Goal: Task Accomplishment & Management: Manage account settings

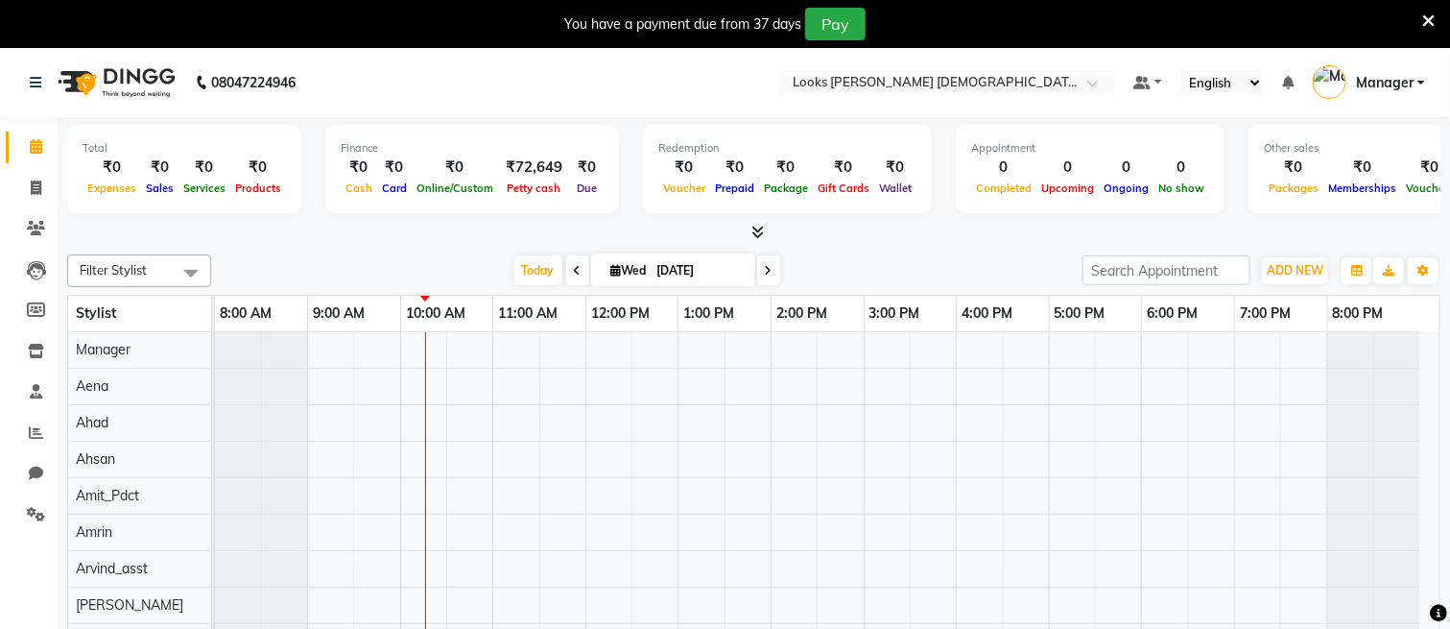
click at [1427, 18] on icon at bounding box center [1429, 20] width 12 height 17
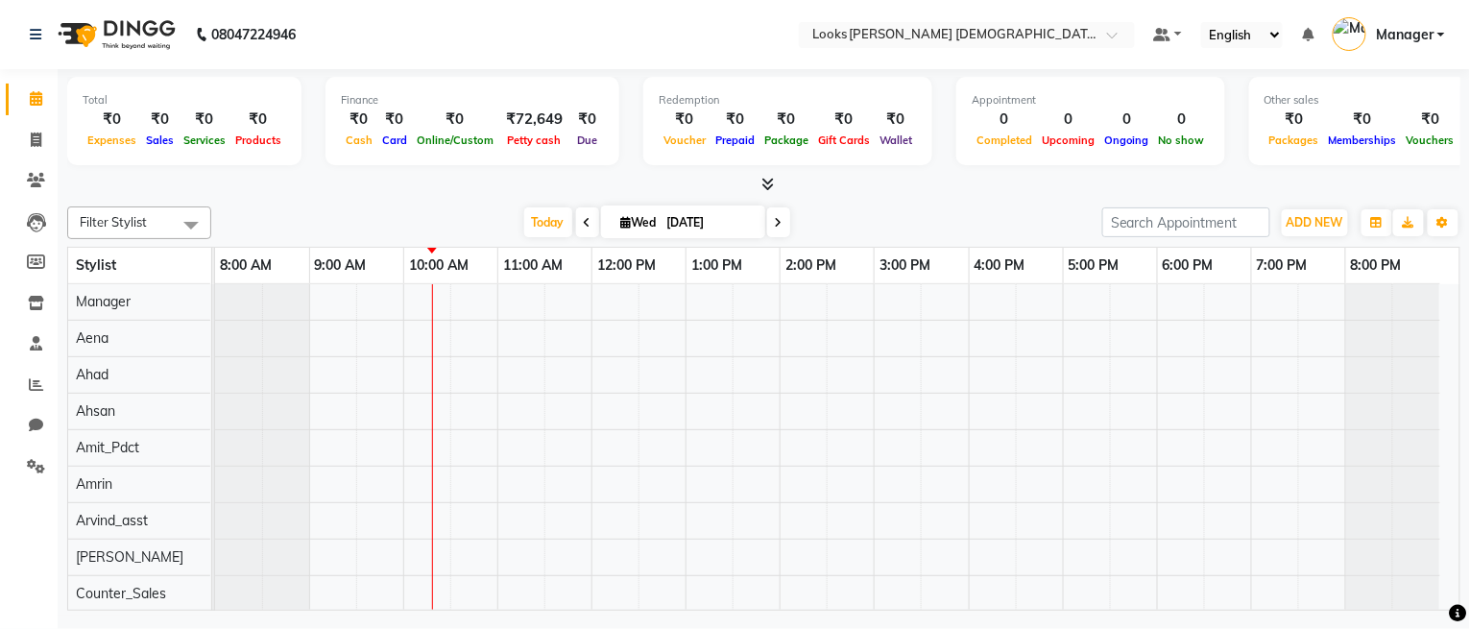
click at [767, 180] on icon at bounding box center [767, 184] width 12 height 14
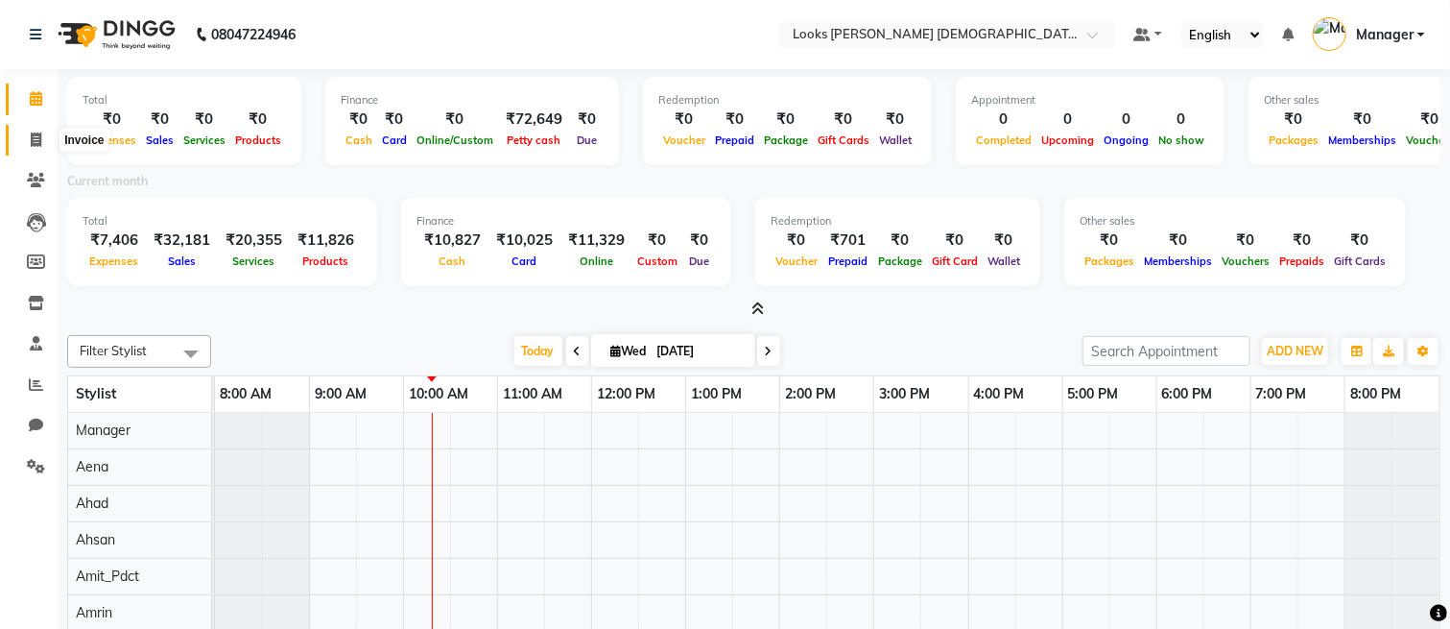
click at [23, 137] on span at bounding box center [36, 141] width 34 height 22
select select "service"
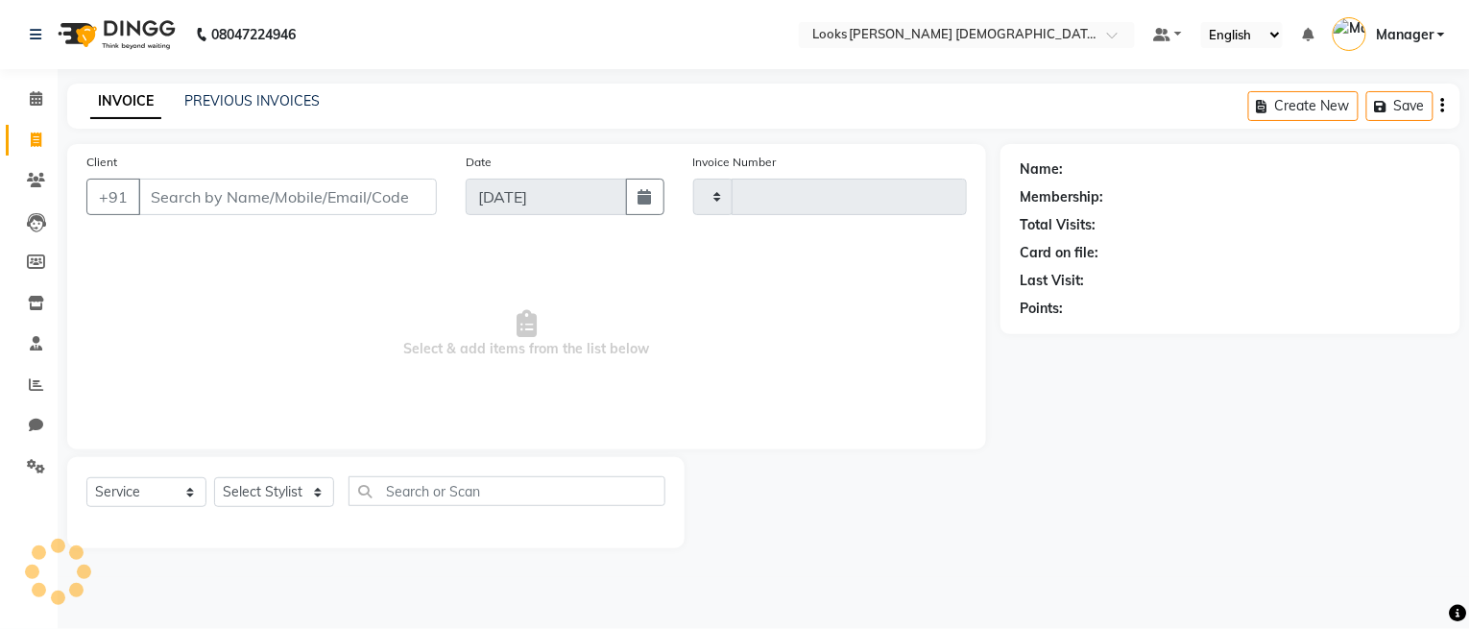
type input "2756"
select select "8706"
click at [237, 97] on link "PREVIOUS INVOICES" at bounding box center [251, 100] width 135 height 17
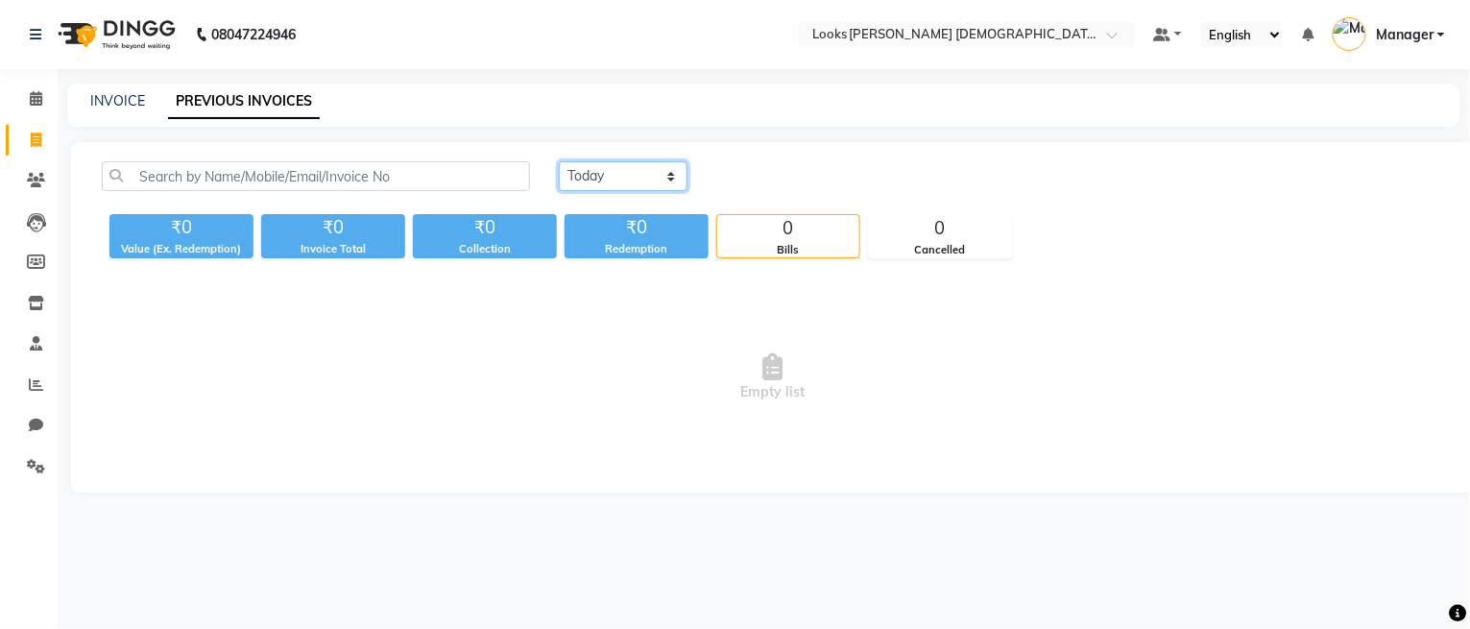
click at [661, 171] on select "[DATE] [DATE] Custom Range" at bounding box center [623, 176] width 129 height 30
click at [559, 161] on select "[DATE] [DATE] Custom Range" at bounding box center [623, 176] width 129 height 30
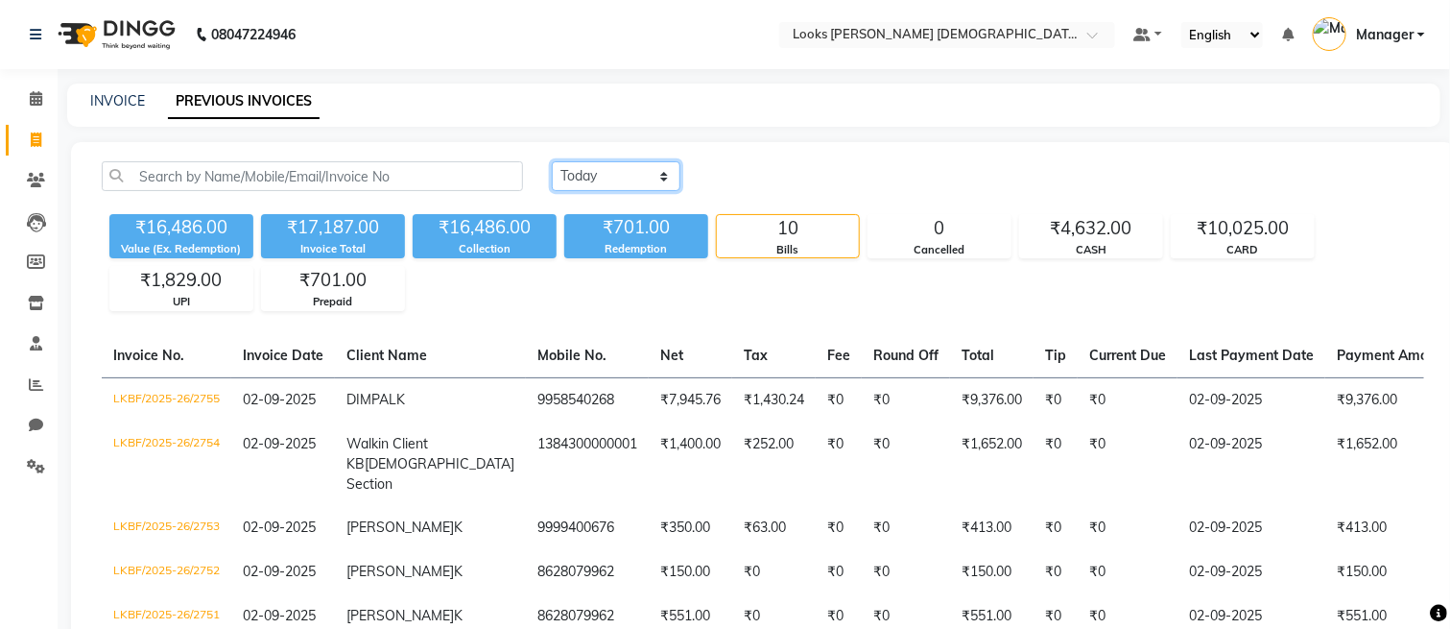
click at [647, 165] on select "[DATE] [DATE] Custom Range" at bounding box center [616, 176] width 129 height 30
select select "range"
click at [552, 161] on select "[DATE] [DATE] Custom Range" at bounding box center [616, 176] width 129 height 30
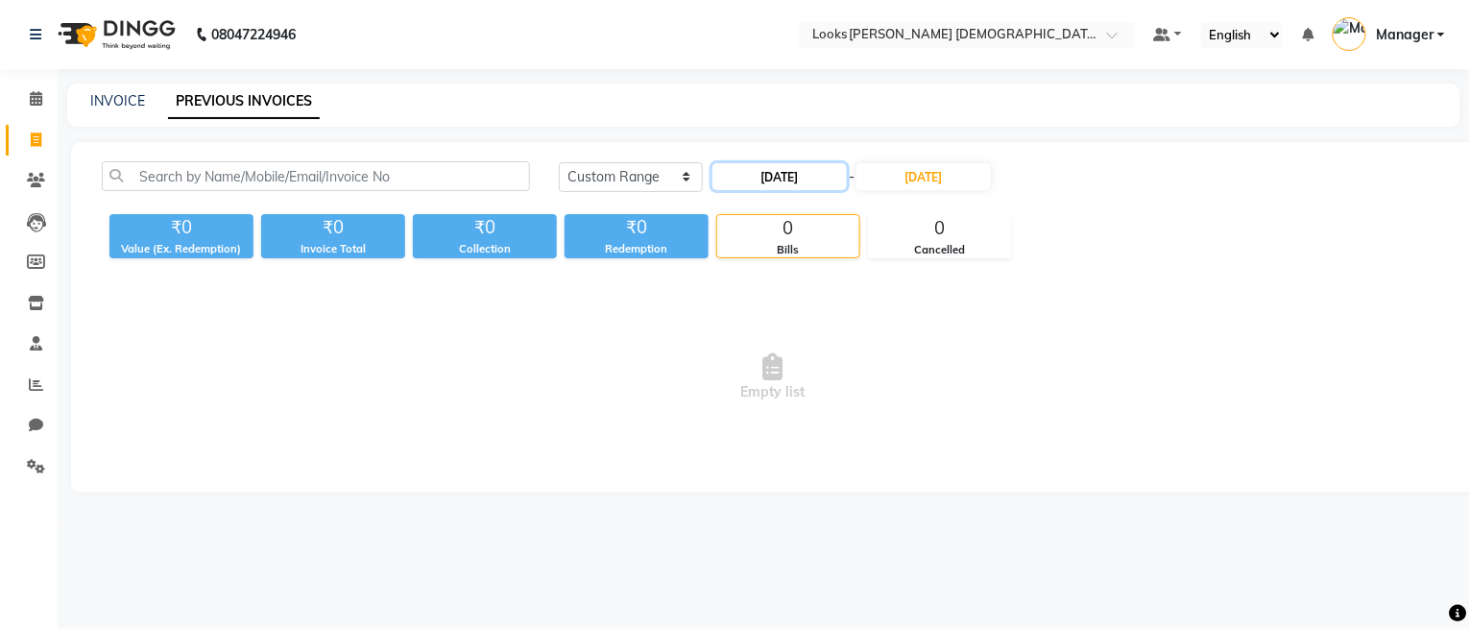
click at [780, 180] on input "[DATE]" at bounding box center [779, 176] width 134 height 27
select select "9"
select select "2025"
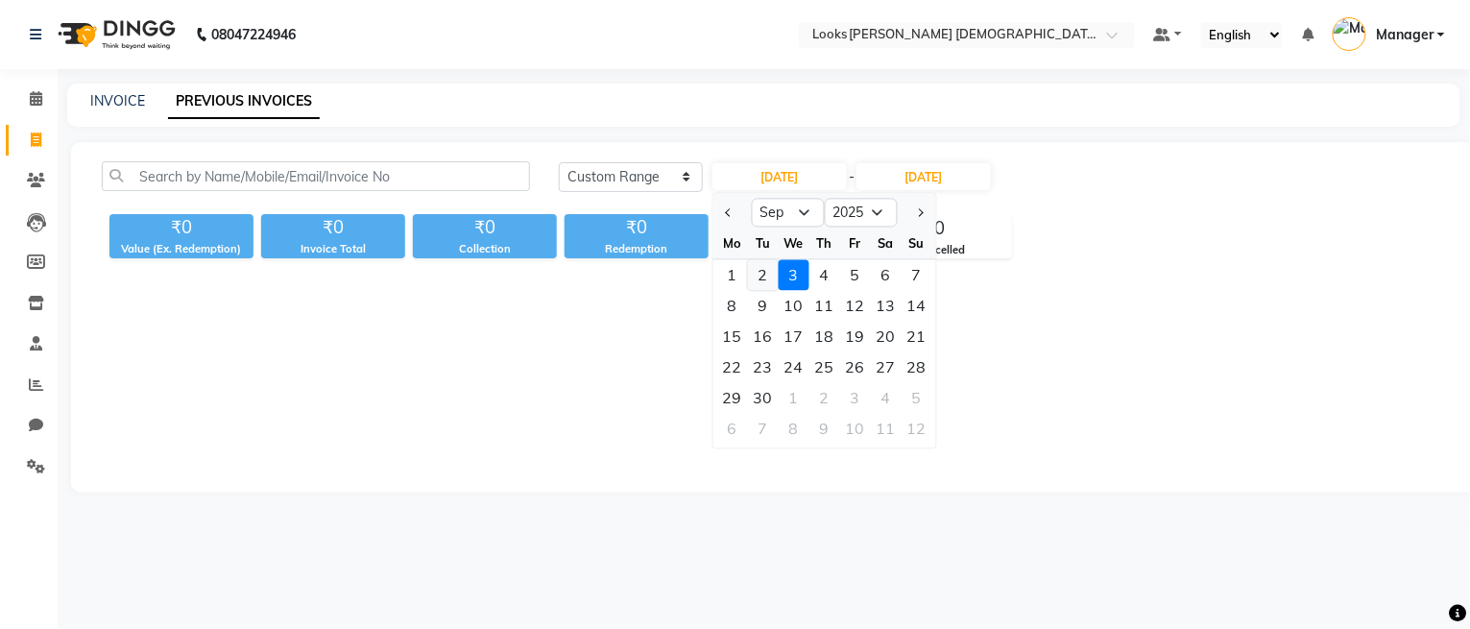
click at [765, 273] on div "2" at bounding box center [763, 274] width 31 height 31
type input "02-09-2025"
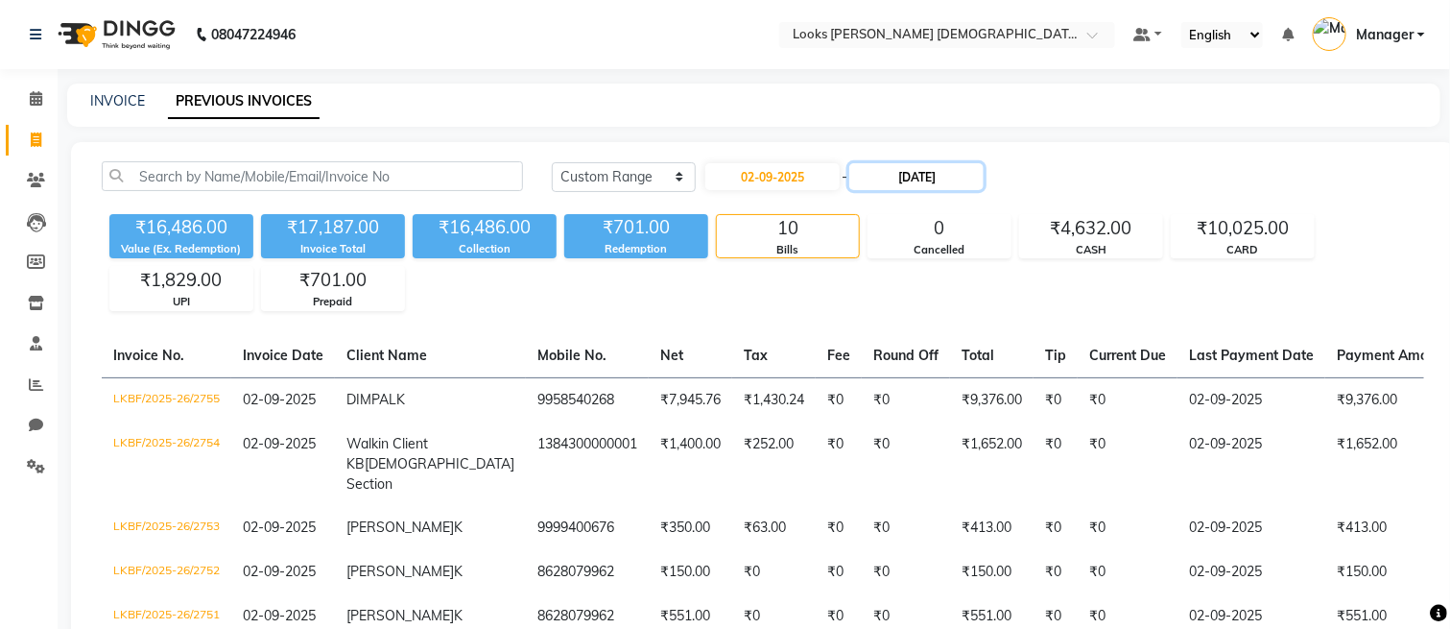
click at [922, 182] on input "[DATE]" at bounding box center [917, 176] width 134 height 27
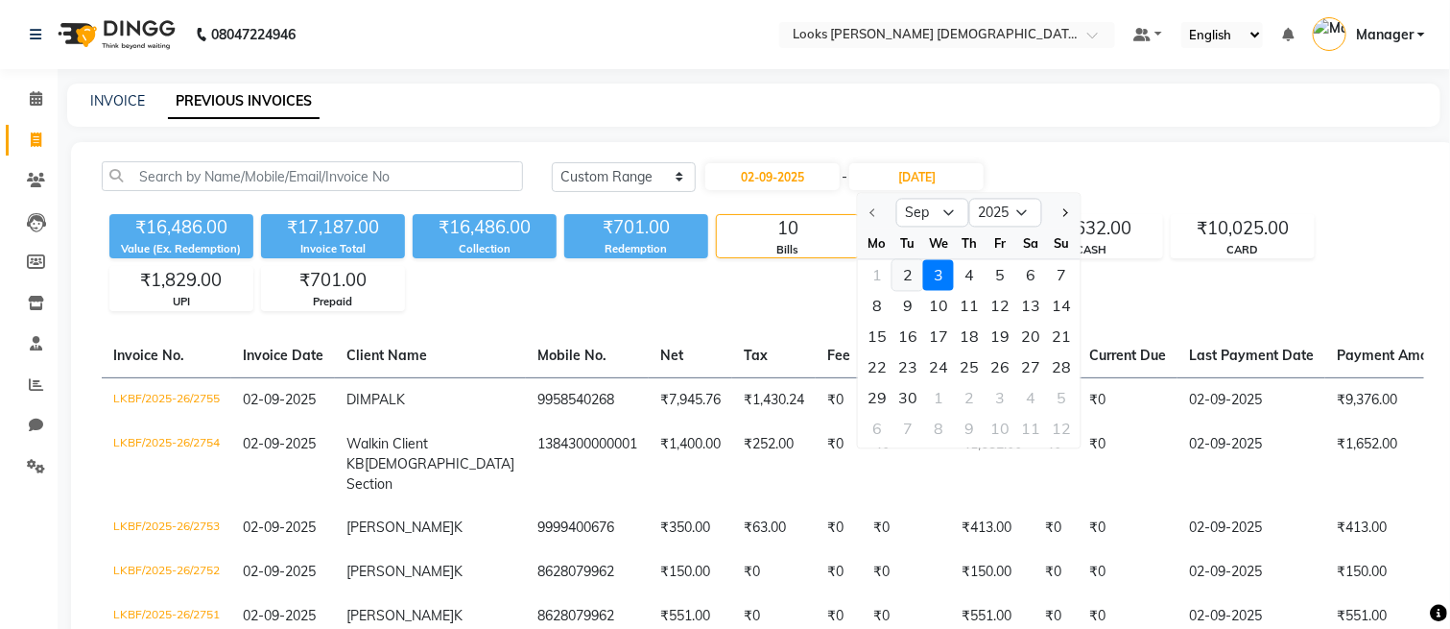
click at [912, 273] on div "2" at bounding box center [908, 274] width 31 height 31
type input "02-09-2025"
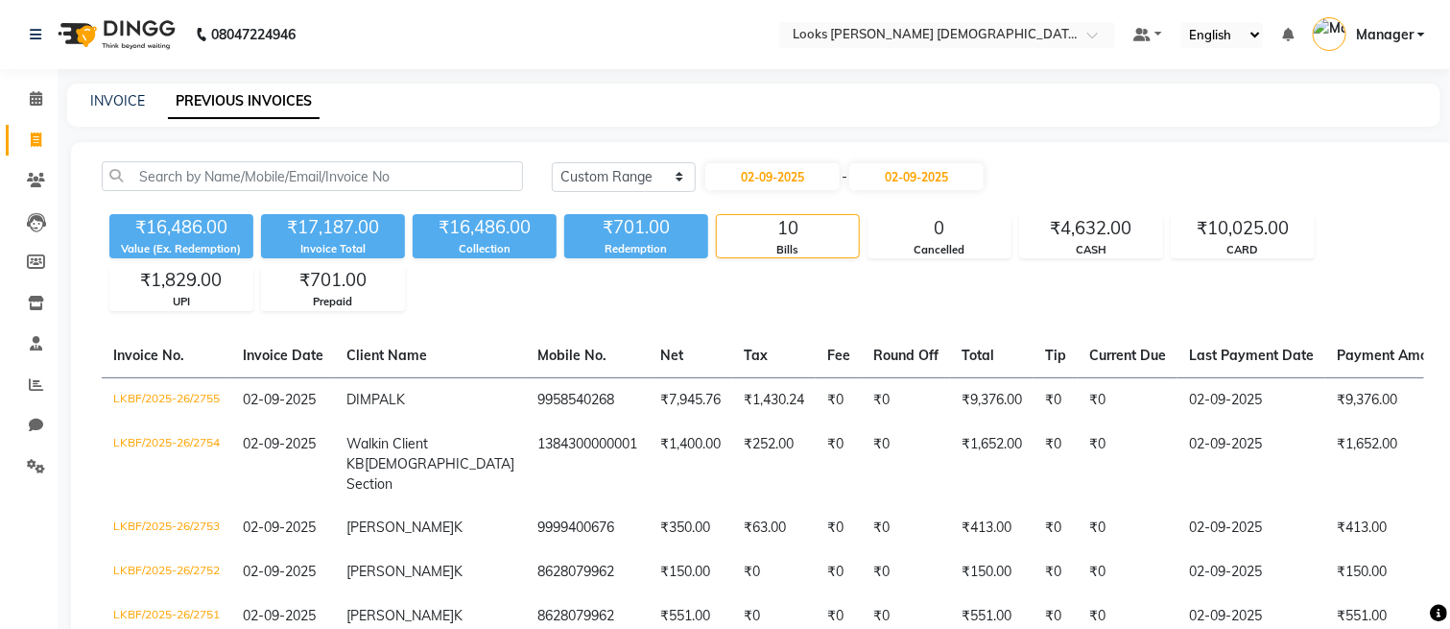
click at [899, 310] on div "₹16,486.00 Value (Ex. Redemption) ₹17,187.00 Invoice Total ₹16,486.00 Collectio…" at bounding box center [763, 258] width 1323 height 105
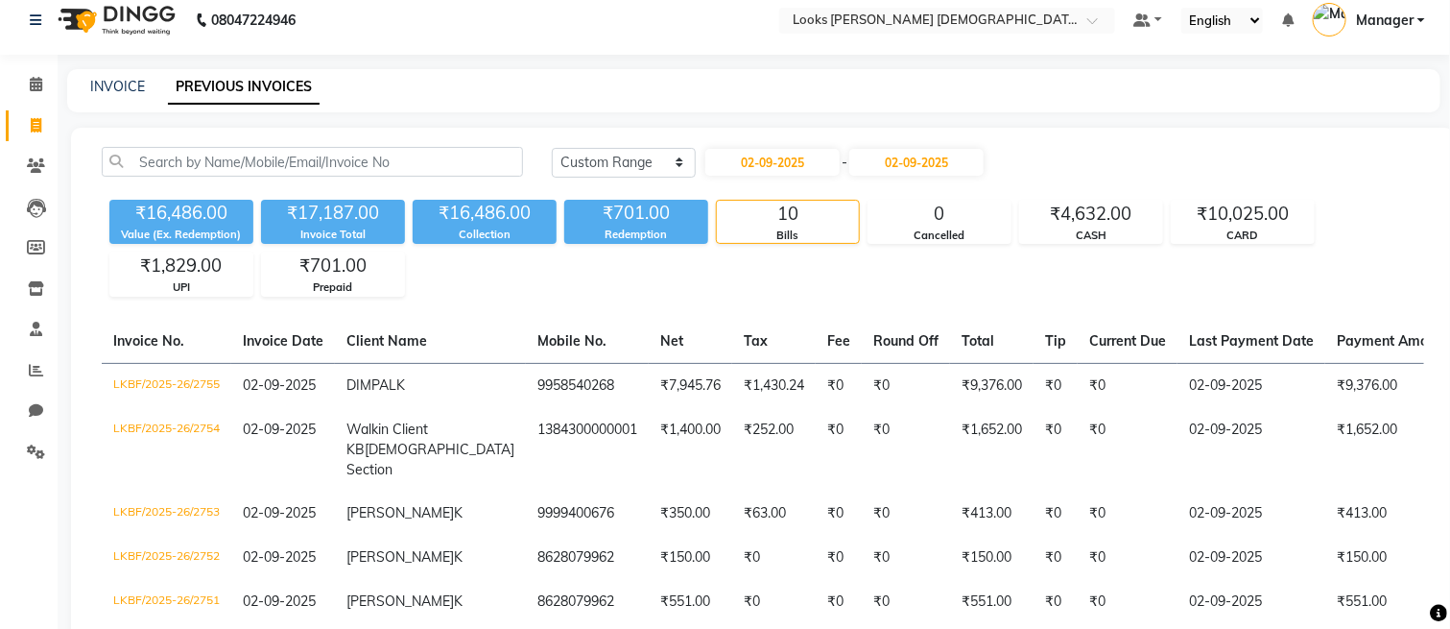
scroll to position [5, 0]
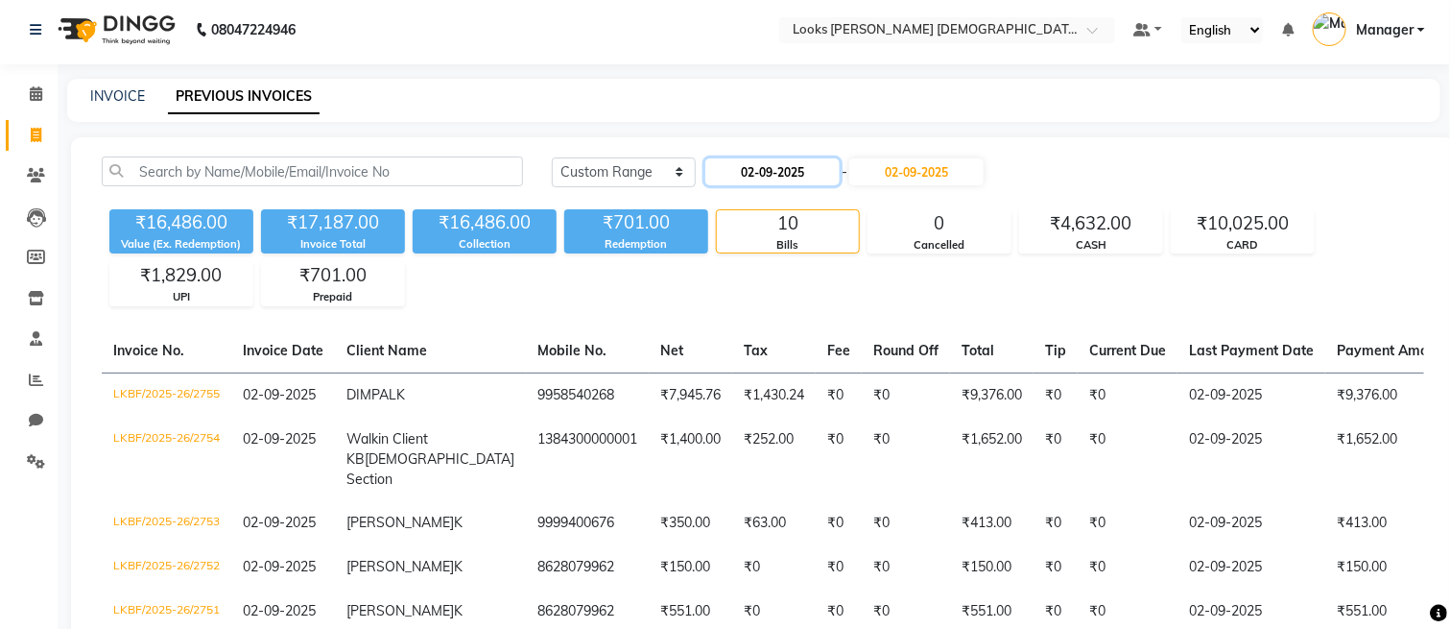
click at [753, 177] on input "02-09-2025" at bounding box center [773, 171] width 134 height 27
select select "9"
select select "2025"
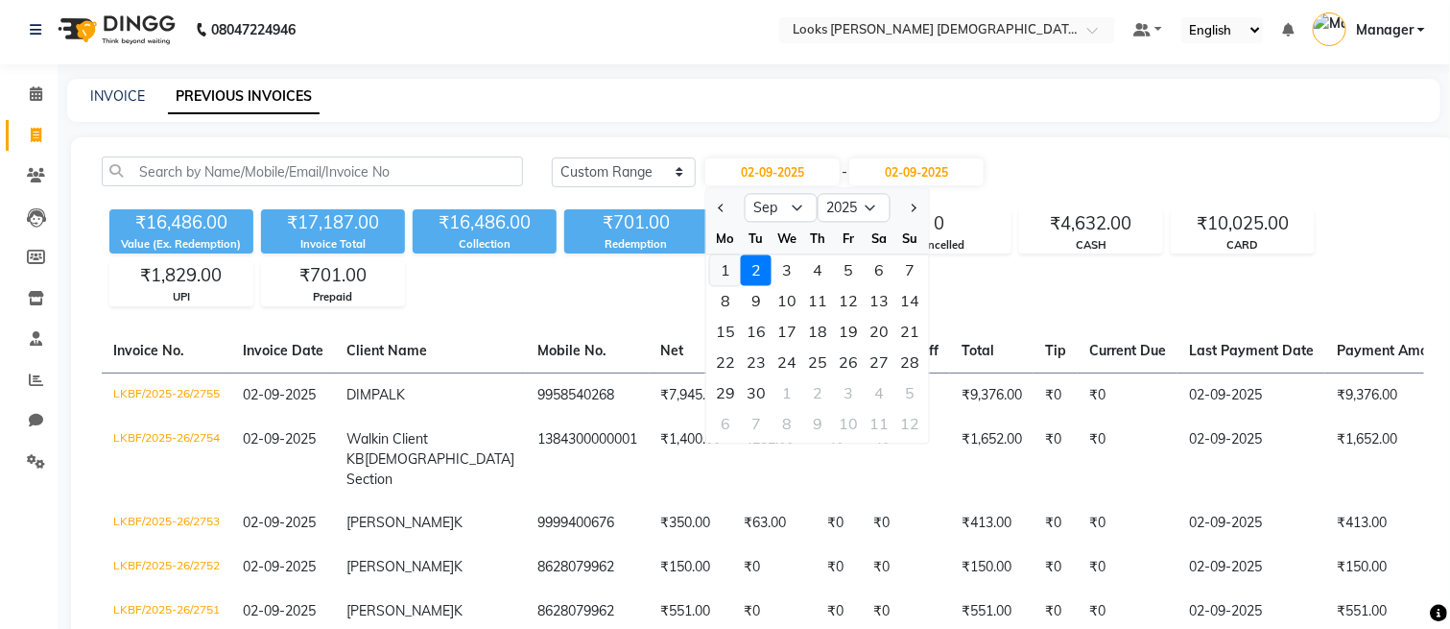
click at [720, 268] on div "1" at bounding box center [725, 269] width 31 height 31
type input "[DATE]"
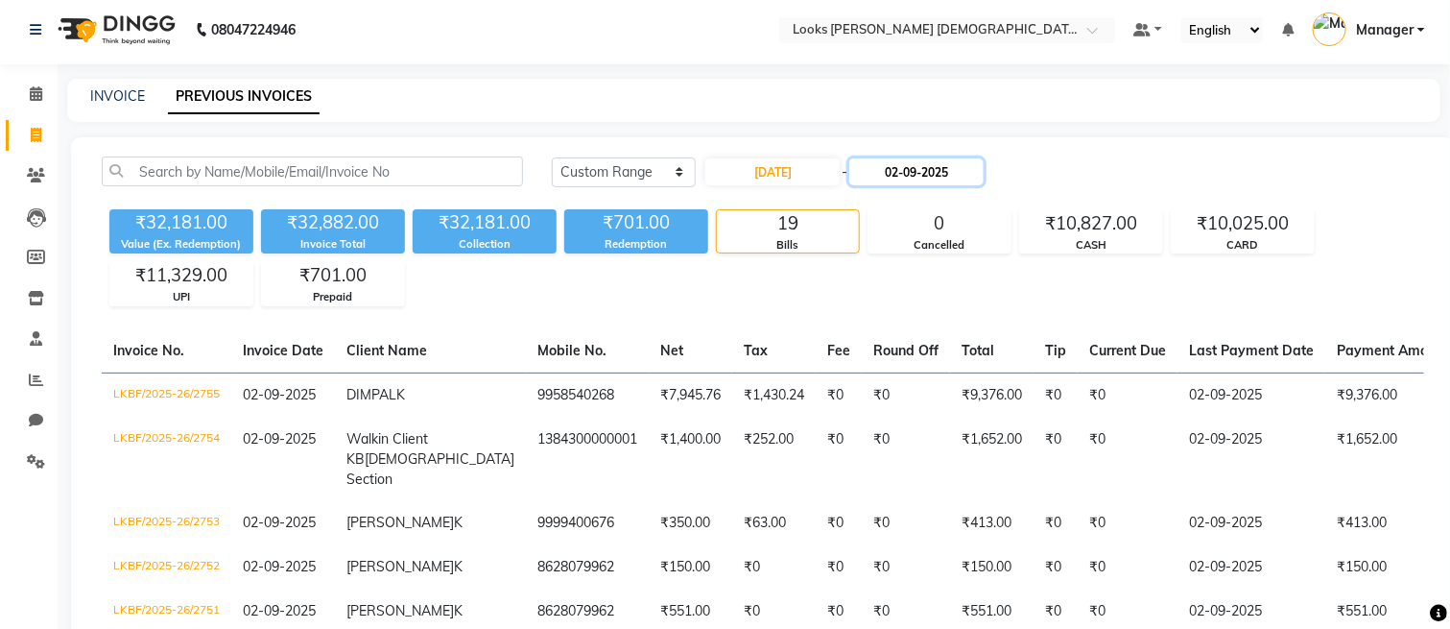
click at [882, 170] on input "02-09-2025" at bounding box center [917, 171] width 134 height 27
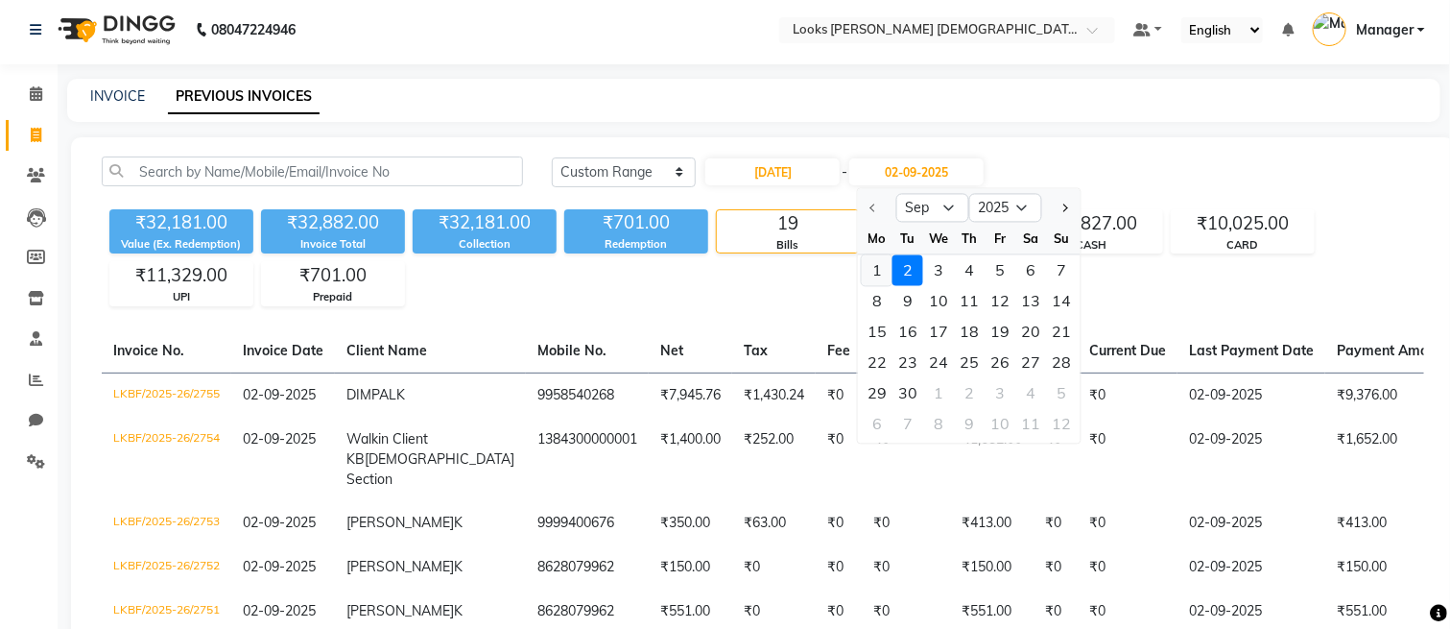
click at [872, 265] on div "1" at bounding box center [877, 269] width 31 height 31
type input "[DATE]"
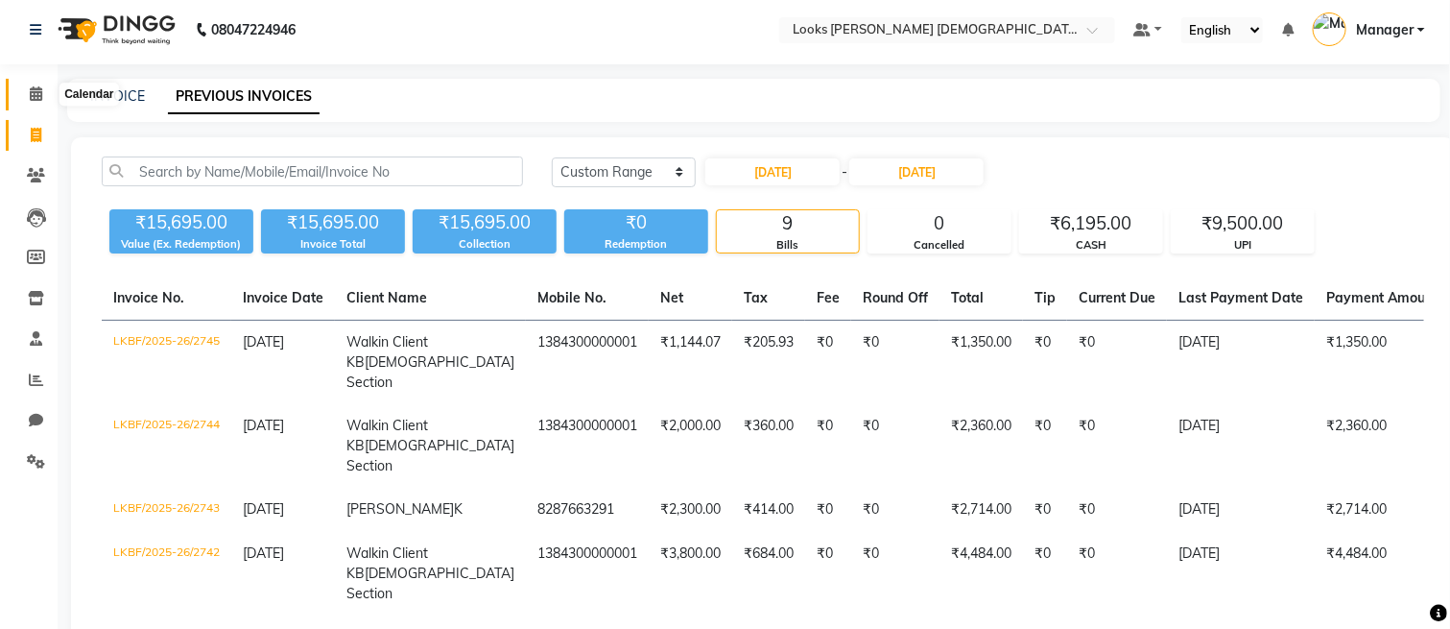
click at [20, 96] on span at bounding box center [36, 95] width 34 height 22
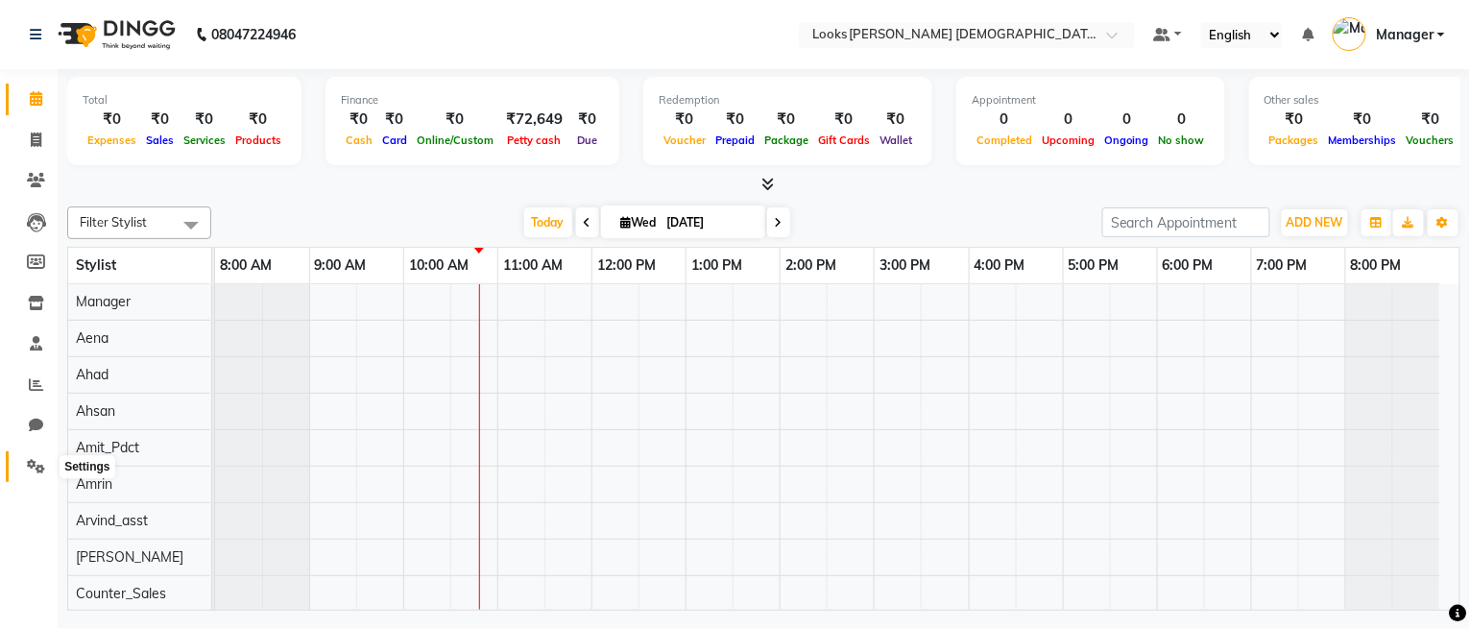
click at [43, 463] on icon at bounding box center [36, 466] width 18 height 14
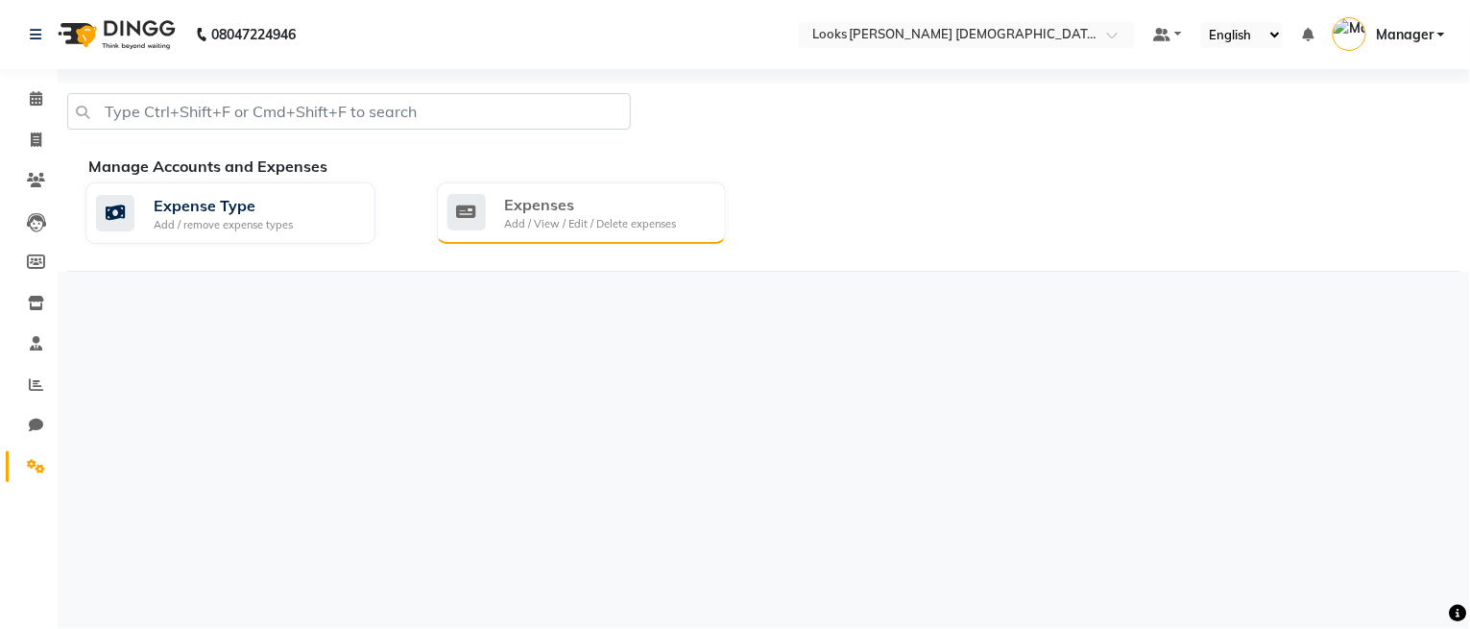
click at [535, 208] on div "Expenses" at bounding box center [591, 204] width 172 height 23
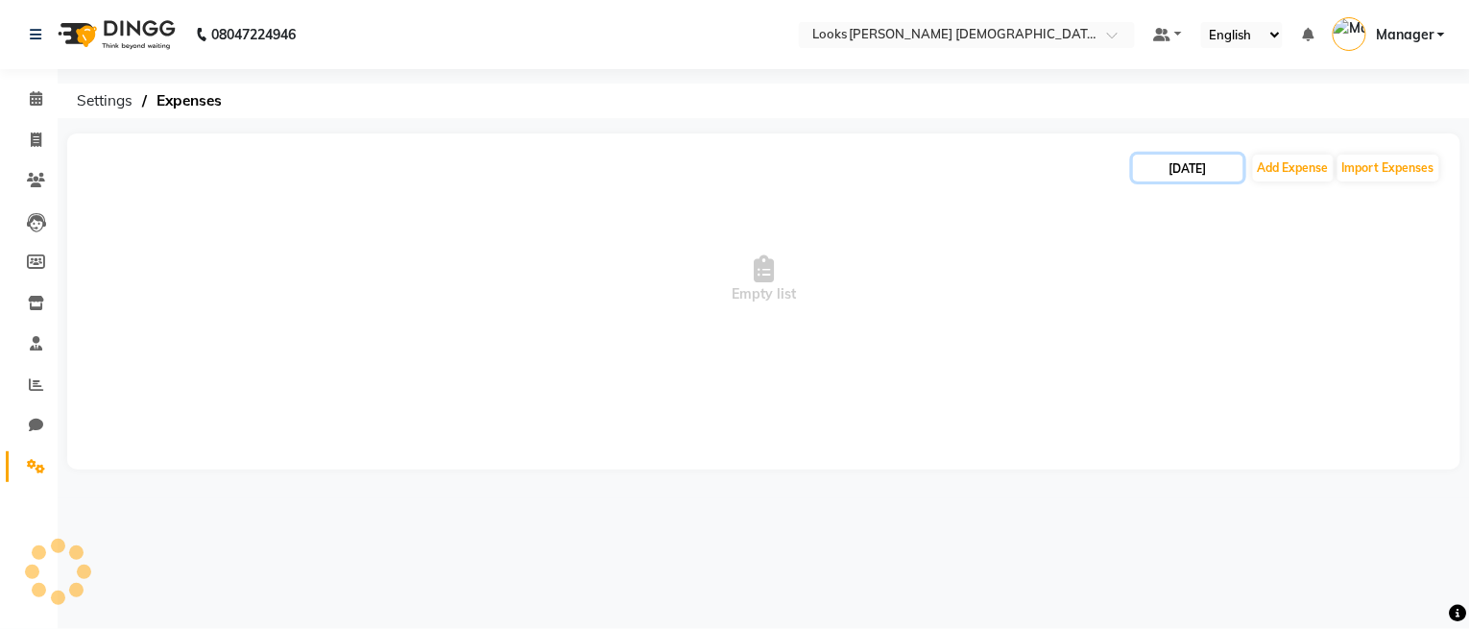
click at [1201, 165] on input "[DATE]" at bounding box center [1188, 168] width 110 height 27
select select "9"
select select "2025"
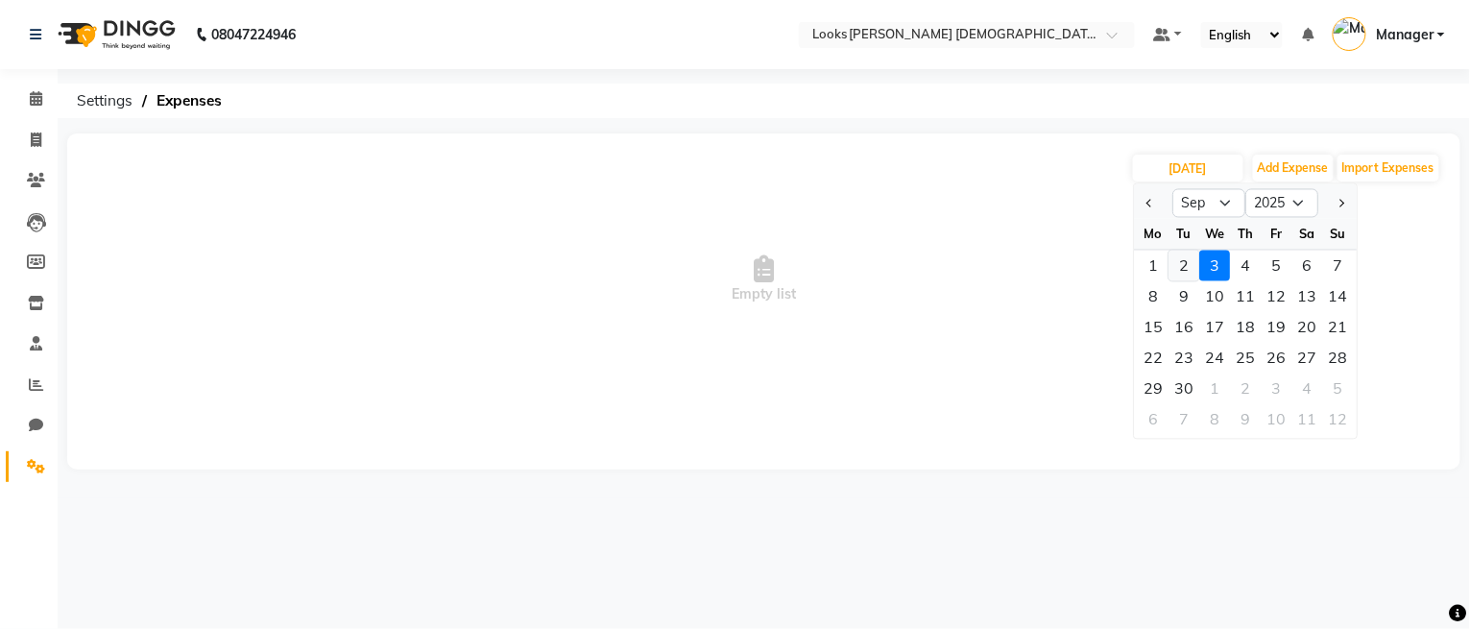
click at [1189, 264] on div "2" at bounding box center [1183, 266] width 31 height 31
type input "02-09-2025"
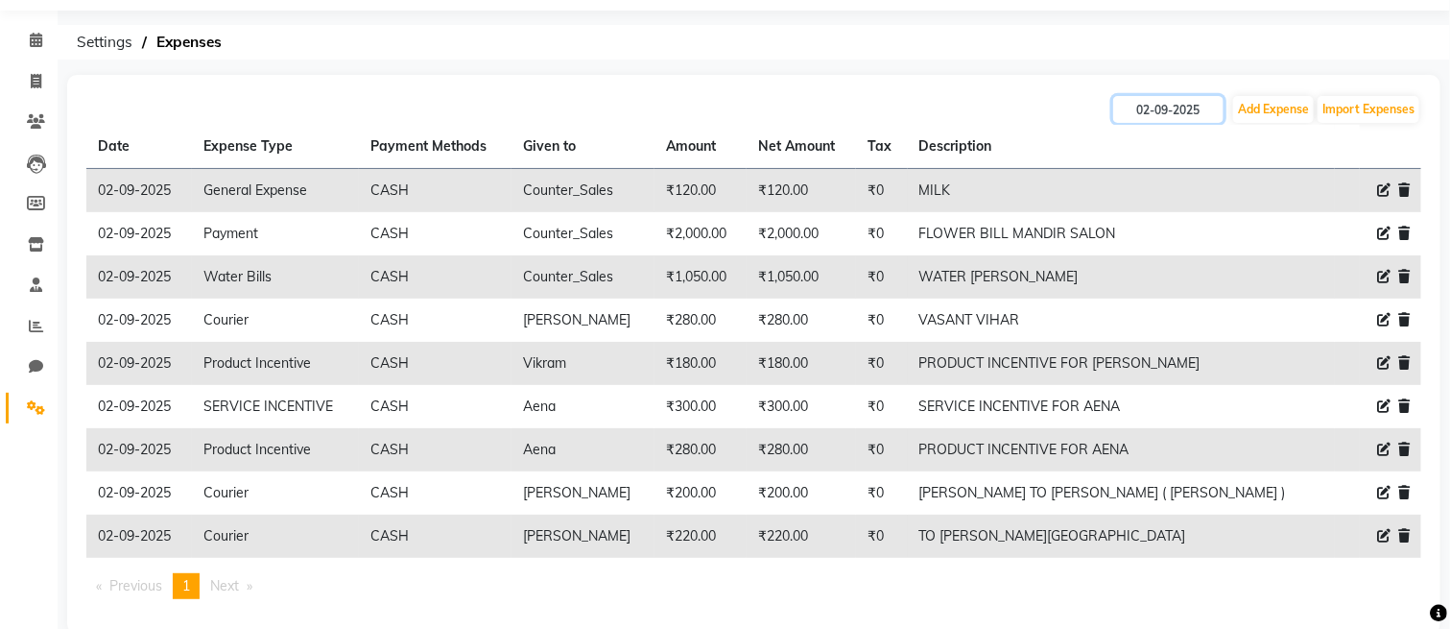
scroll to position [91, 0]
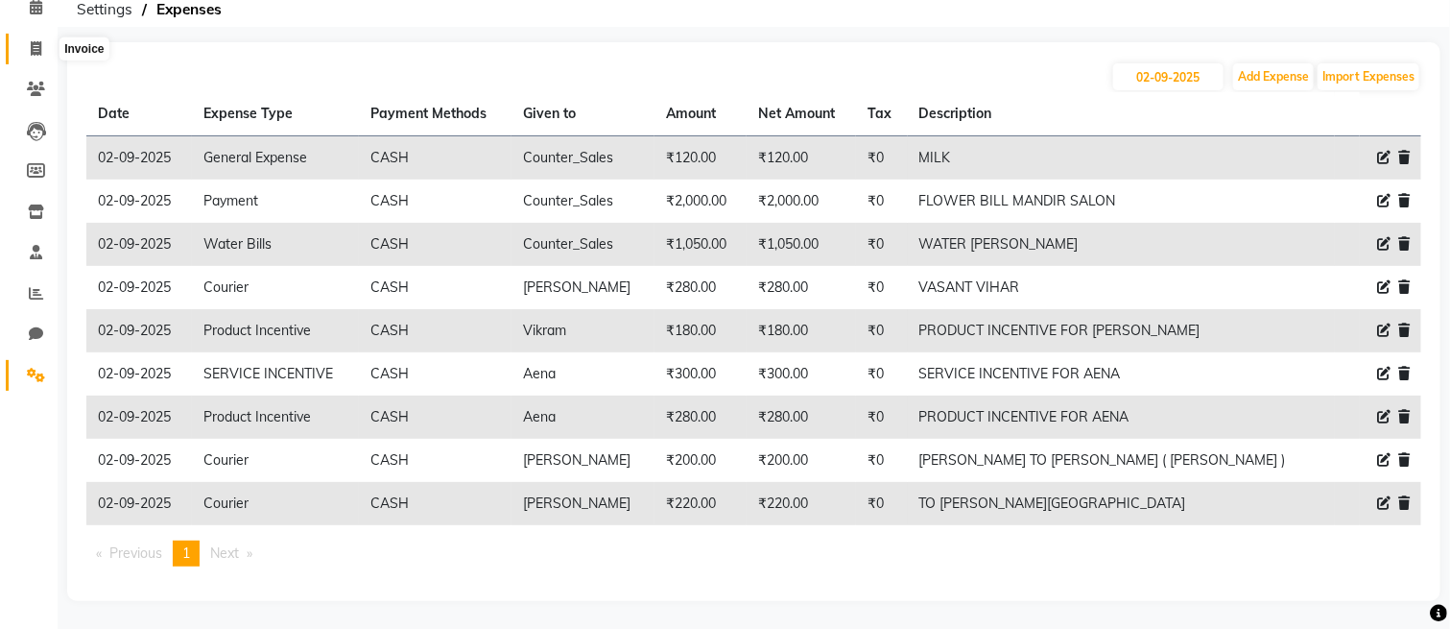
click at [34, 52] on icon at bounding box center [36, 48] width 11 height 14
select select "service"
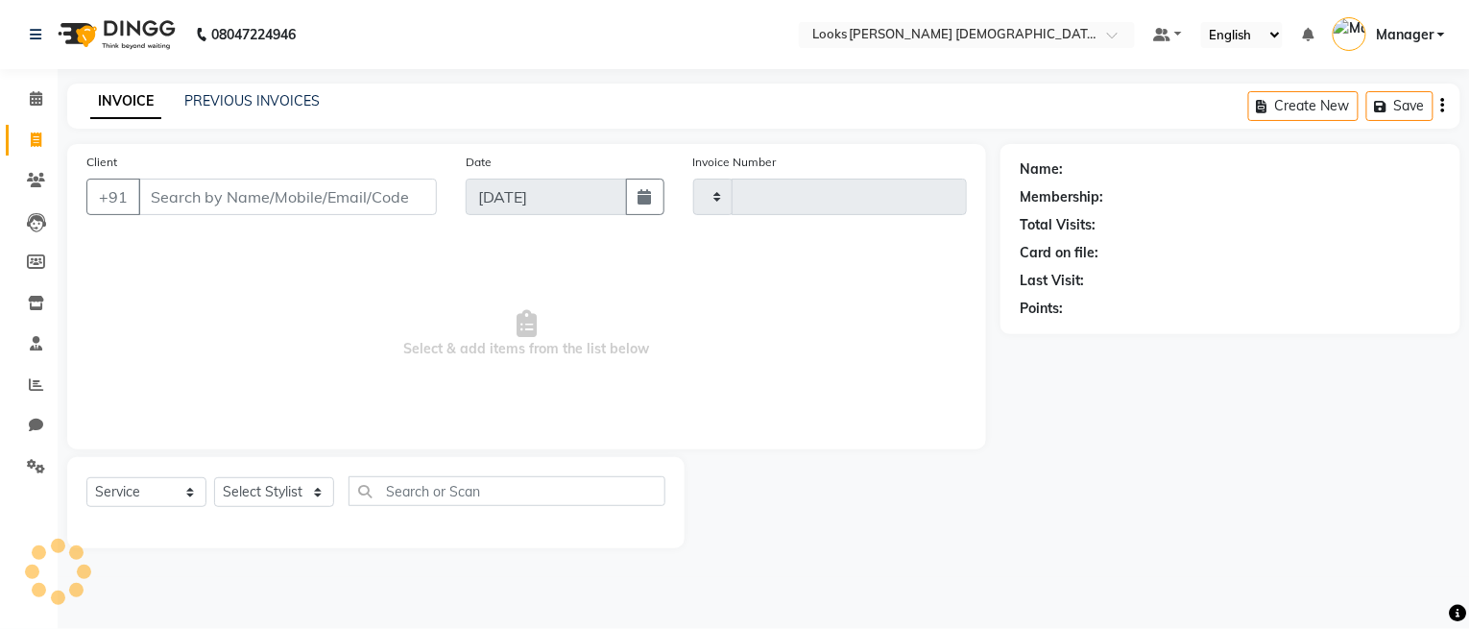
type input "2756"
select select "8706"
click at [248, 108] on link "PREVIOUS INVOICES" at bounding box center [251, 100] width 135 height 17
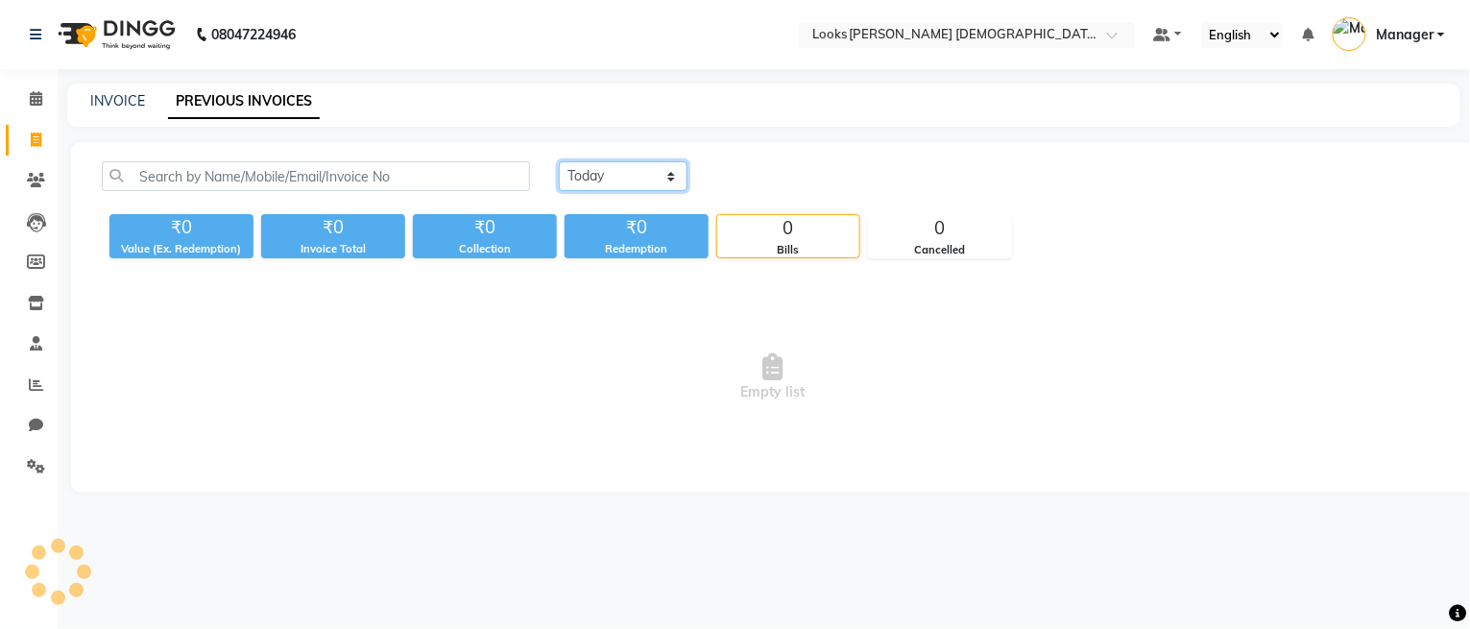
click at [676, 184] on select "[DATE] [DATE] Custom Range" at bounding box center [623, 176] width 129 height 30
select select "range"
click at [559, 161] on select "[DATE] [DATE] Custom Range" at bounding box center [623, 176] width 129 height 30
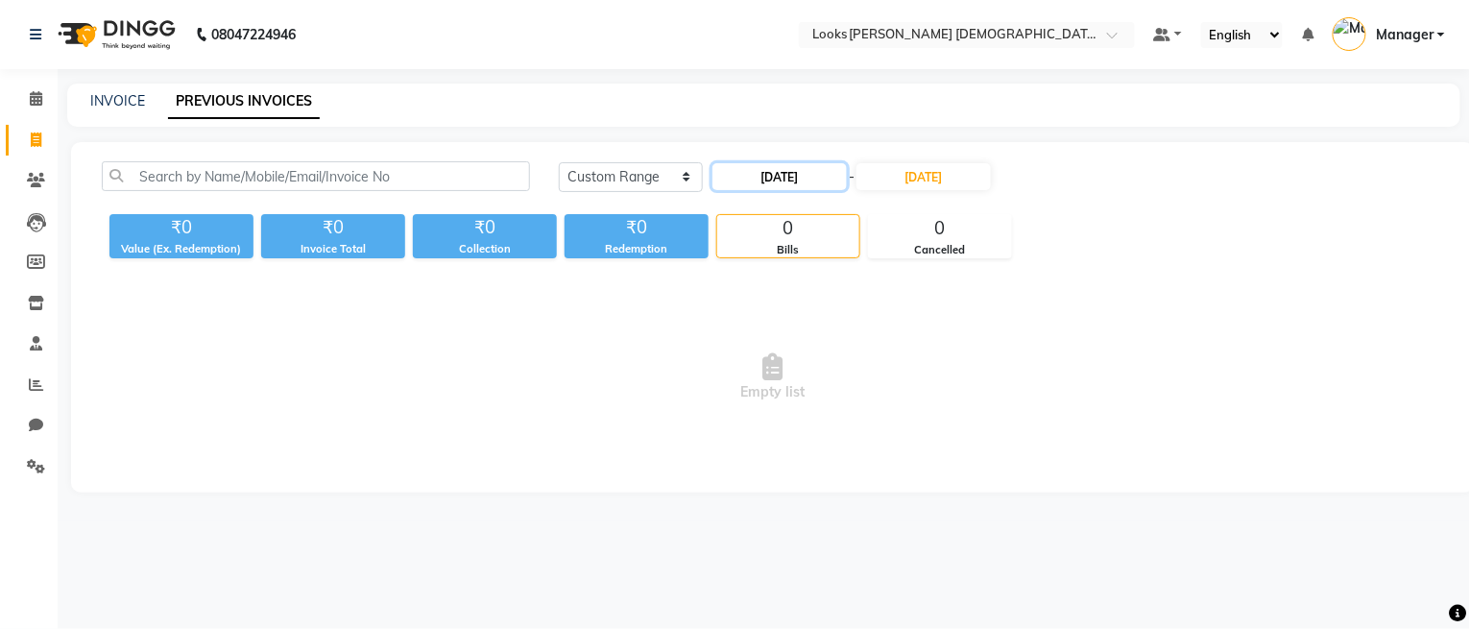
click at [766, 186] on input "[DATE]" at bounding box center [779, 176] width 134 height 27
select select "9"
select select "2025"
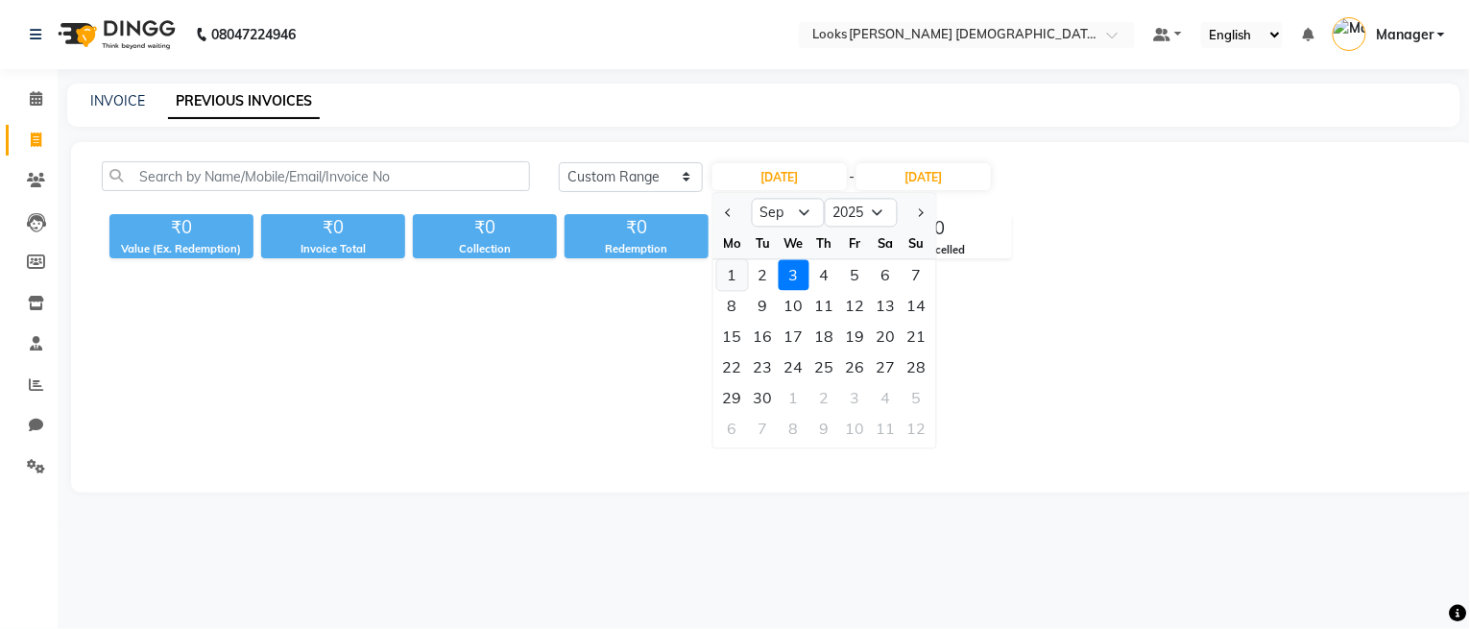
click at [738, 272] on div "1" at bounding box center [732, 274] width 31 height 31
type input "[DATE]"
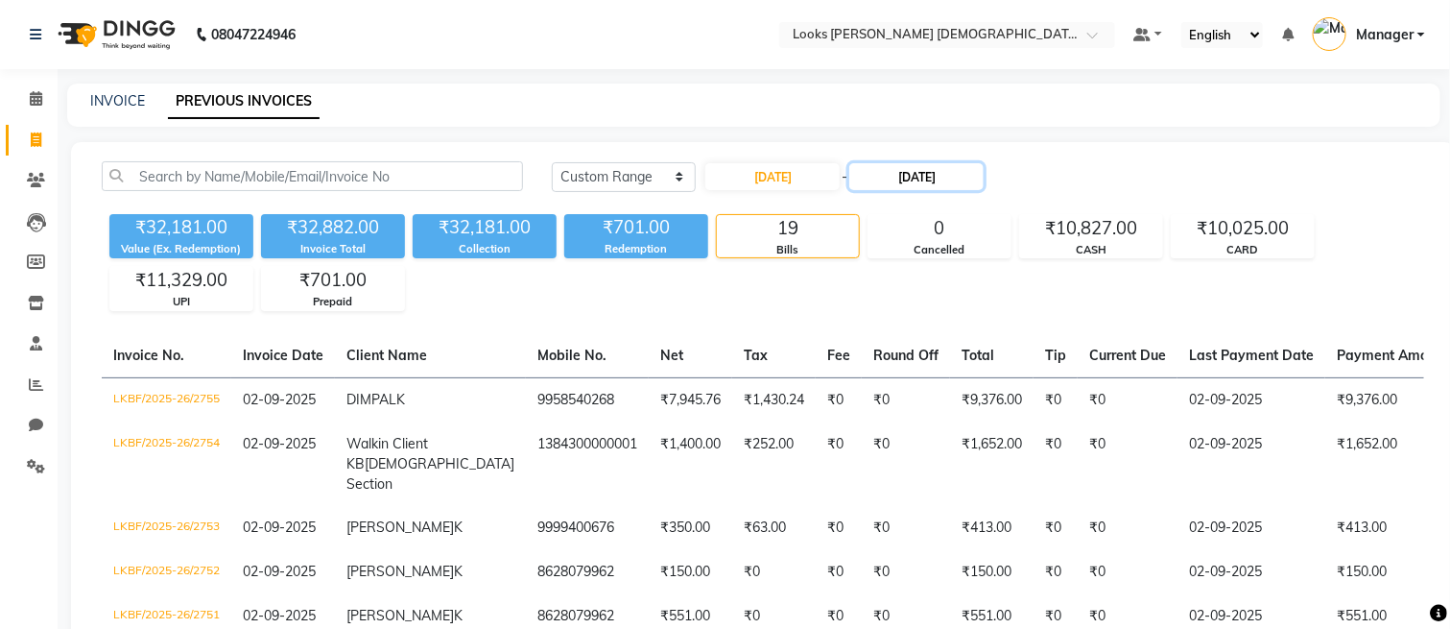
click at [894, 173] on input "[DATE]" at bounding box center [917, 176] width 134 height 27
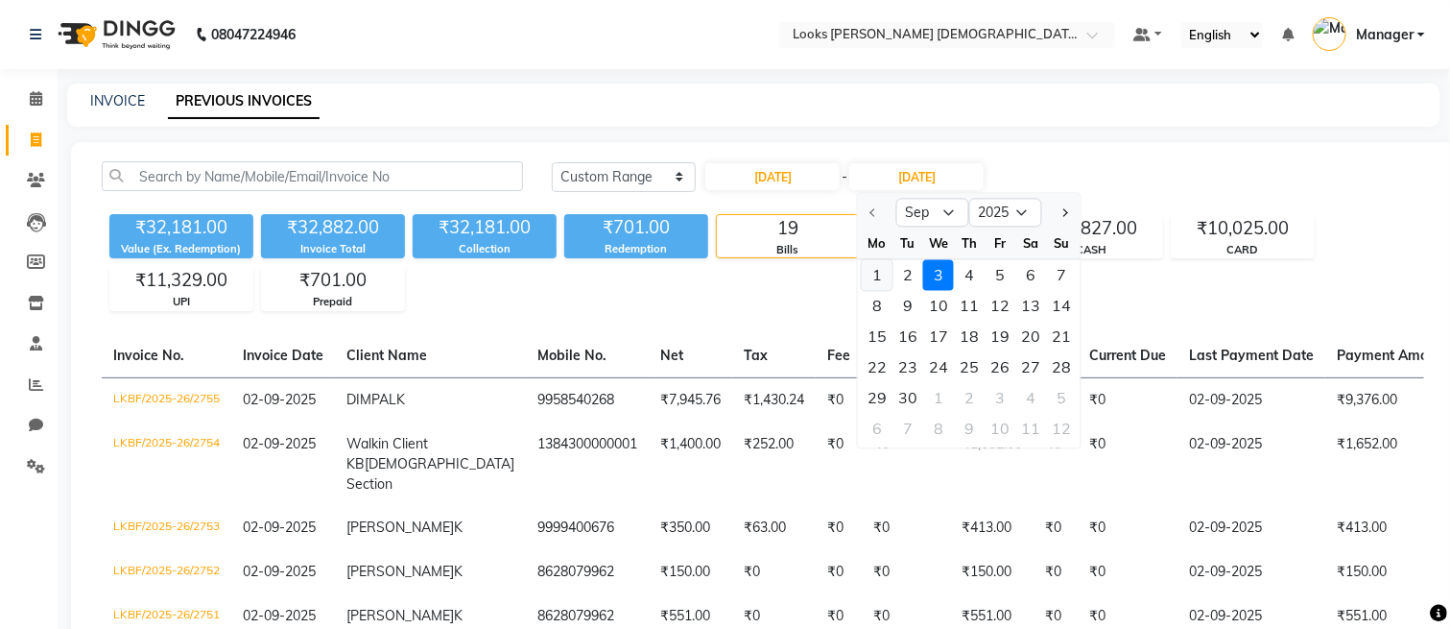
click at [867, 265] on div "1" at bounding box center [877, 274] width 31 height 31
type input "[DATE]"
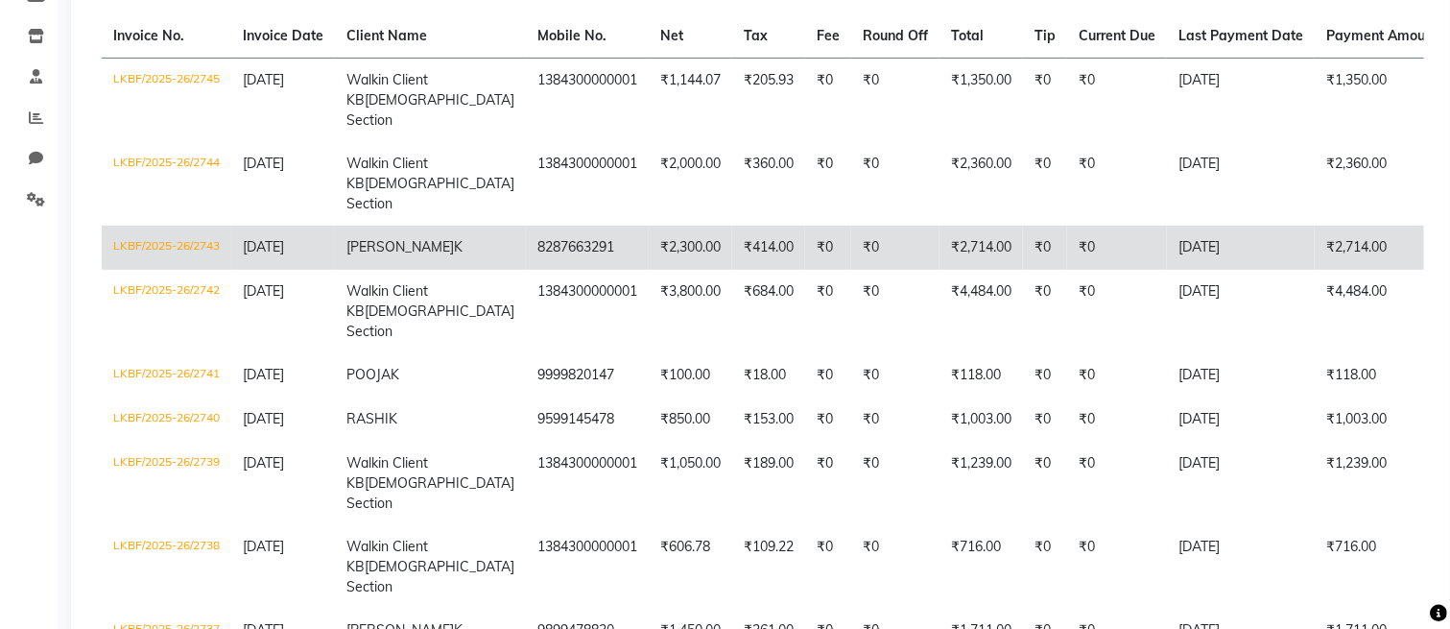
scroll to position [255, 0]
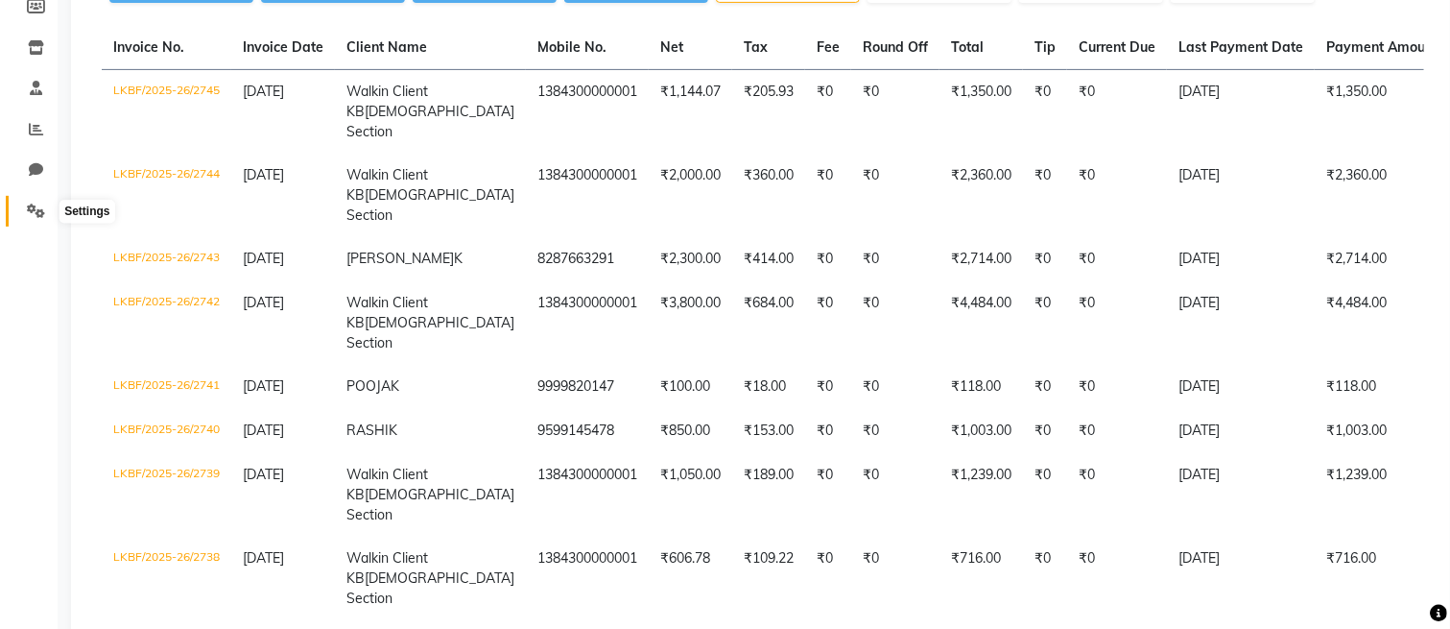
click at [30, 213] on icon at bounding box center [36, 211] width 18 height 14
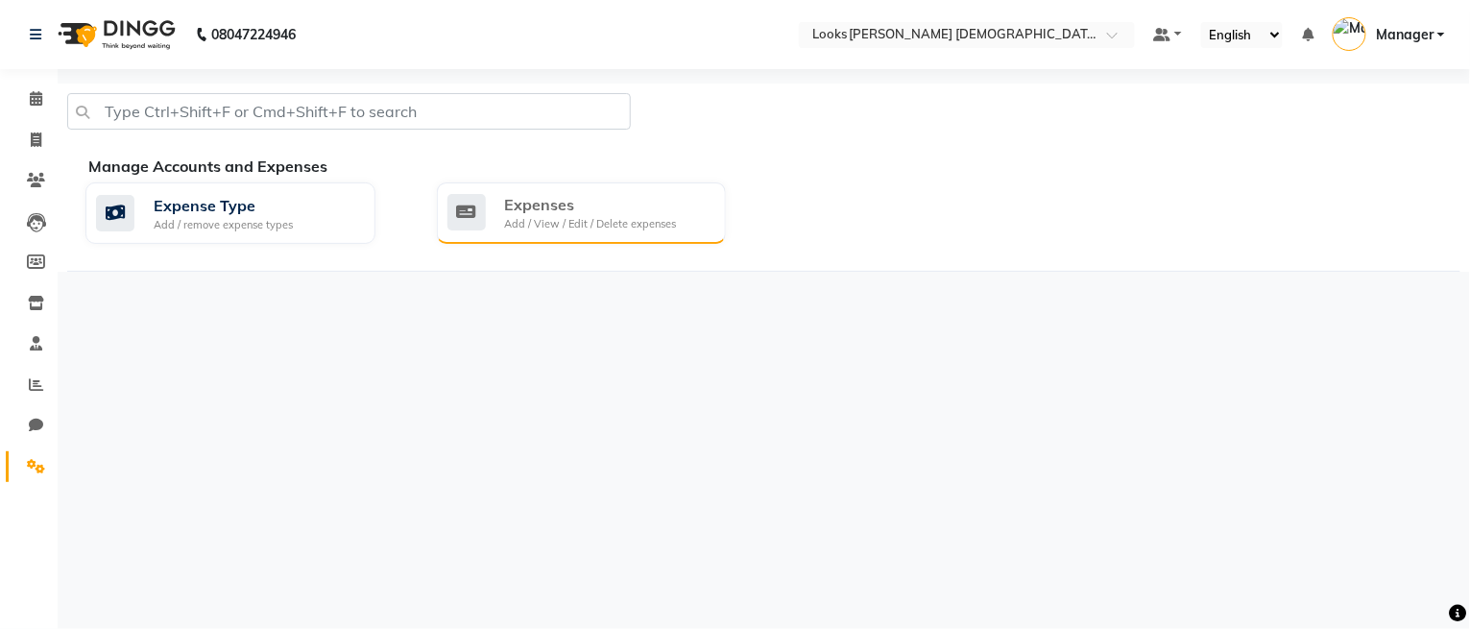
click at [601, 206] on div "Expenses" at bounding box center [591, 204] width 172 height 23
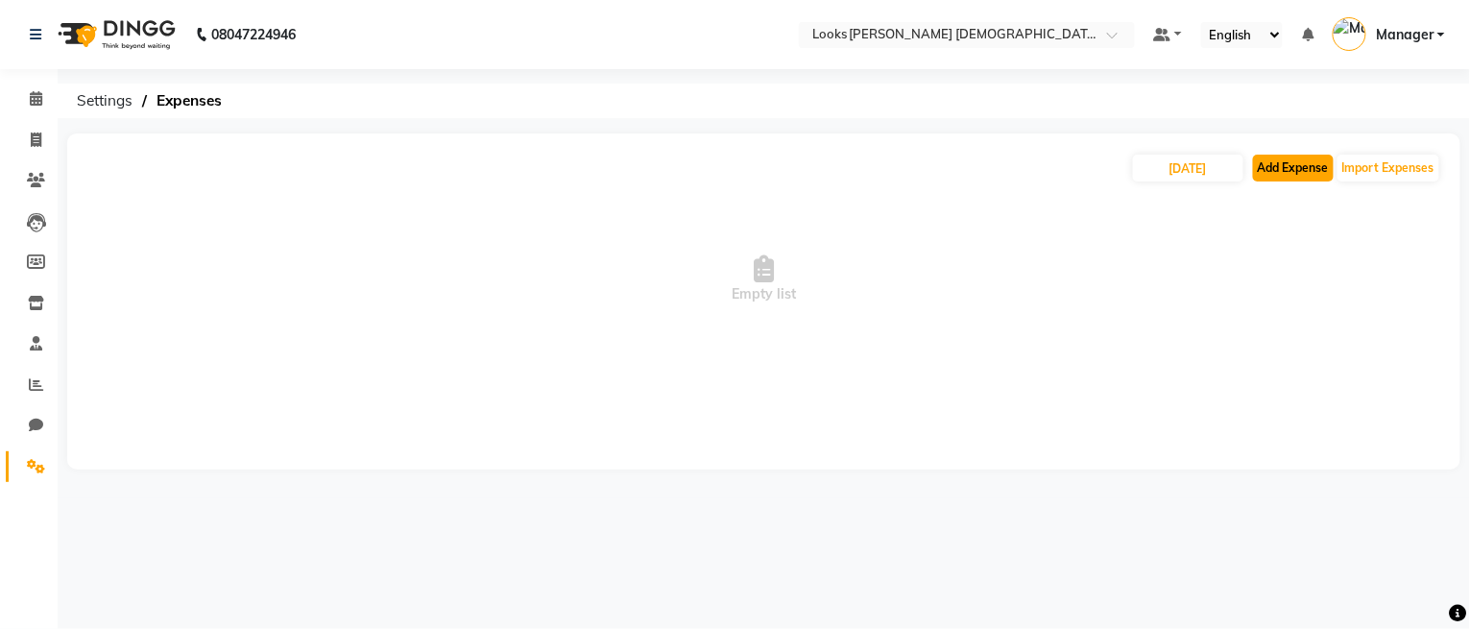
click at [1292, 155] on button "Add Expense" at bounding box center [1293, 168] width 81 height 27
select select "1"
select select "7940"
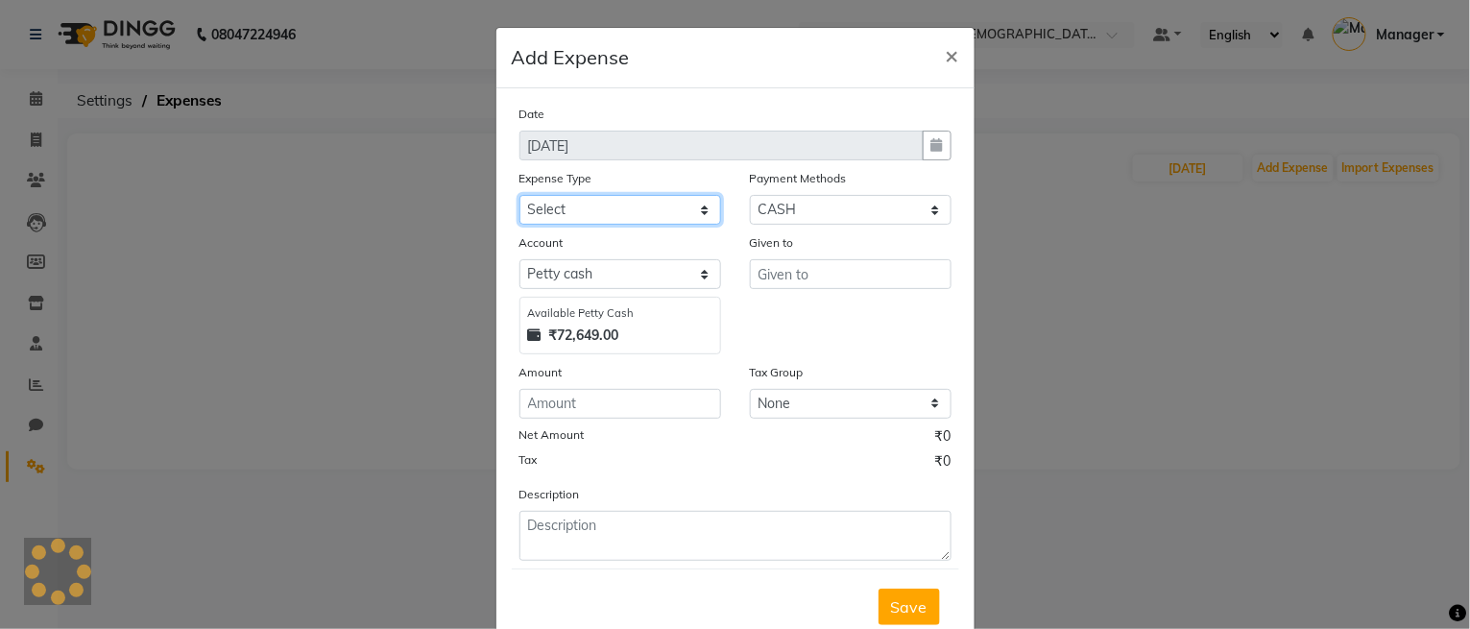
click at [610, 211] on select "Select Bank Deposit Blinkit Cash Handover CLIENT Client ordered food Client Ref…" at bounding box center [620, 210] width 202 height 30
select select "19910"
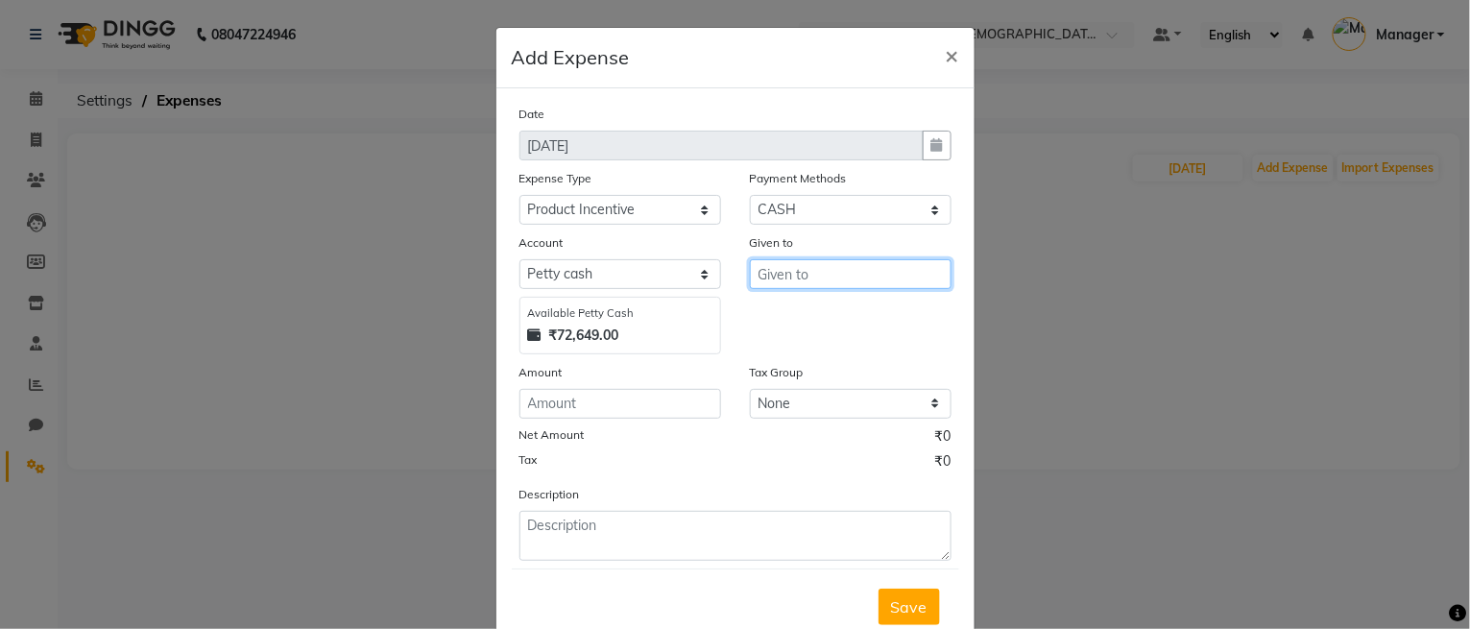
click at [799, 265] on input "text" at bounding box center [851, 274] width 202 height 30
click at [818, 310] on ngb-highlight "Co unter_Sales" at bounding box center [825, 315] width 104 height 19
type input "Counter_Sales"
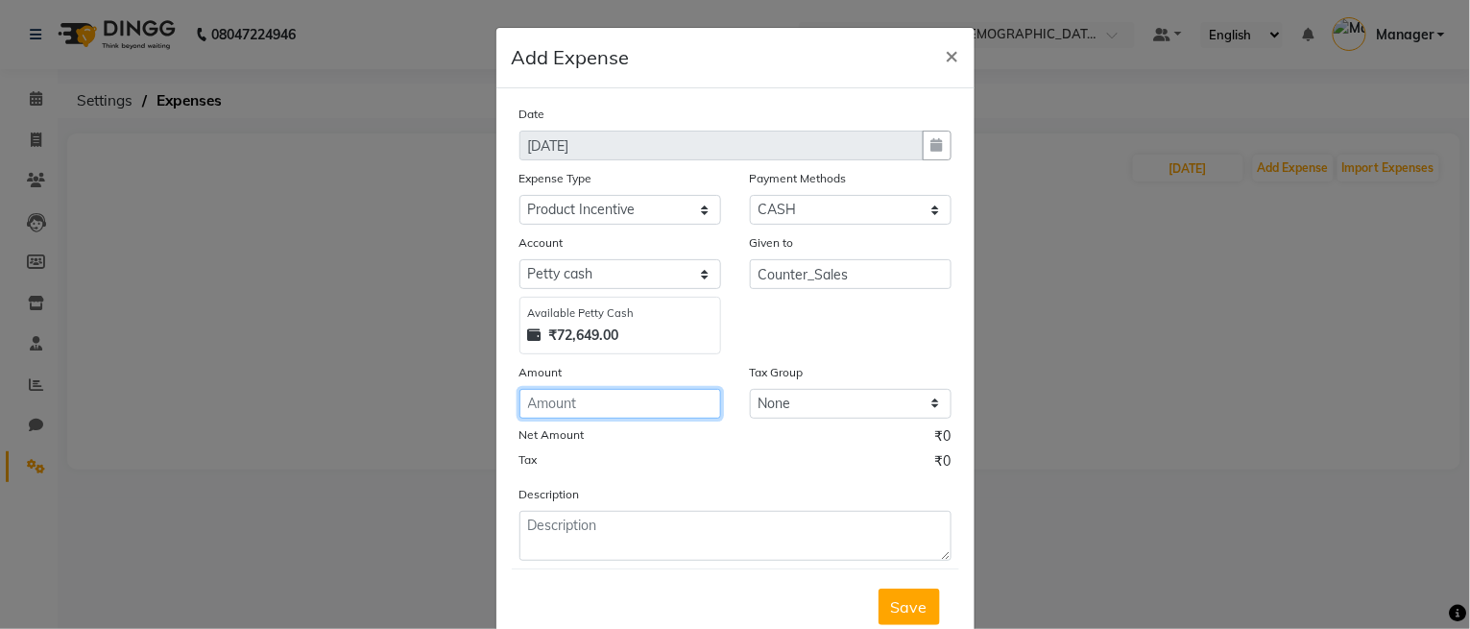
click at [552, 399] on input "number" at bounding box center [620, 404] width 202 height 30
type input "135"
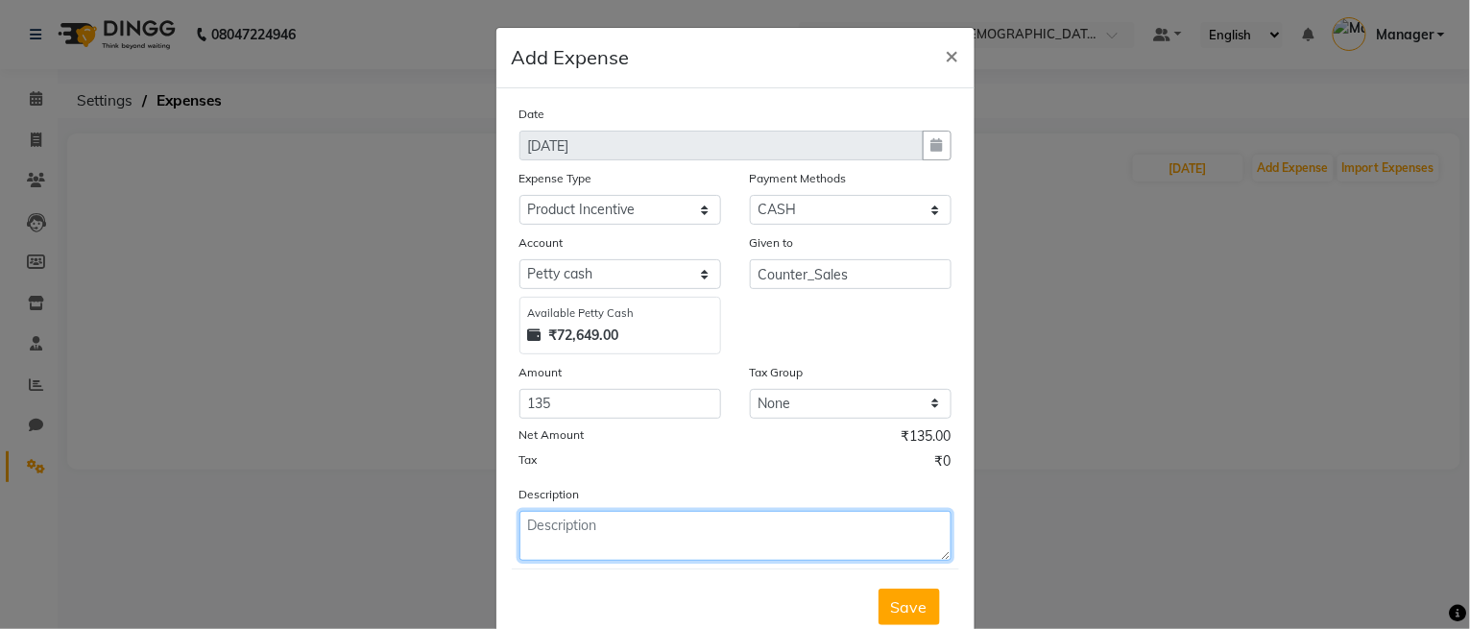
click at [581, 515] on textarea at bounding box center [735, 536] width 432 height 50
type textarea "PRODUCT INCENIVE TO COUNTER ([DATE])"
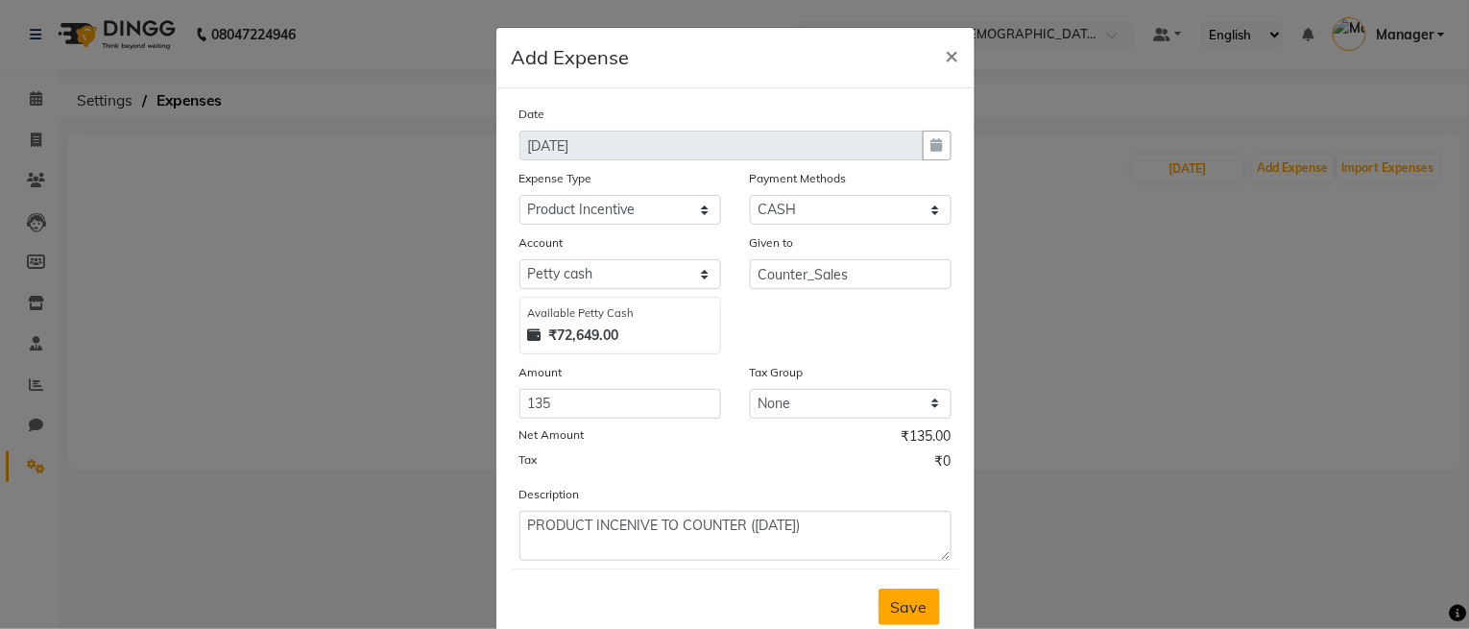
click at [896, 601] on span "Save" at bounding box center [909, 606] width 36 height 19
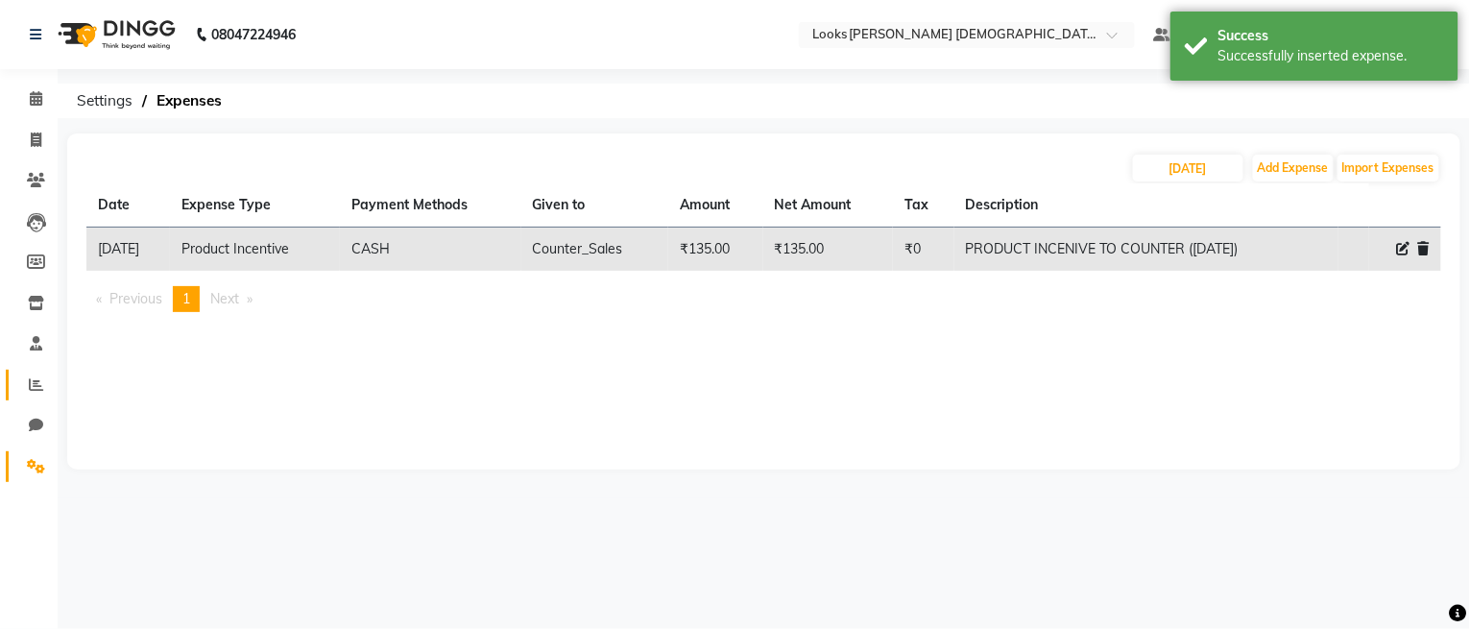
click at [16, 384] on link "Reports" at bounding box center [29, 386] width 46 height 32
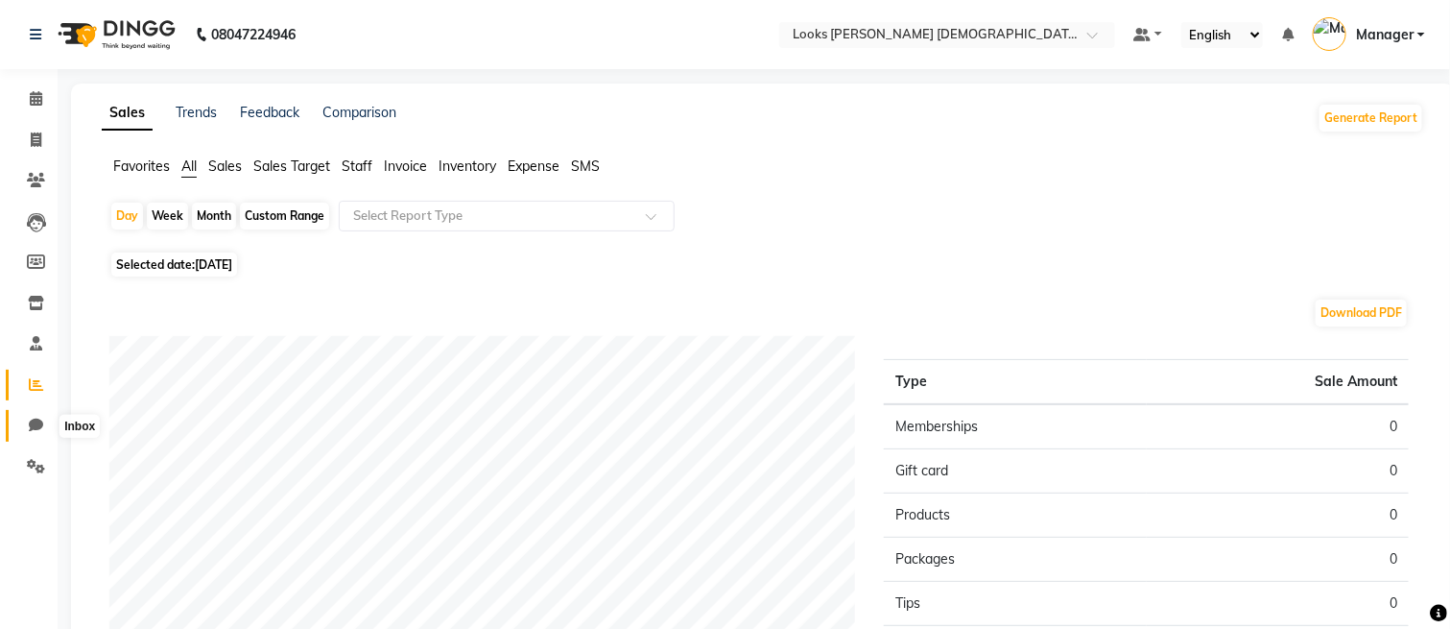
click at [38, 425] on icon at bounding box center [36, 425] width 14 height 14
select select "100"
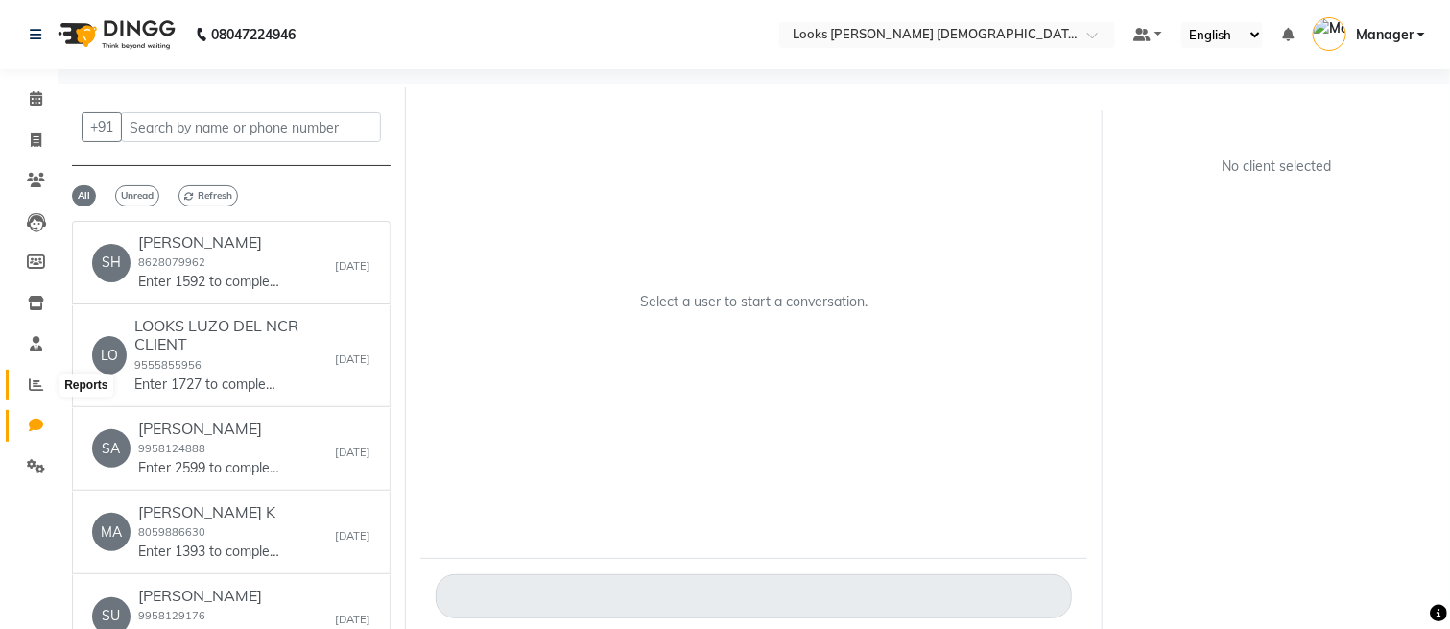
click at [30, 379] on icon at bounding box center [36, 384] width 14 height 14
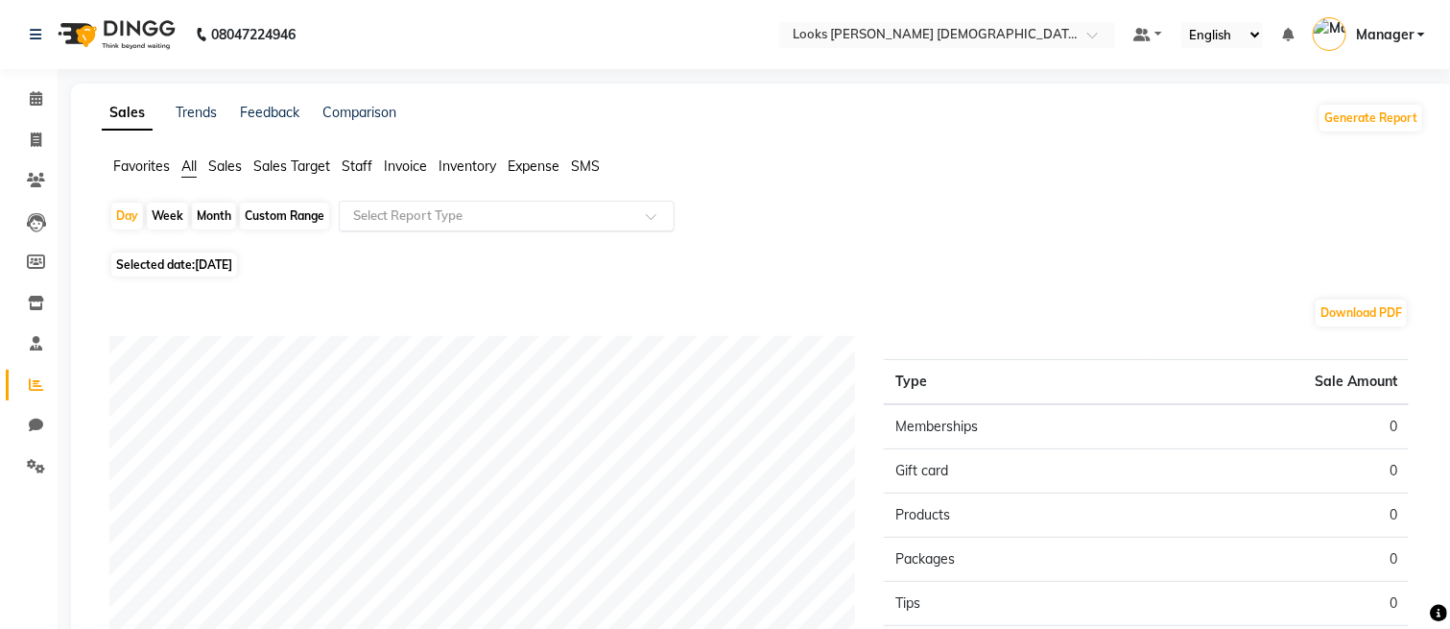
click at [426, 206] on input "text" at bounding box center [487, 215] width 276 height 19
click at [36, 459] on icon at bounding box center [36, 466] width 18 height 14
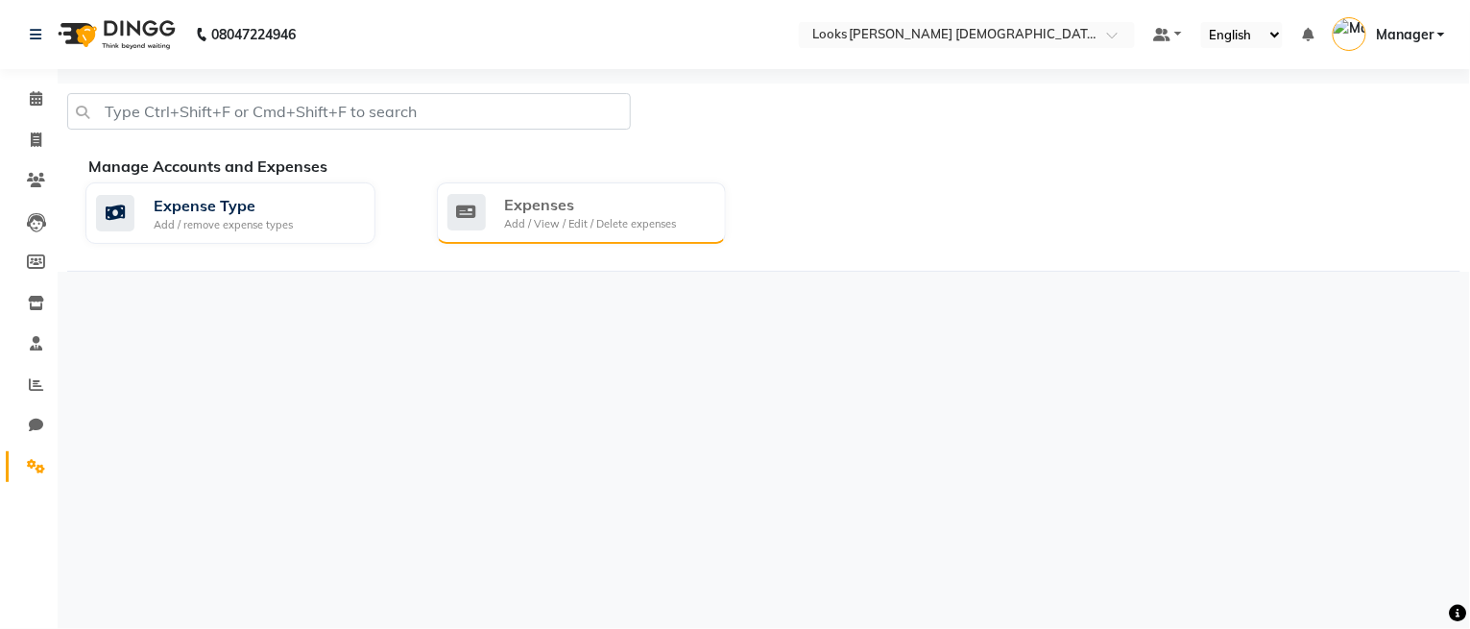
click at [546, 193] on div "Expenses" at bounding box center [591, 204] width 172 height 23
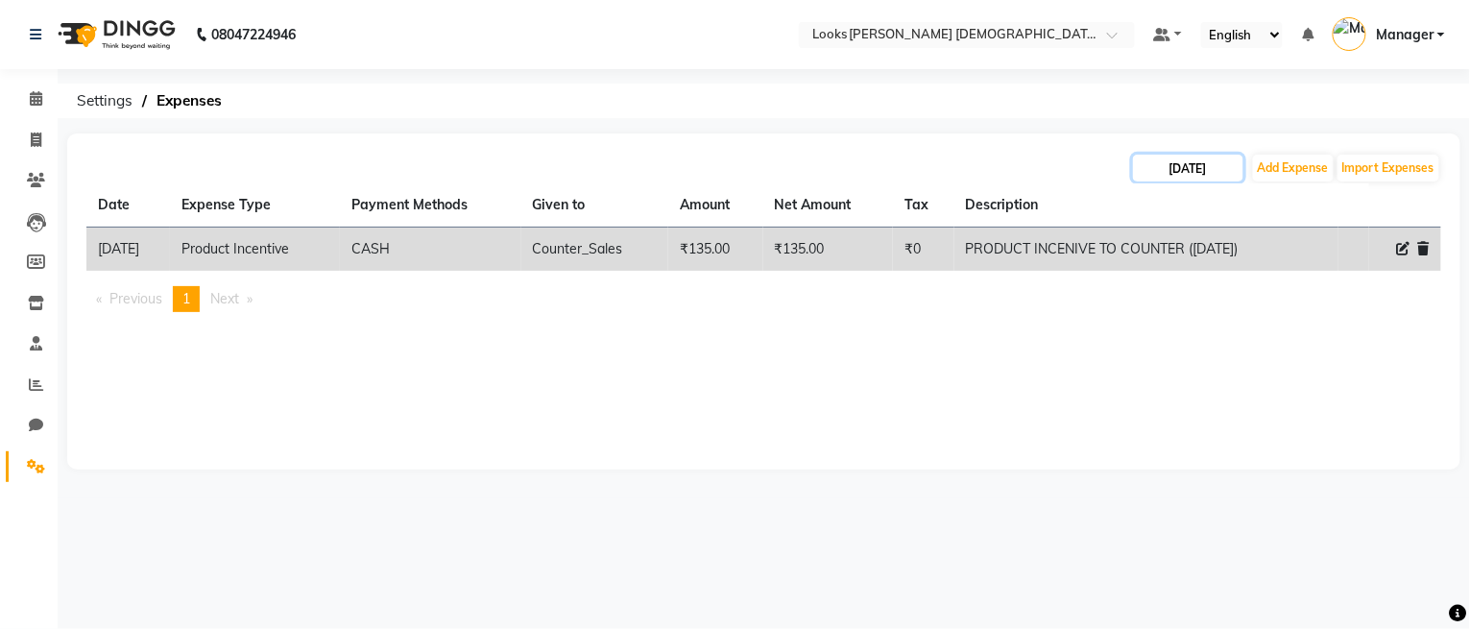
click at [1195, 173] on input "[DATE]" at bounding box center [1188, 168] width 110 height 27
select select "9"
select select "2025"
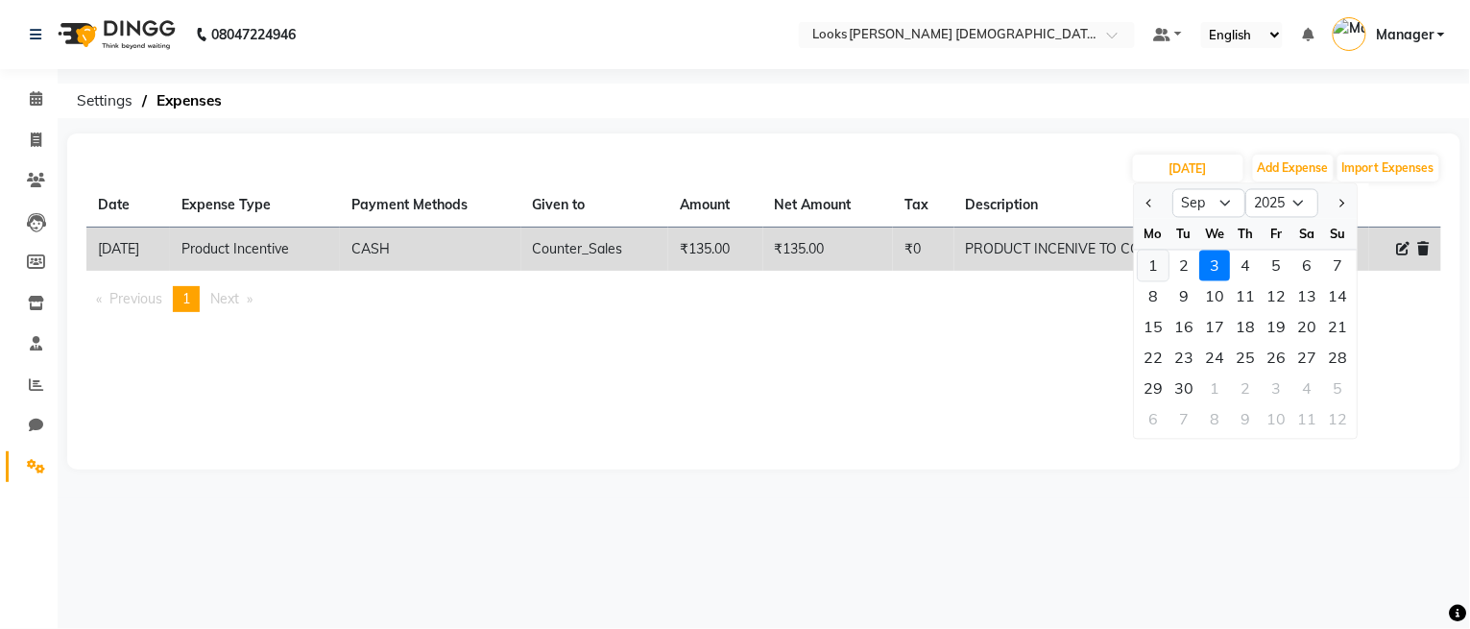
click at [1146, 261] on div "1" at bounding box center [1153, 266] width 31 height 31
type input "[DATE]"
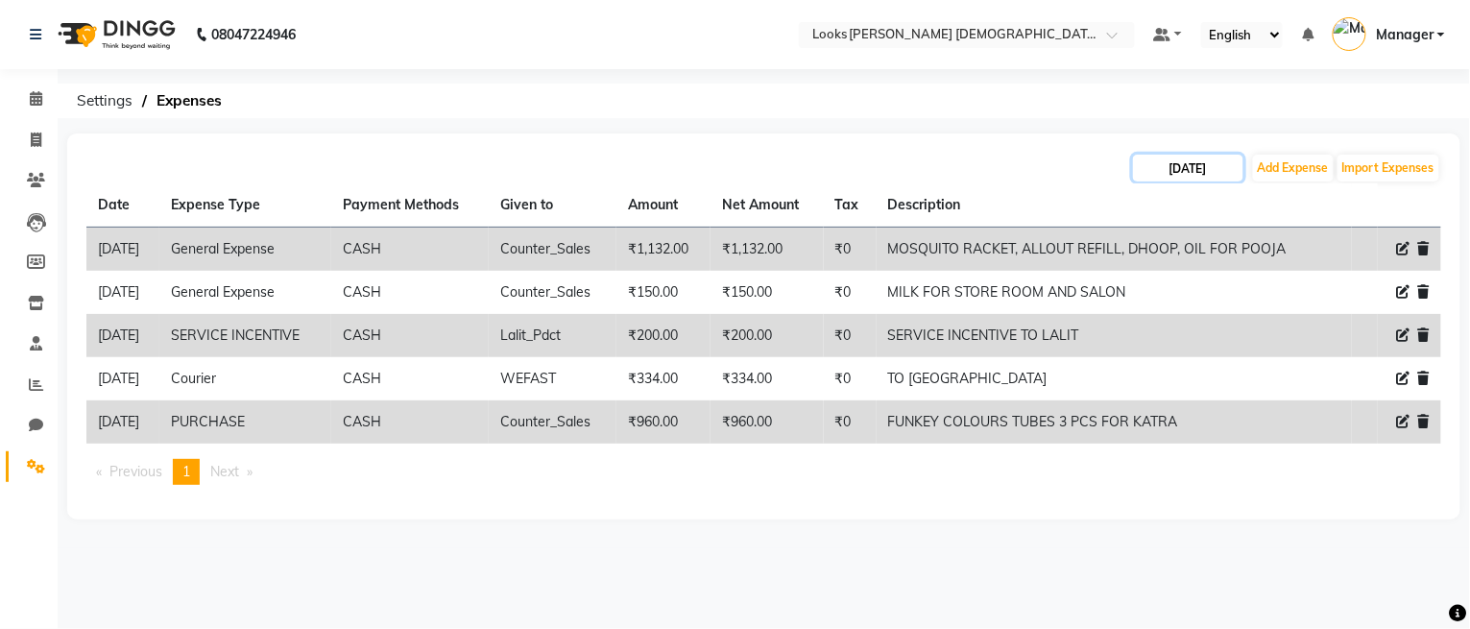
click at [1206, 171] on input "[DATE]" at bounding box center [1188, 168] width 110 height 27
select select "9"
select select "2025"
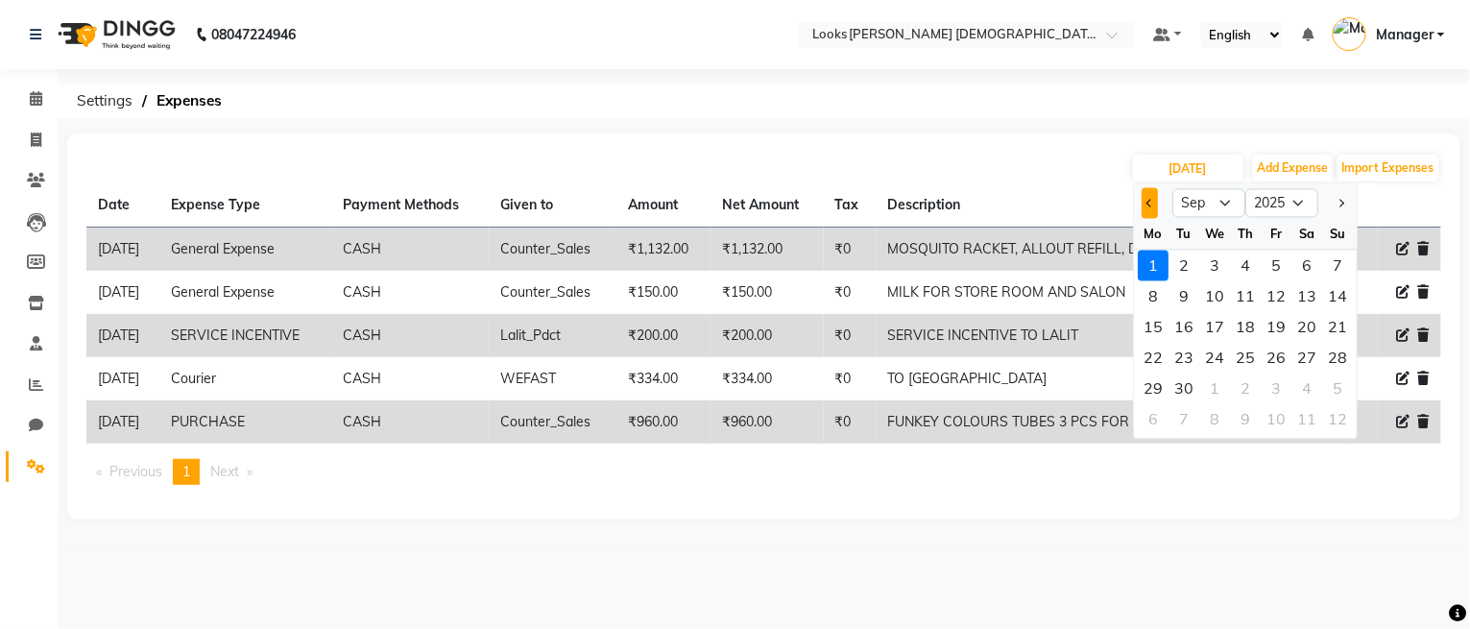
click at [1147, 200] on span "Previous month" at bounding box center [1150, 203] width 8 height 8
select select "8"
click at [1335, 385] on div "31" at bounding box center [1337, 388] width 31 height 31
type input "[DATE]"
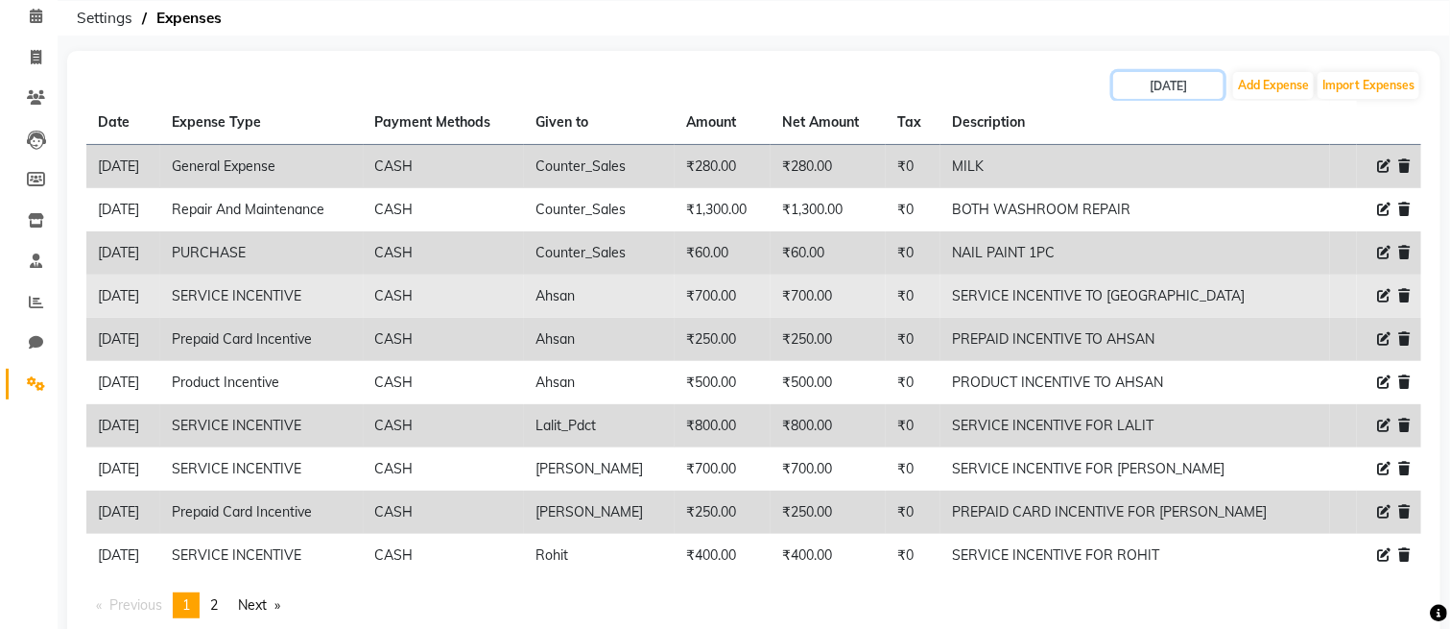
scroll to position [134, 0]
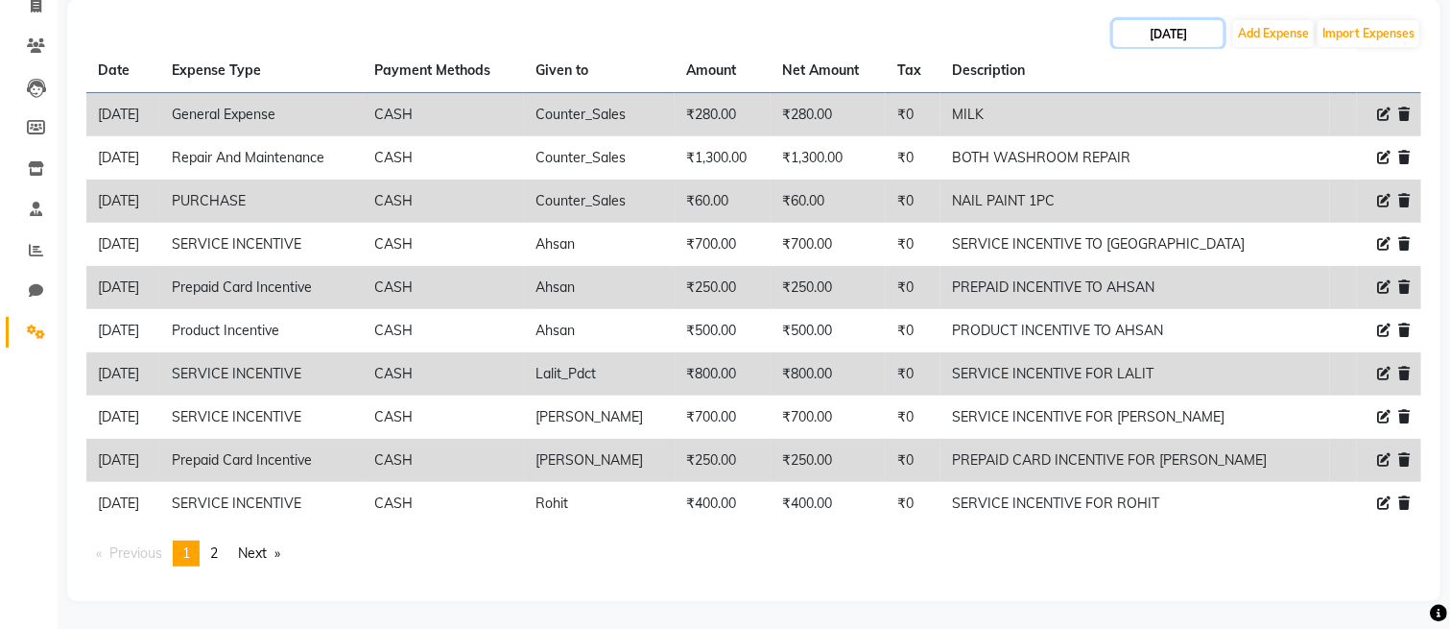
click at [1207, 28] on input "[DATE]" at bounding box center [1169, 33] width 110 height 27
select select "8"
select select "2025"
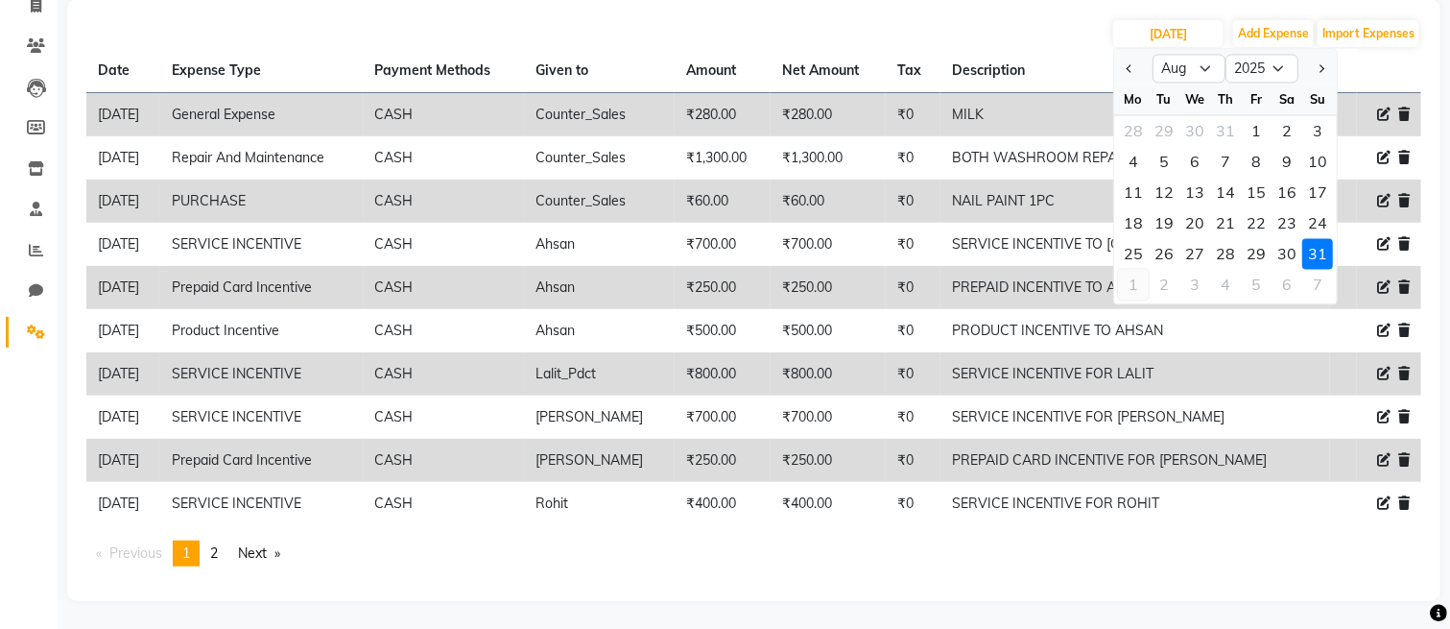
click at [1126, 279] on div "1" at bounding box center [1133, 285] width 31 height 31
type input "[DATE]"
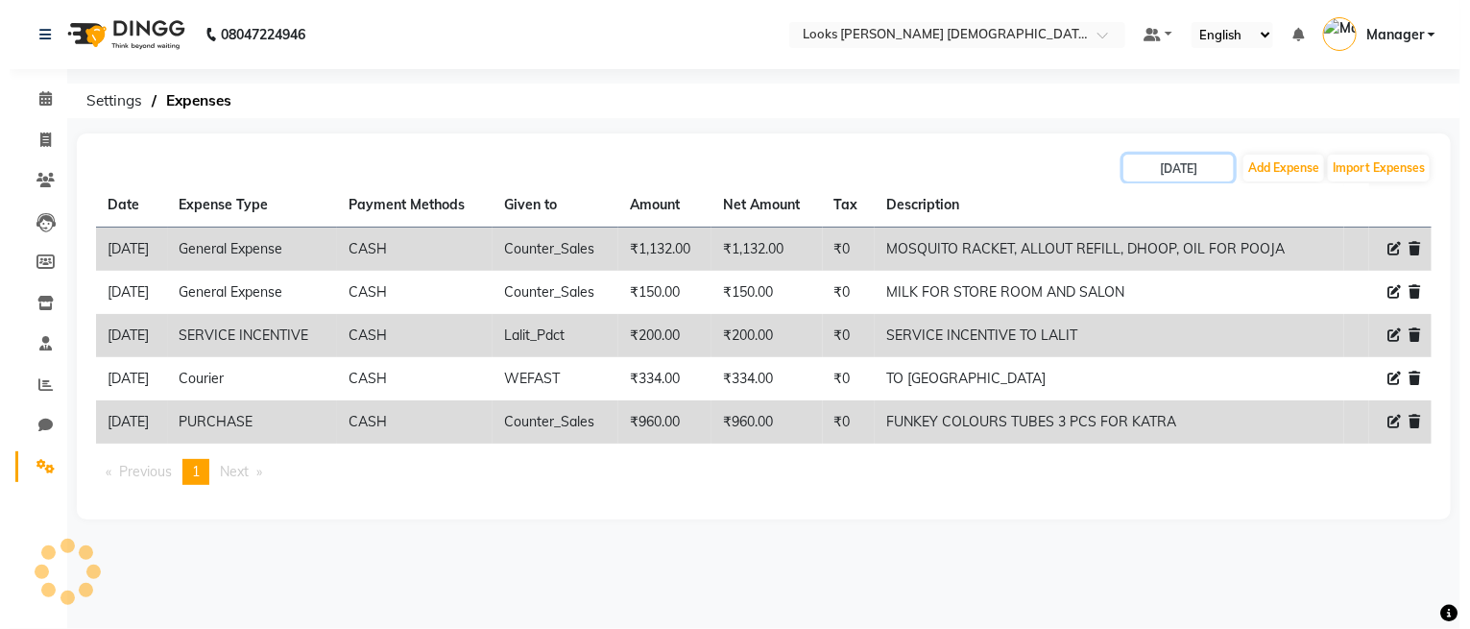
scroll to position [0, 0]
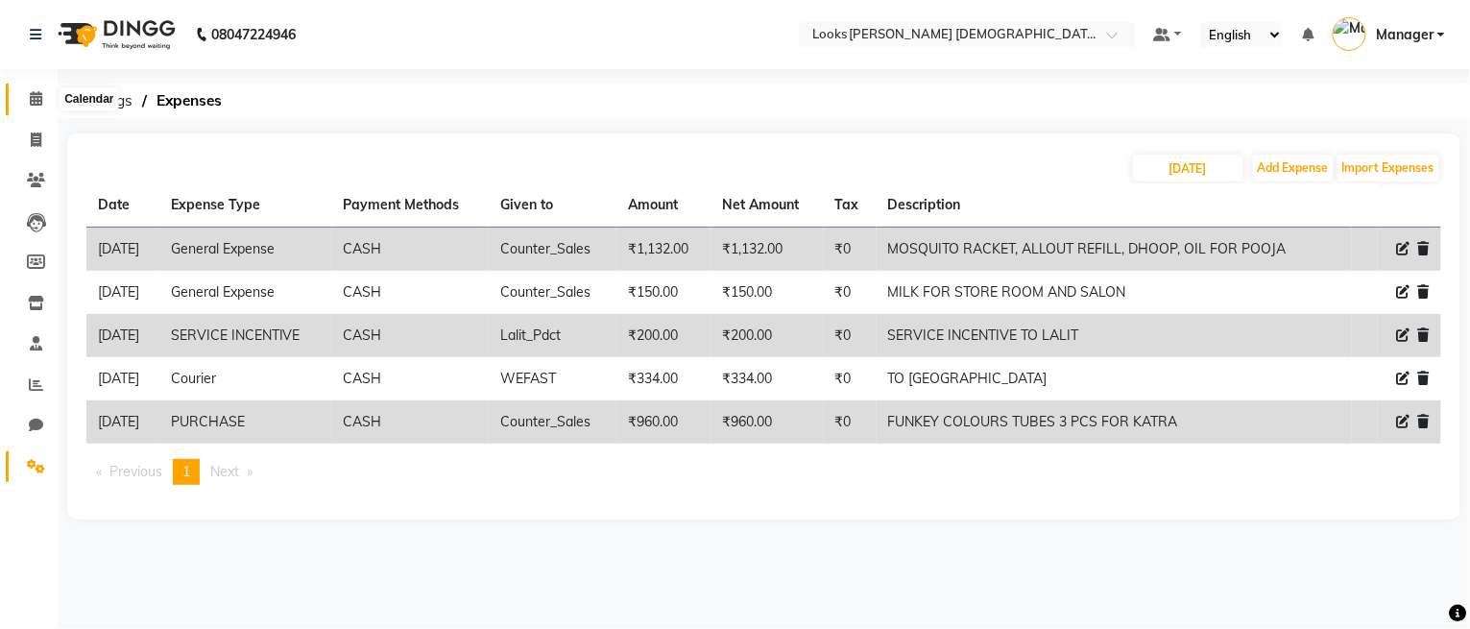
click at [36, 95] on icon at bounding box center [36, 98] width 12 height 14
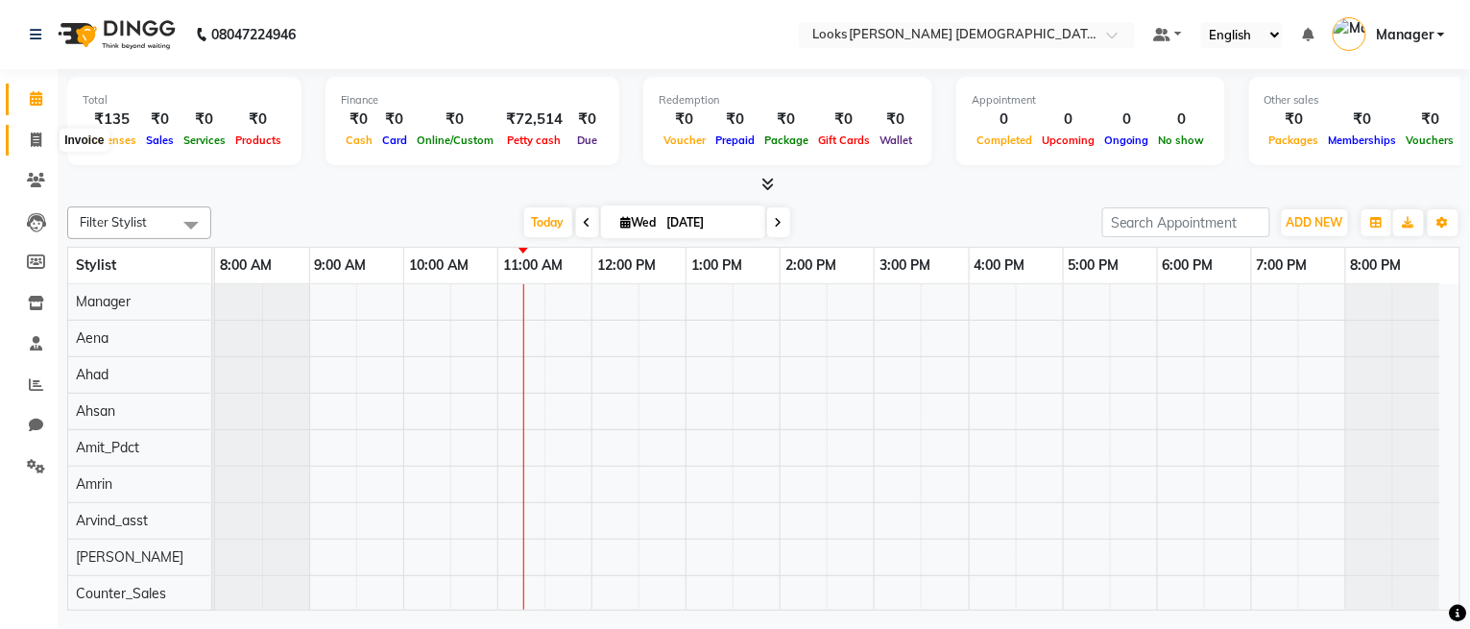
click at [28, 132] on span at bounding box center [36, 141] width 34 height 22
select select "service"
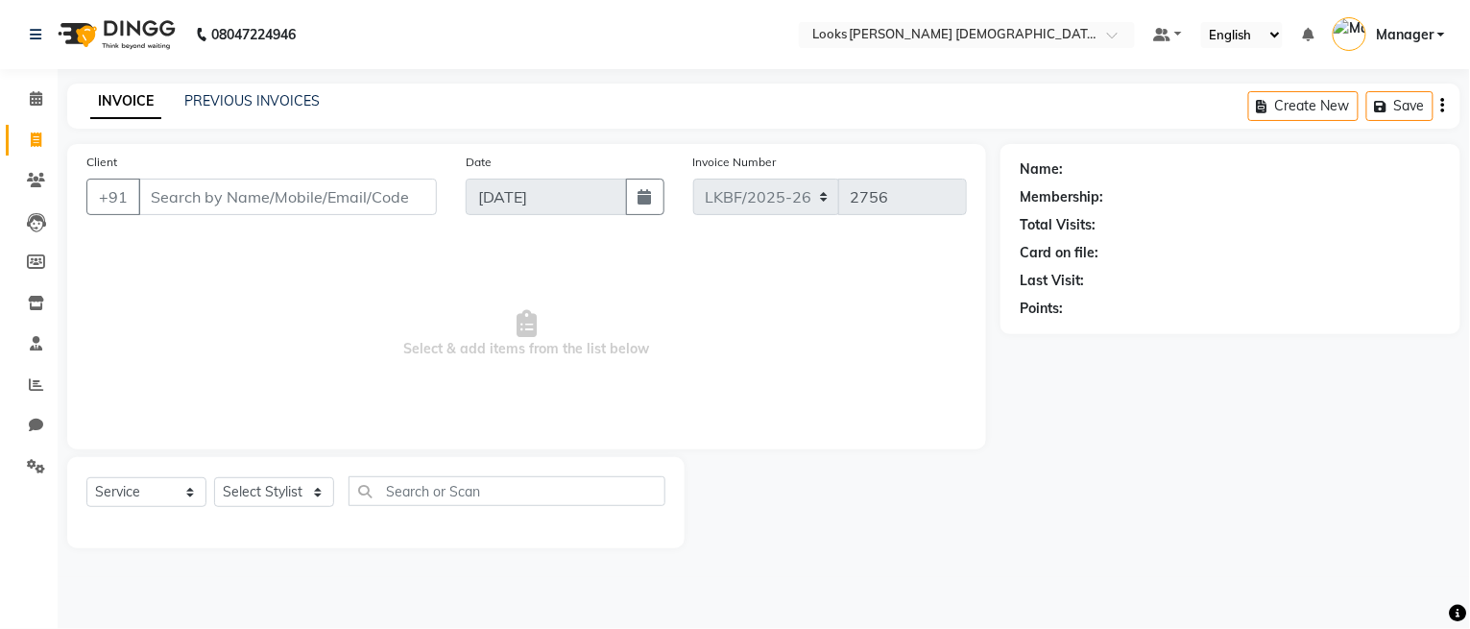
click at [300, 476] on div "Select Service Product Membership Package Voucher Prepaid Gift Card Select Styl…" at bounding box center [375, 498] width 579 height 45
click at [305, 485] on select "Select Stylist" at bounding box center [274, 492] width 120 height 30
select select "87724"
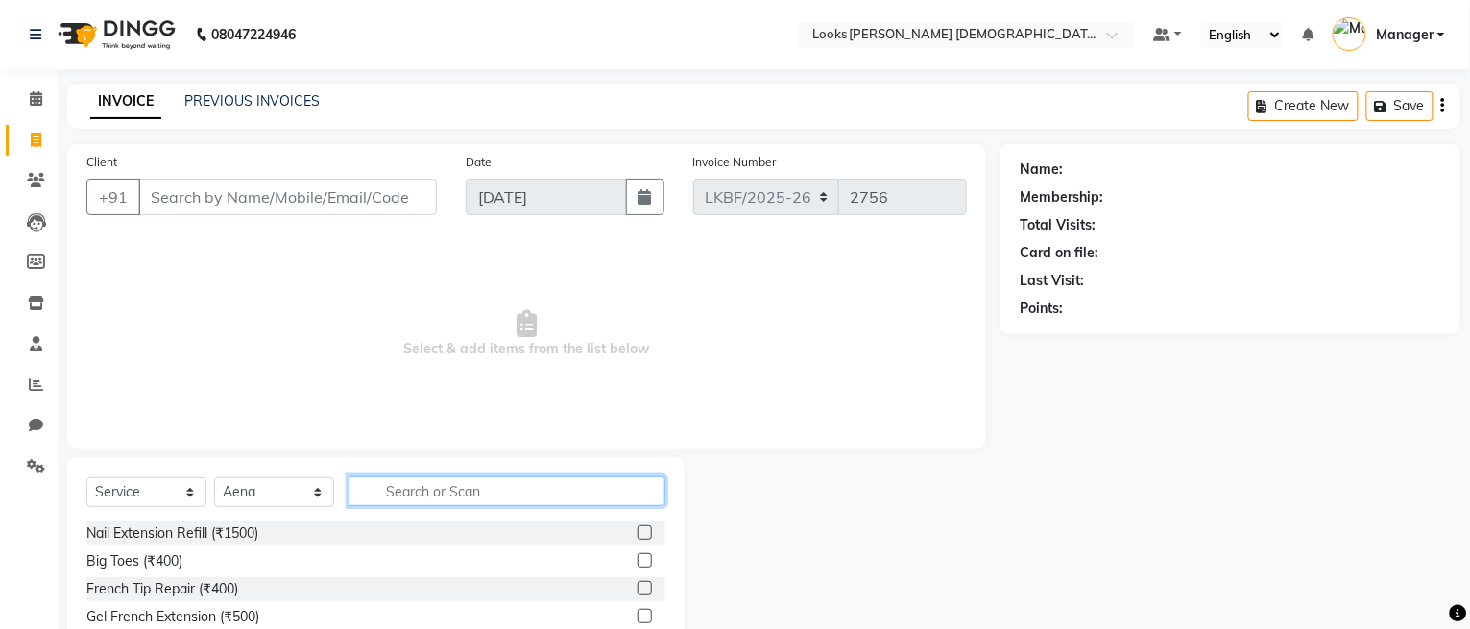
click at [501, 497] on input "text" at bounding box center [506, 491] width 317 height 30
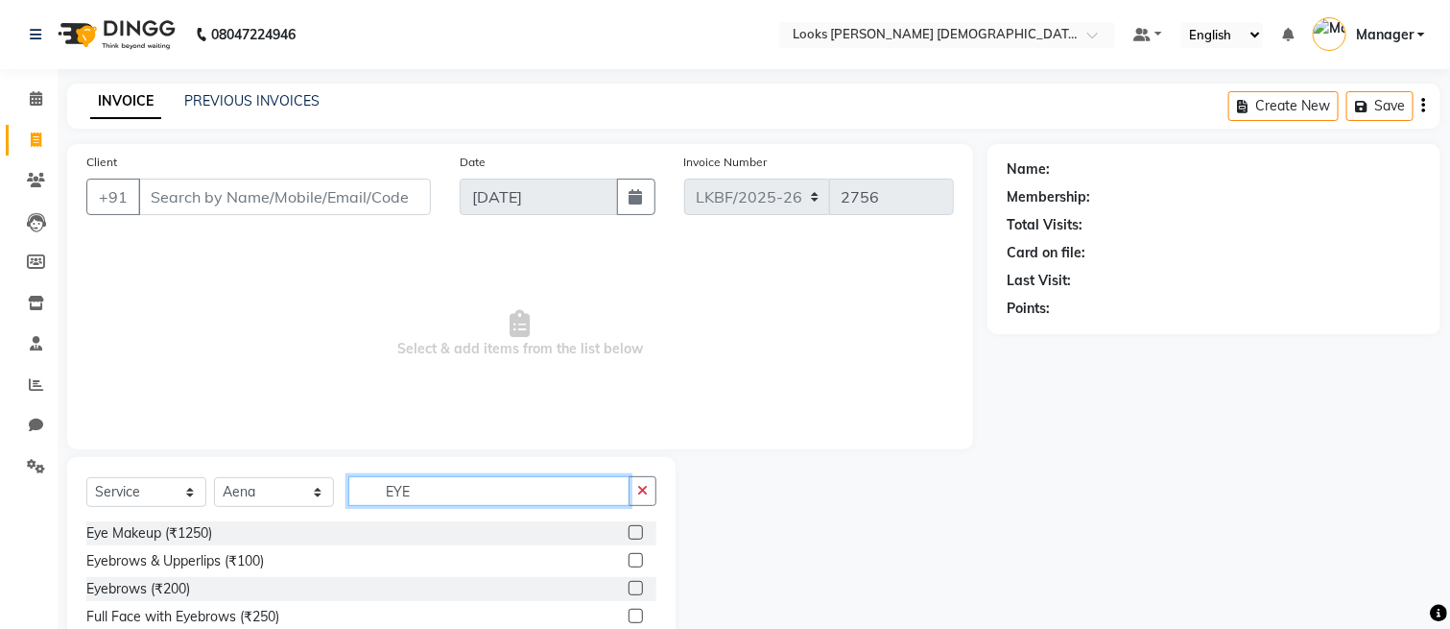
type input "EYE"
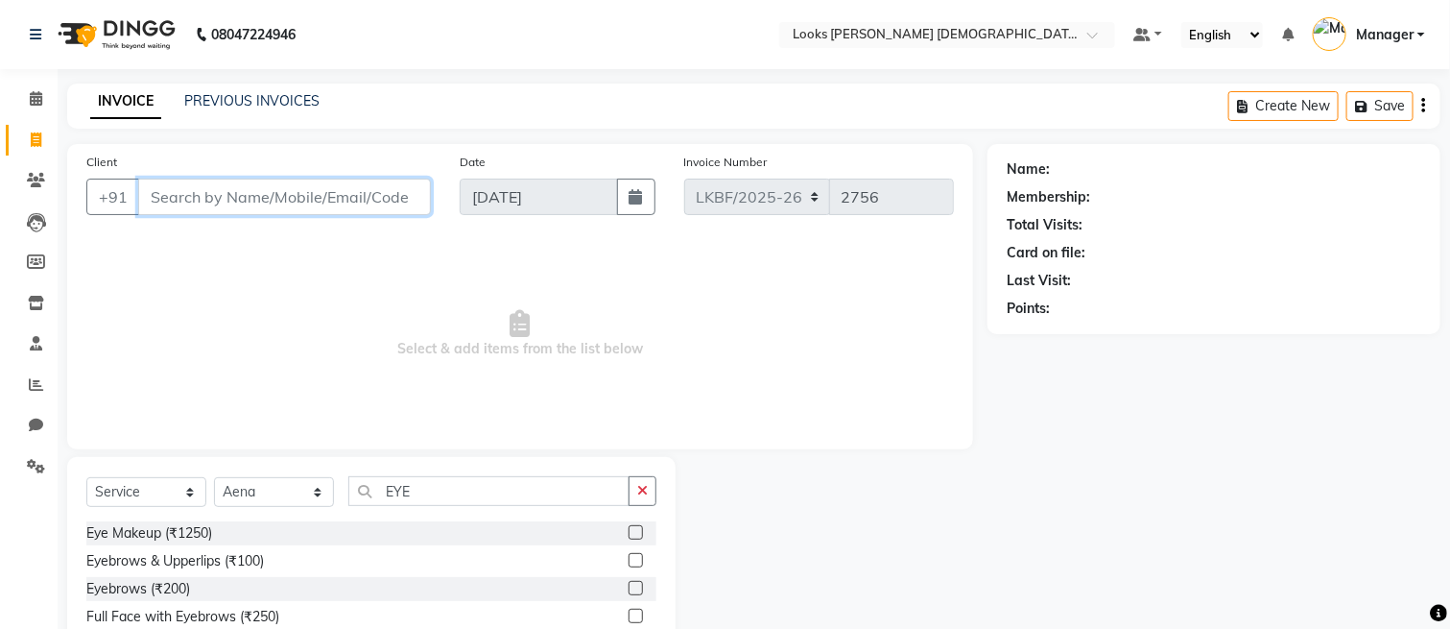
click at [266, 202] on input "Client" at bounding box center [284, 197] width 293 height 36
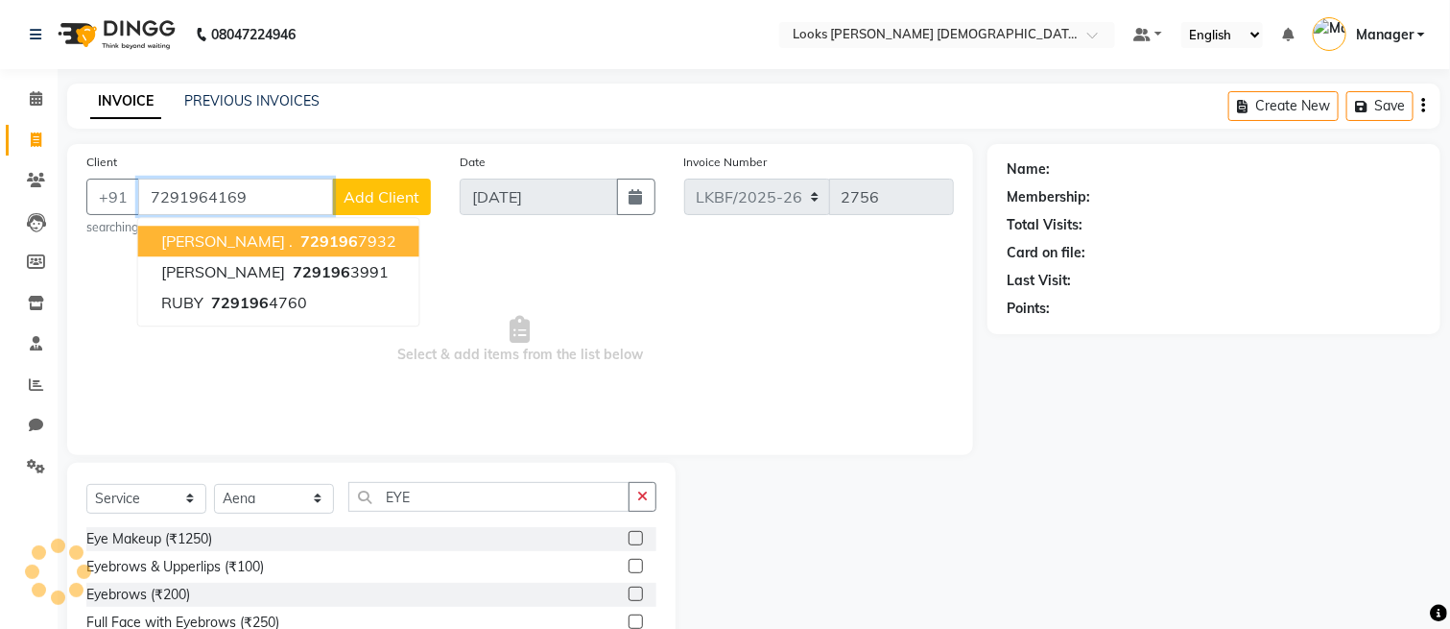
type input "7291964169"
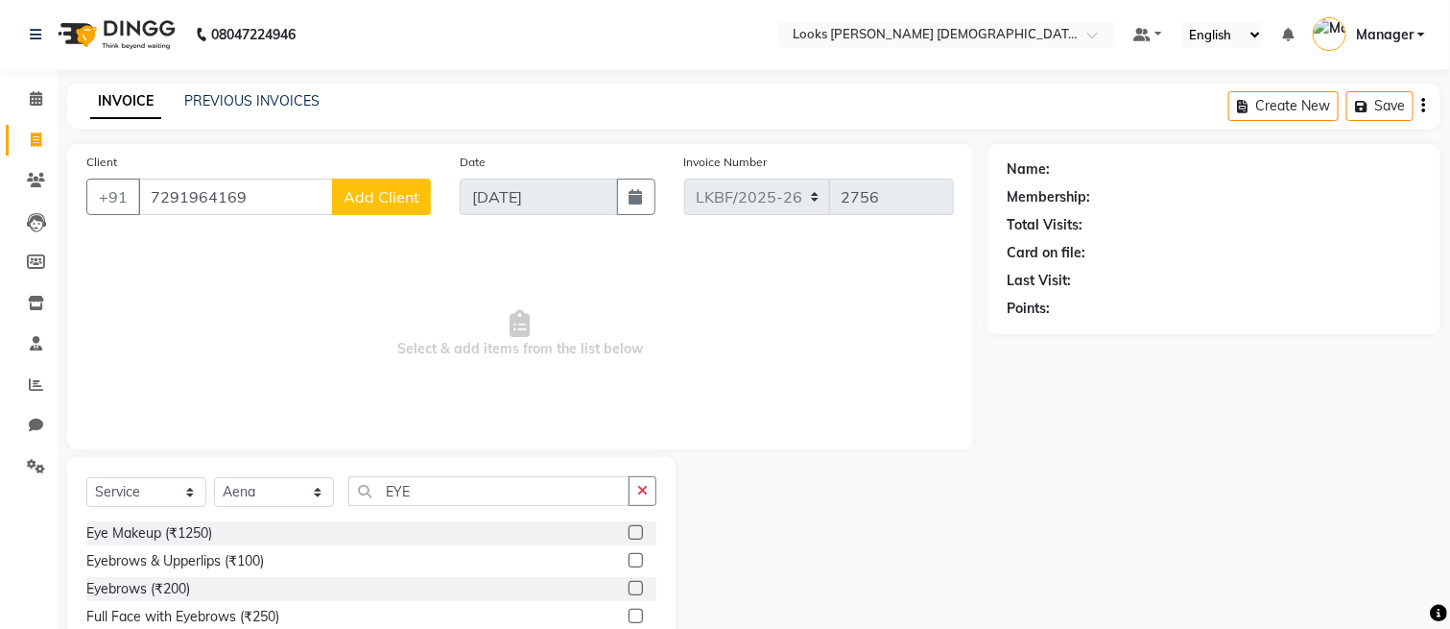
click at [390, 200] on span "Add Client" at bounding box center [382, 196] width 76 height 19
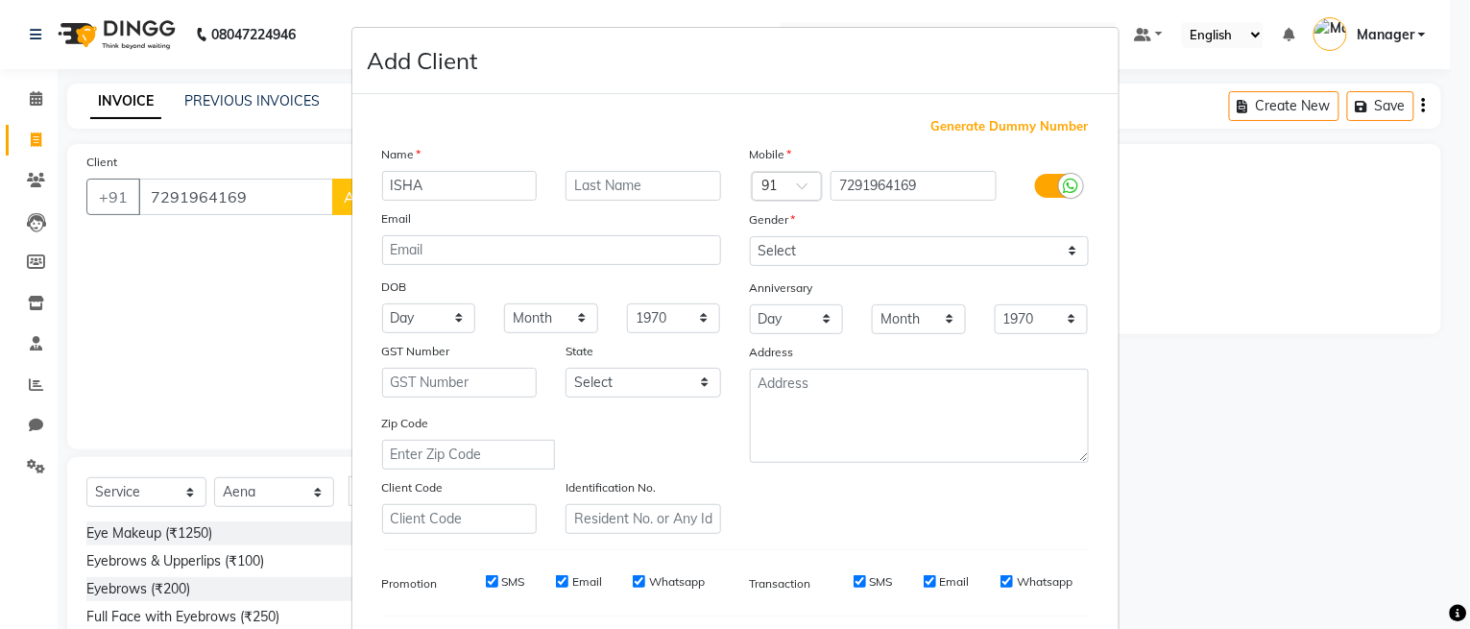
type input "ISHA"
type input "K"
click at [1033, 254] on select "Select [DEMOGRAPHIC_DATA] [DEMOGRAPHIC_DATA] Other Prefer Not To Say" at bounding box center [919, 251] width 339 height 30
select select "[DEMOGRAPHIC_DATA]"
click at [750, 236] on select "Select [DEMOGRAPHIC_DATA] [DEMOGRAPHIC_DATA] Other Prefer Not To Say" at bounding box center [919, 251] width 339 height 30
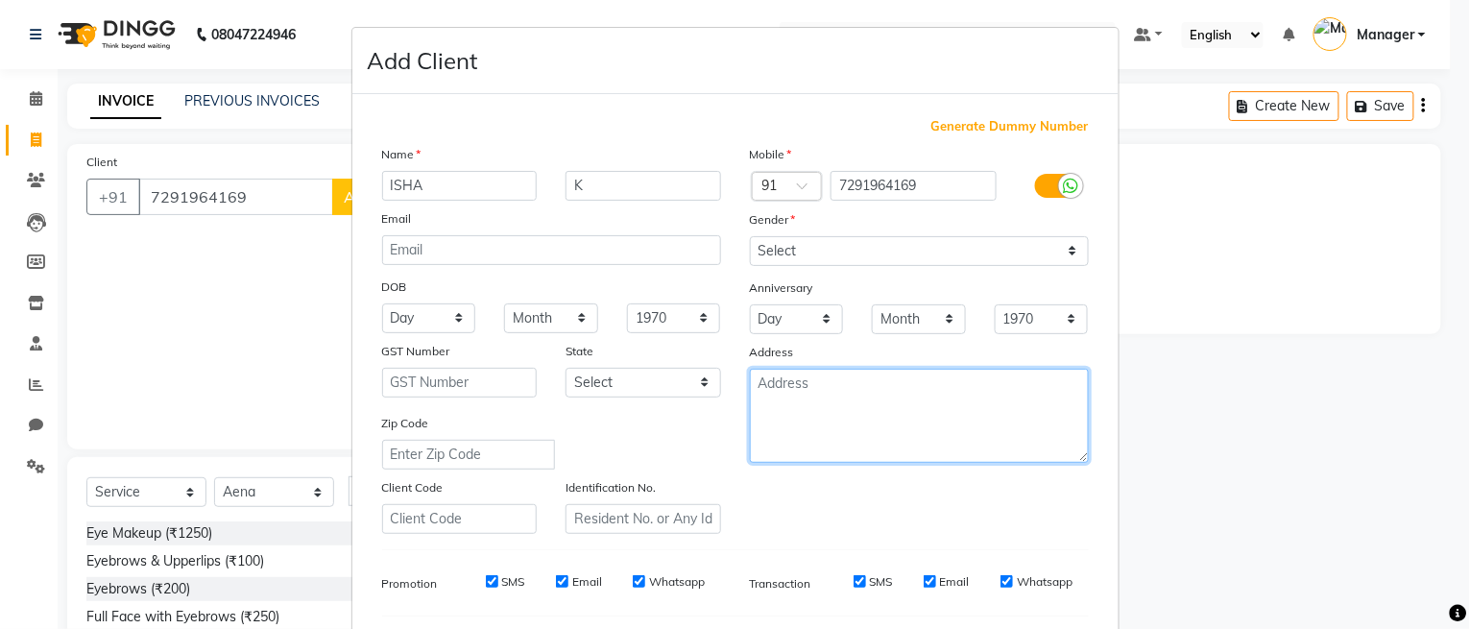
click at [877, 418] on textarea at bounding box center [919, 416] width 339 height 94
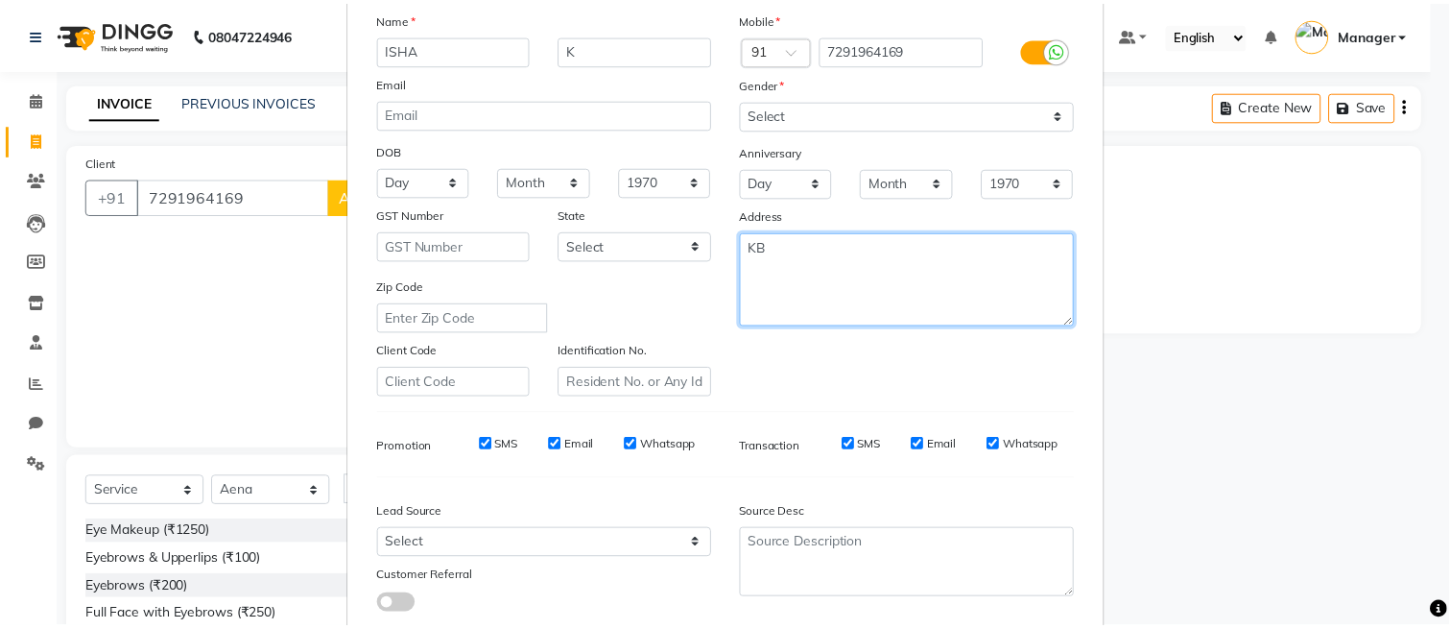
scroll to position [259, 0]
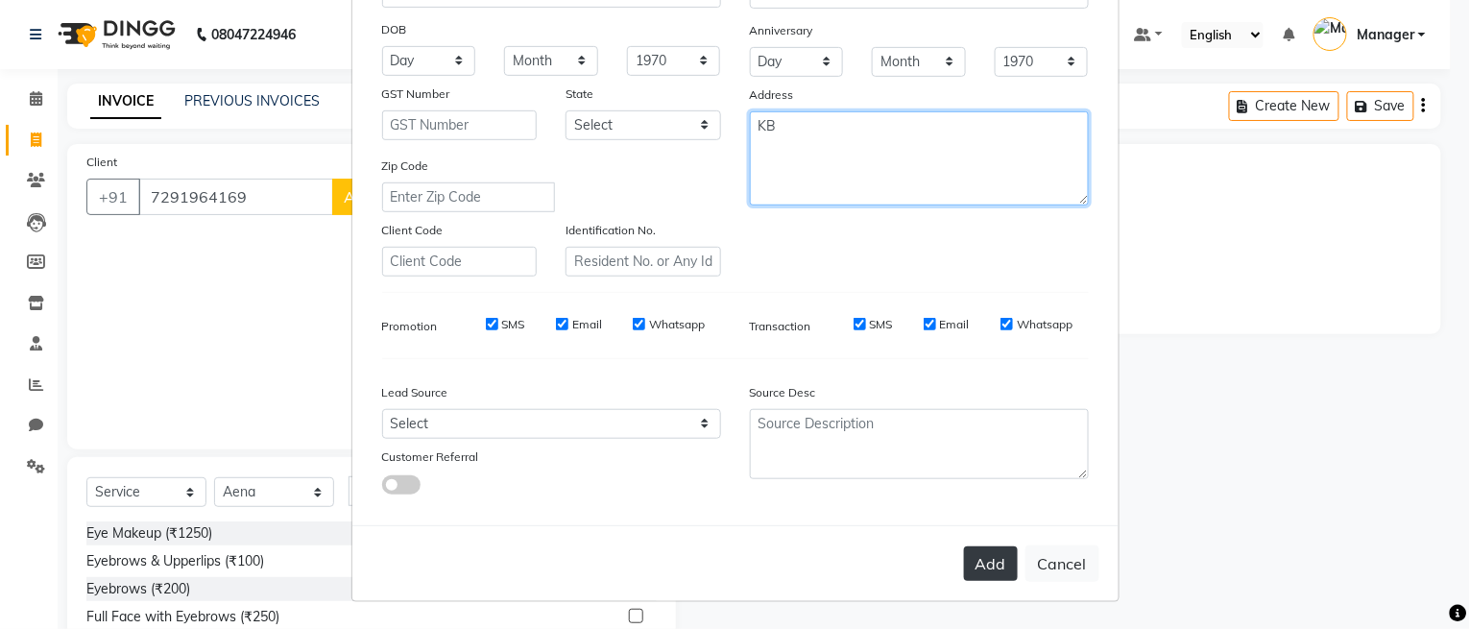
type textarea "KB"
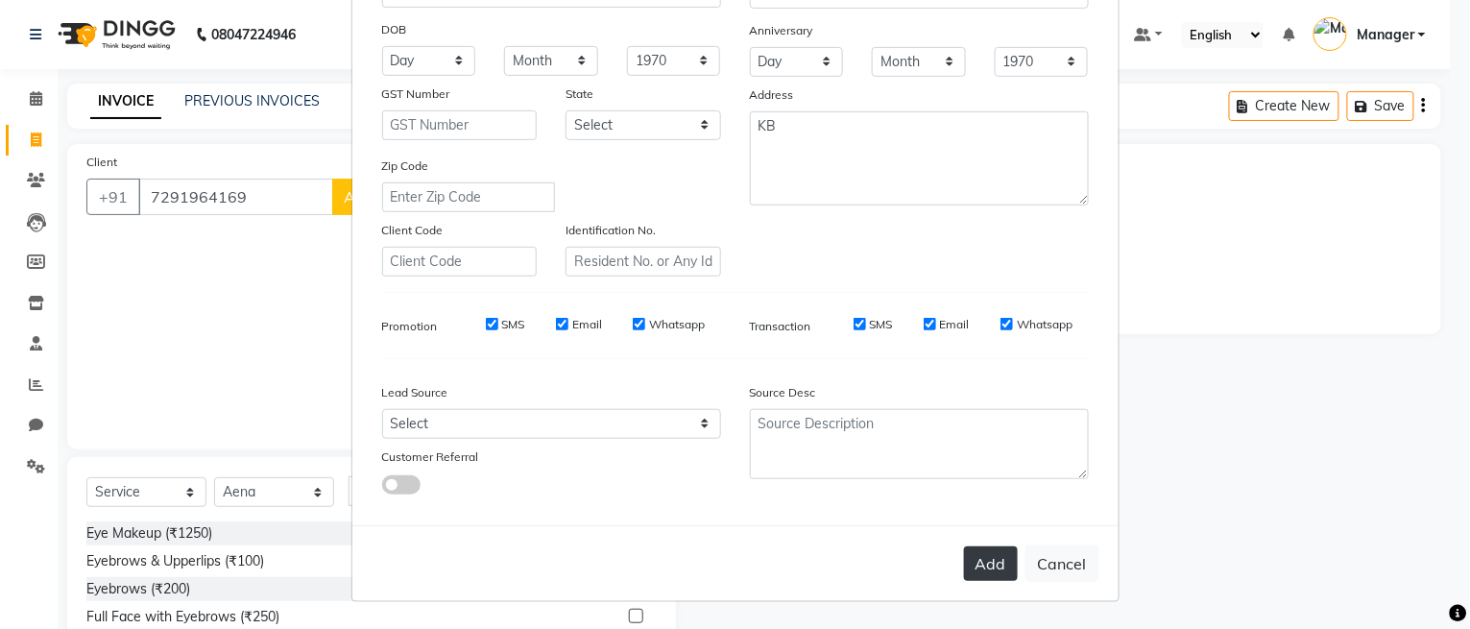
click at [1000, 573] on button "Add" at bounding box center [991, 563] width 54 height 35
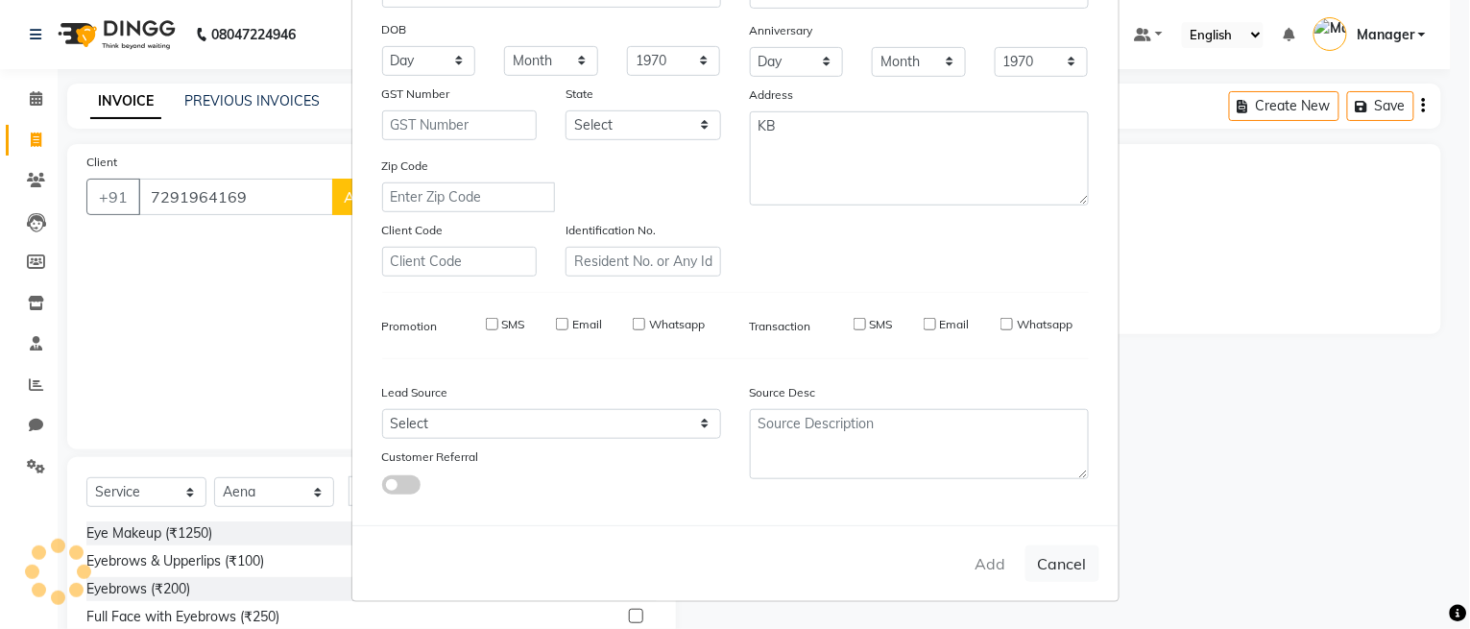
select select
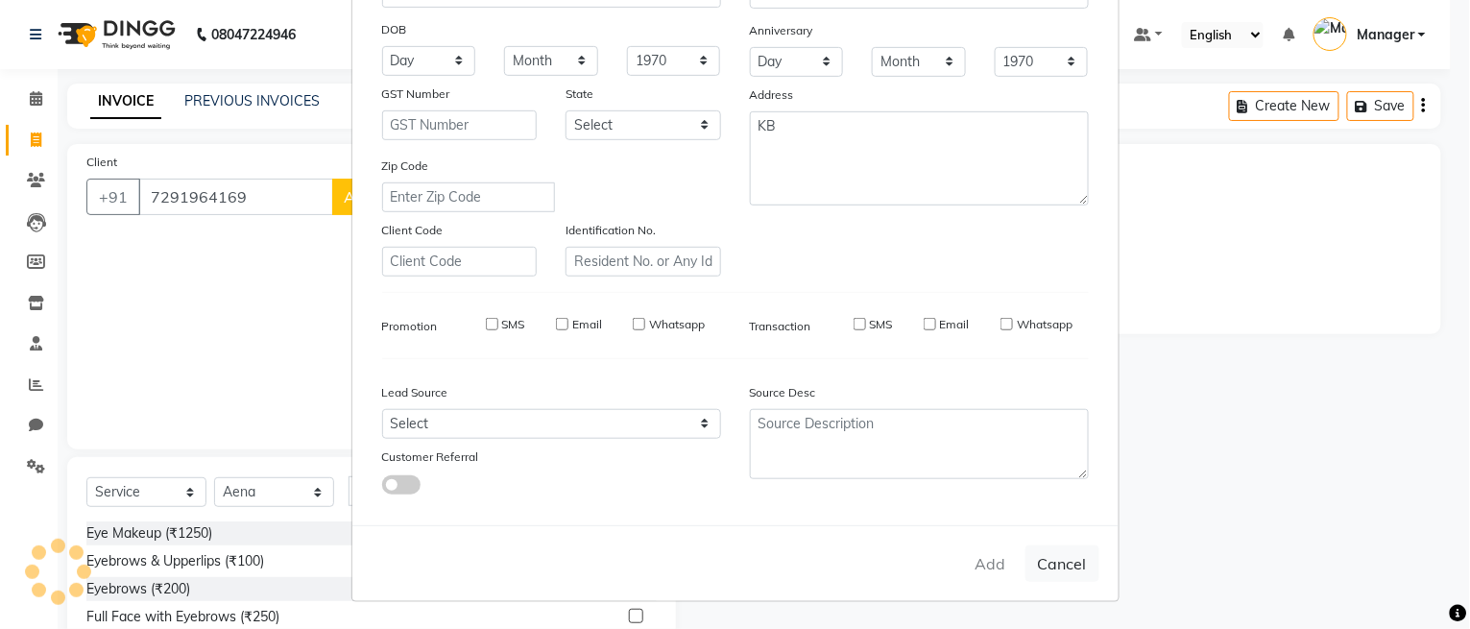
select select
checkbox input "false"
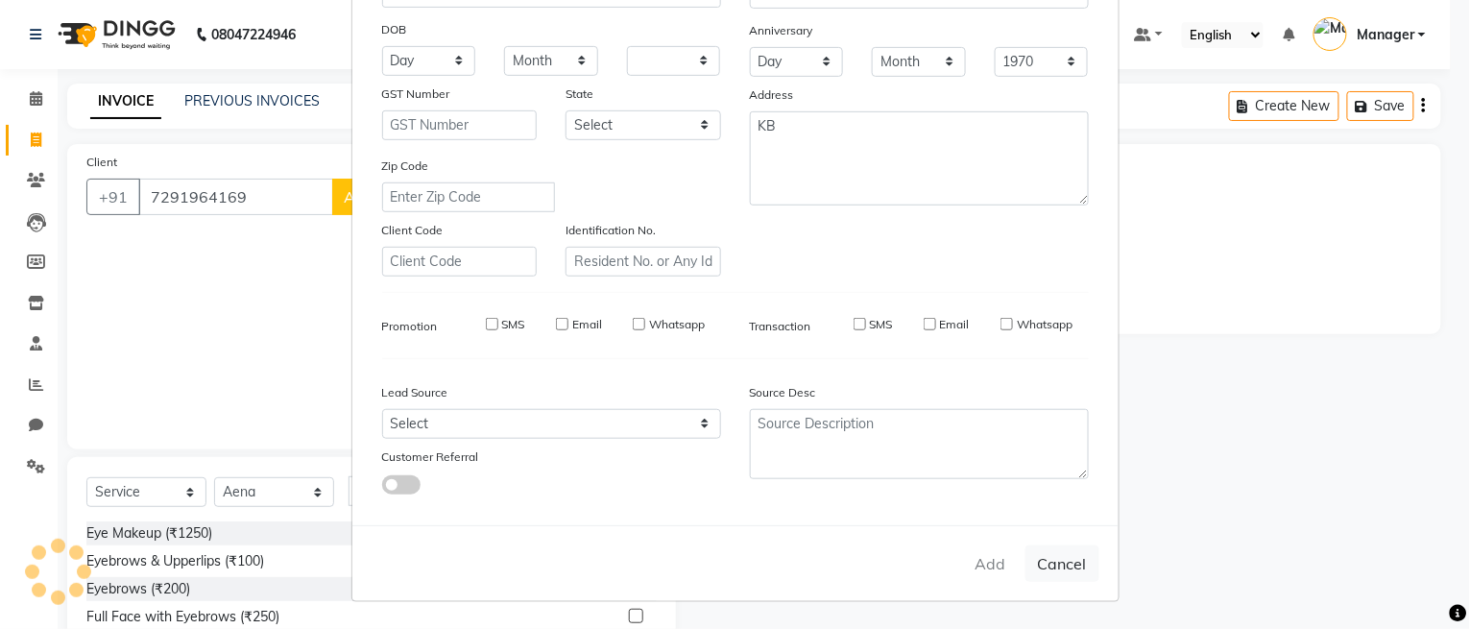
checkbox input "false"
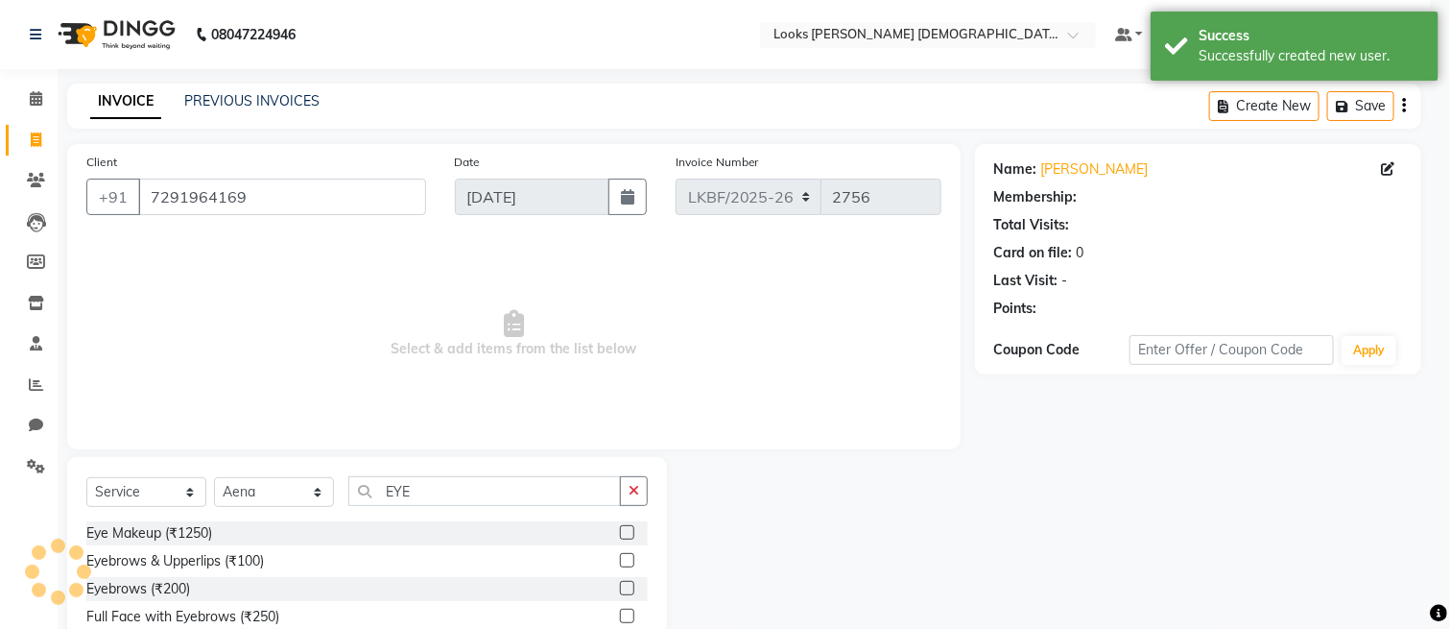
select select "1: Object"
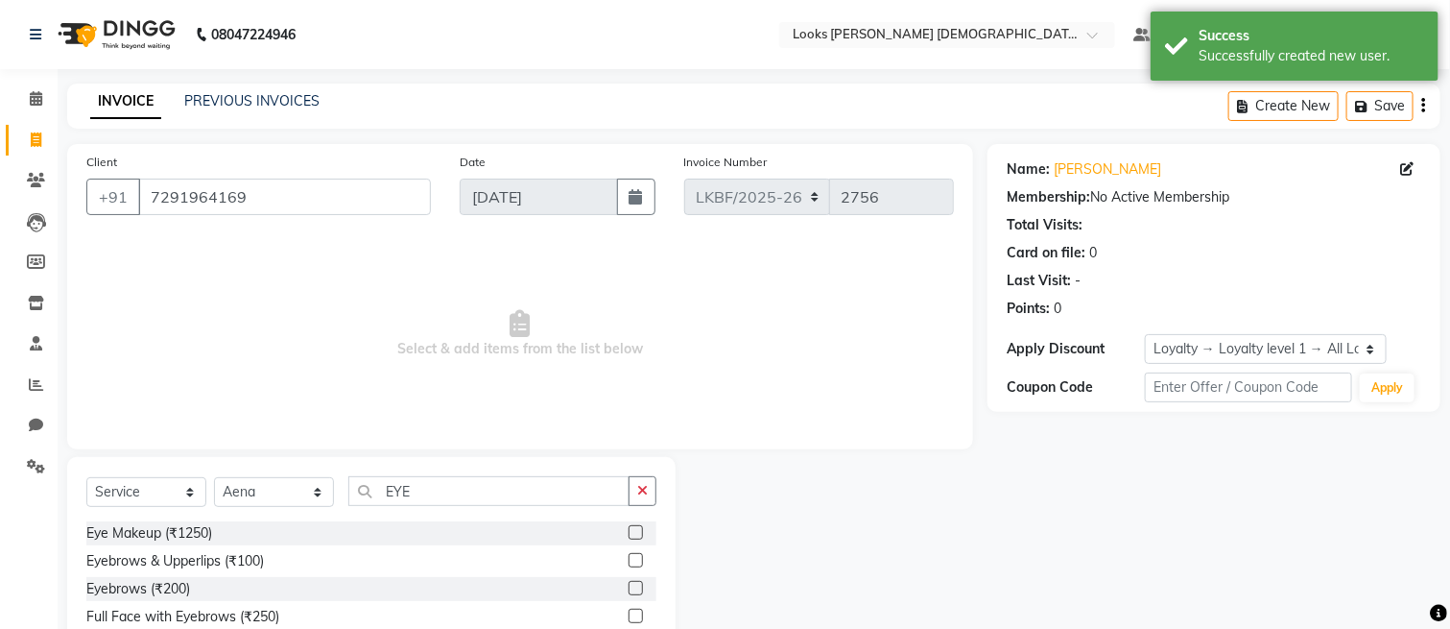
click at [629, 586] on label at bounding box center [636, 588] width 14 height 14
click at [629, 586] on input "checkbox" at bounding box center [635, 589] width 12 height 12
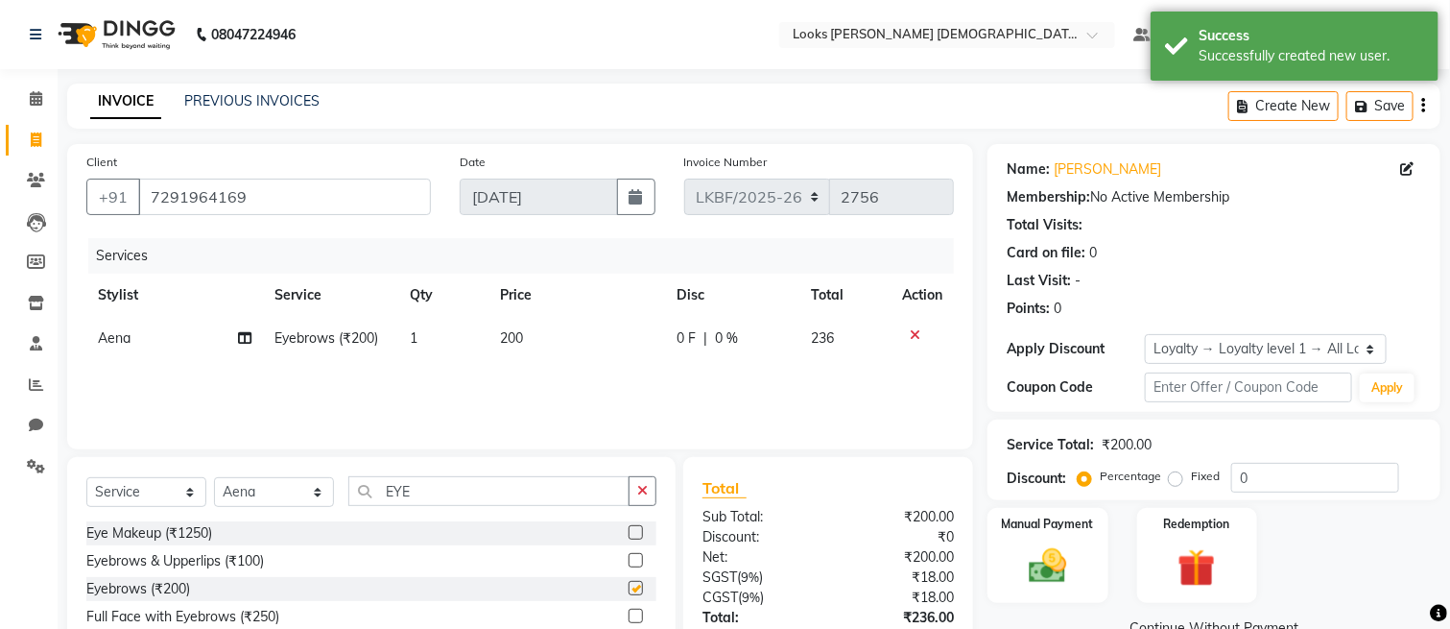
checkbox input "false"
click at [562, 356] on td "200" at bounding box center [577, 338] width 176 height 43
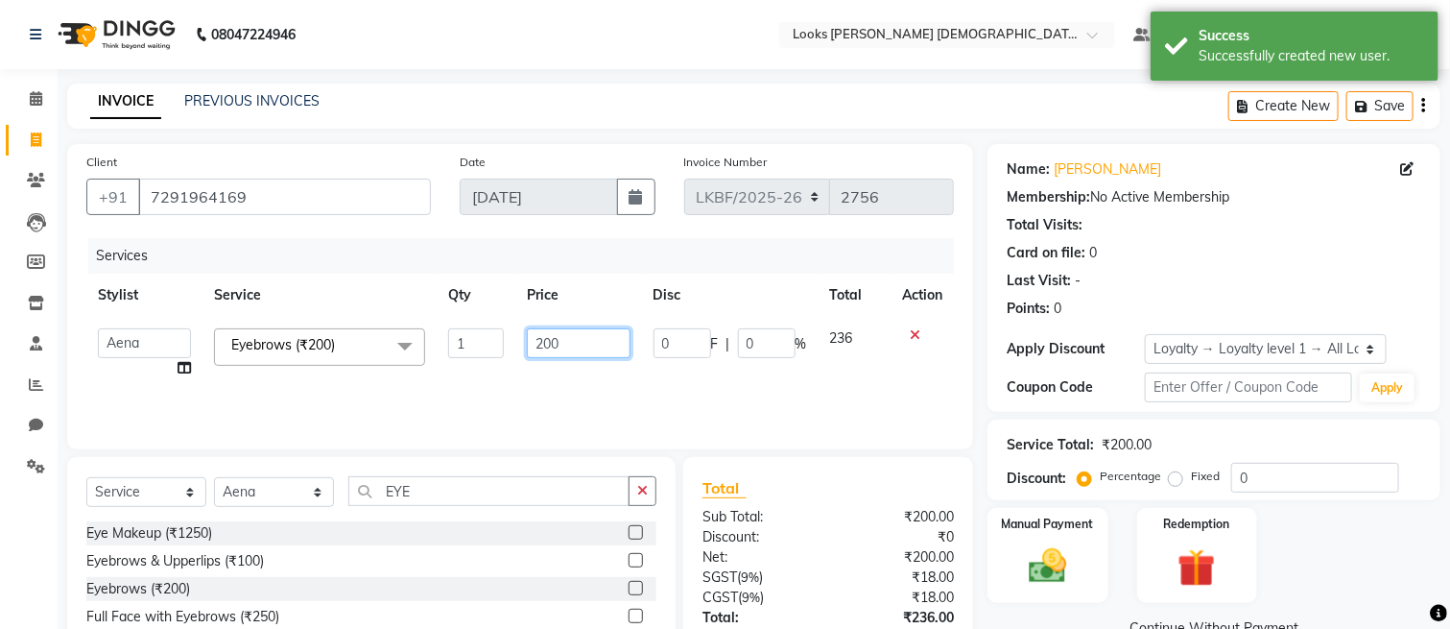
drag, startPoint x: 546, startPoint y: 344, endPoint x: 579, endPoint y: 380, distance: 48.9
click at [545, 345] on input "200" at bounding box center [579, 343] width 104 height 30
type input "100"
click at [1097, 612] on div "Name: Isha K Membership: No Active Membership Total Visits: Card on file: 0 Las…" at bounding box center [1221, 442] width 467 height 596
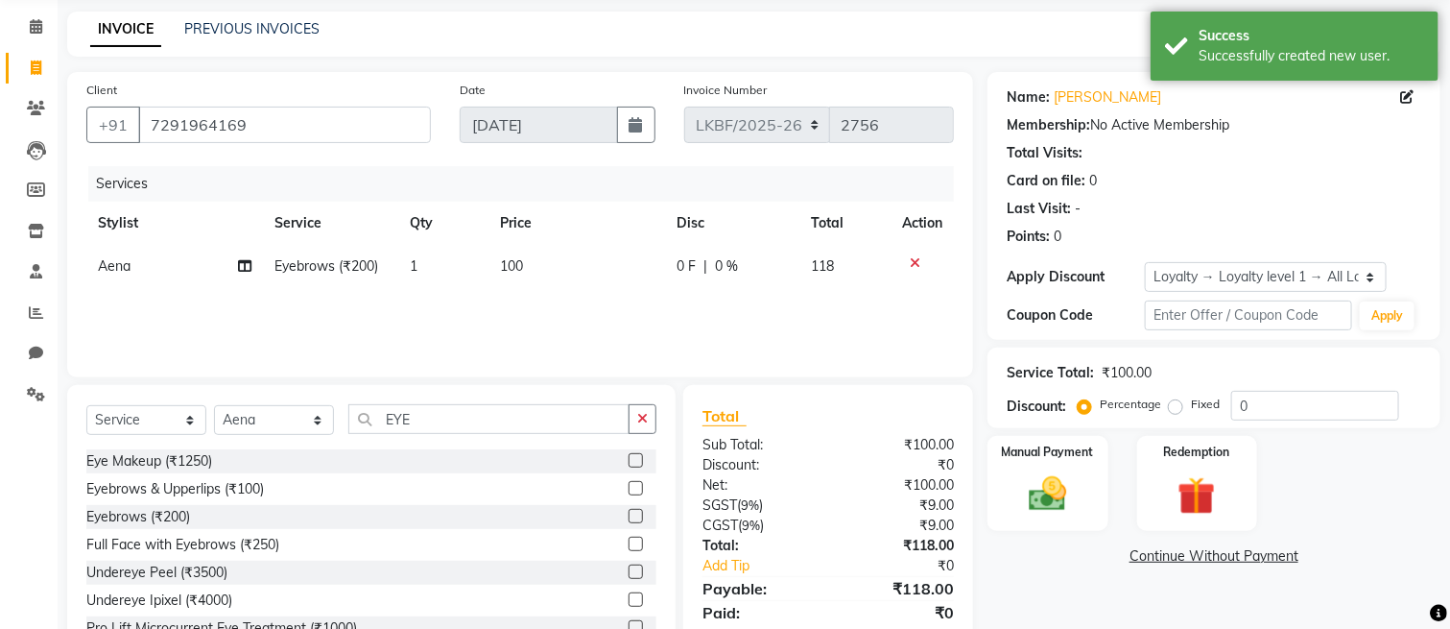
scroll to position [139, 0]
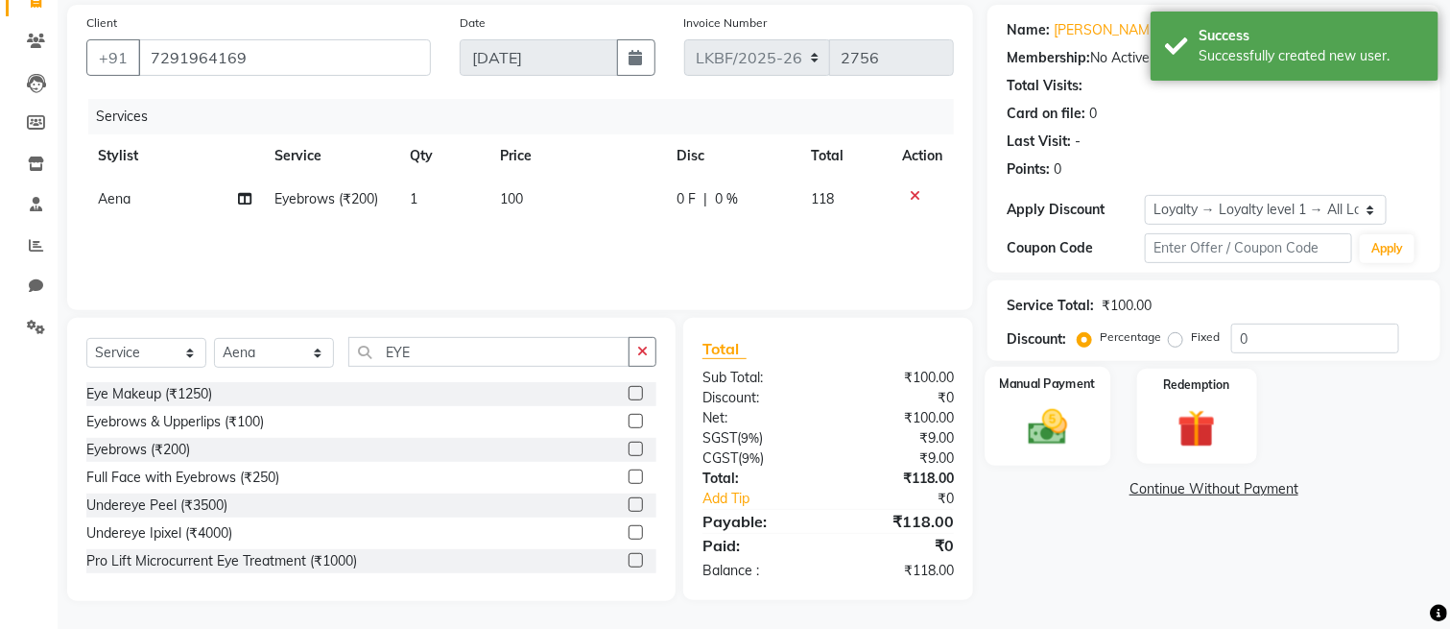
click at [1046, 432] on img at bounding box center [1048, 427] width 64 height 45
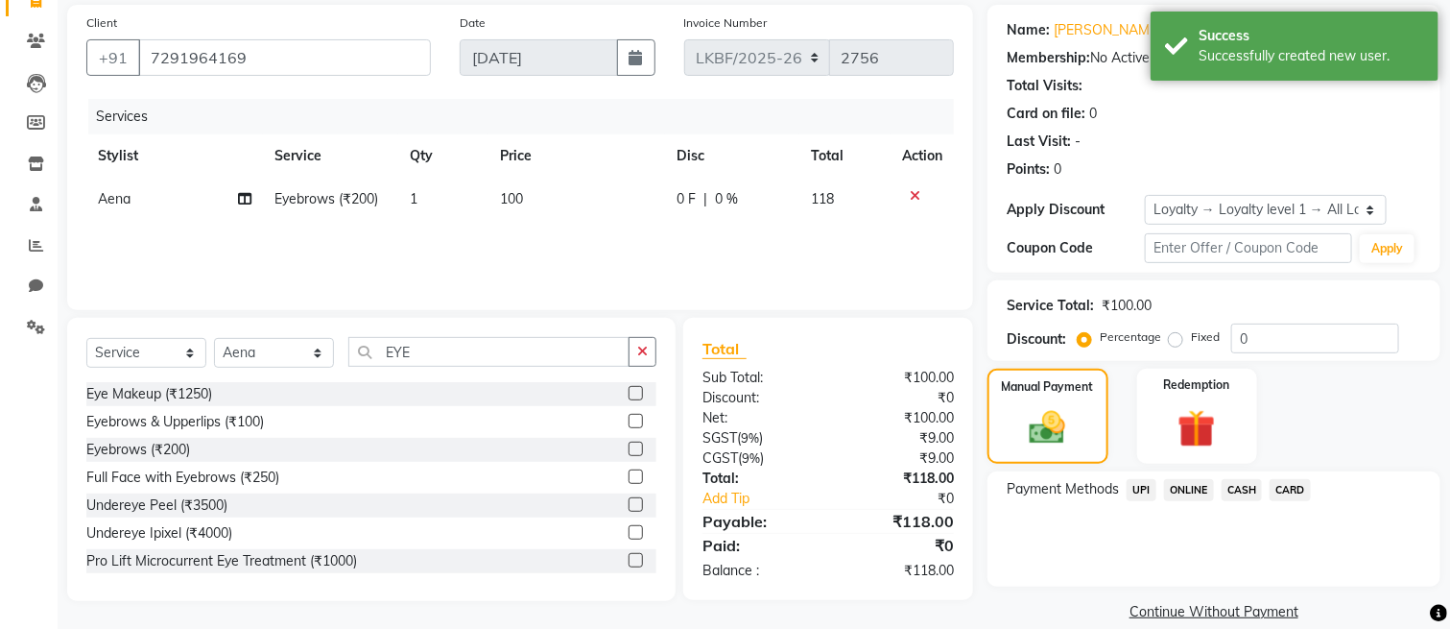
click at [1146, 497] on span "UPI" at bounding box center [1142, 490] width 30 height 22
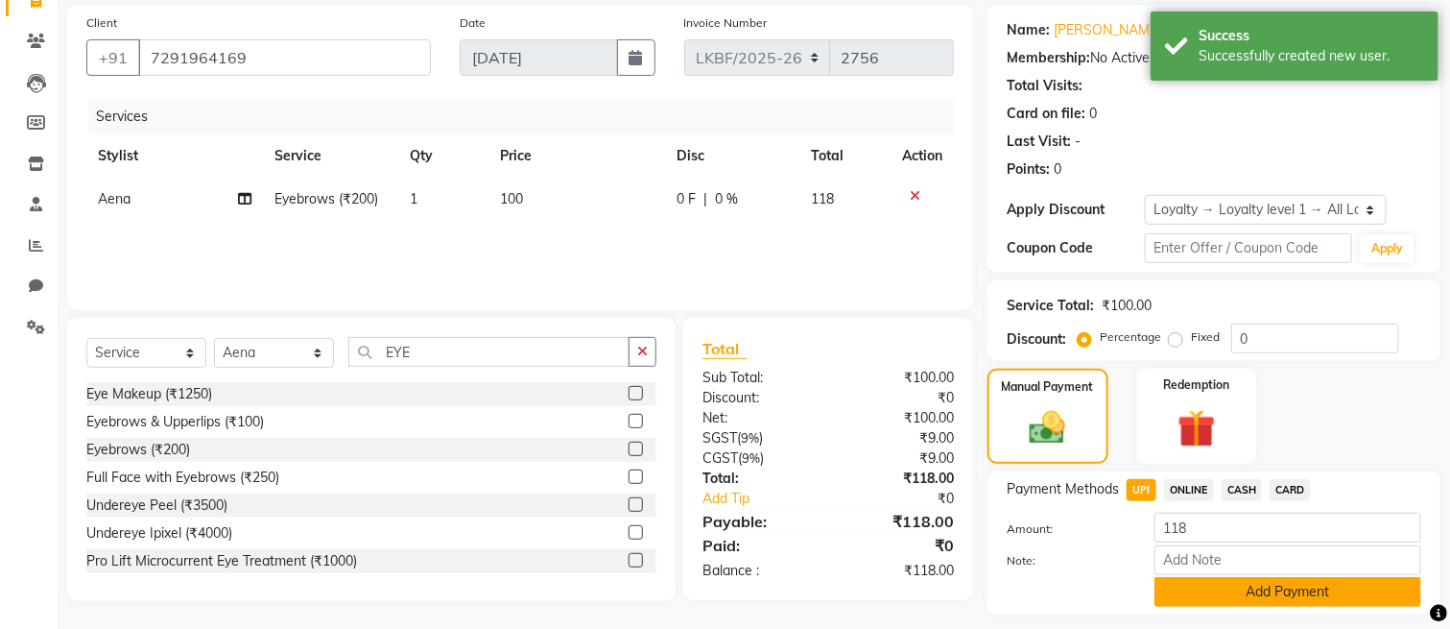
click at [1188, 584] on button "Add Payment" at bounding box center [1288, 592] width 267 height 30
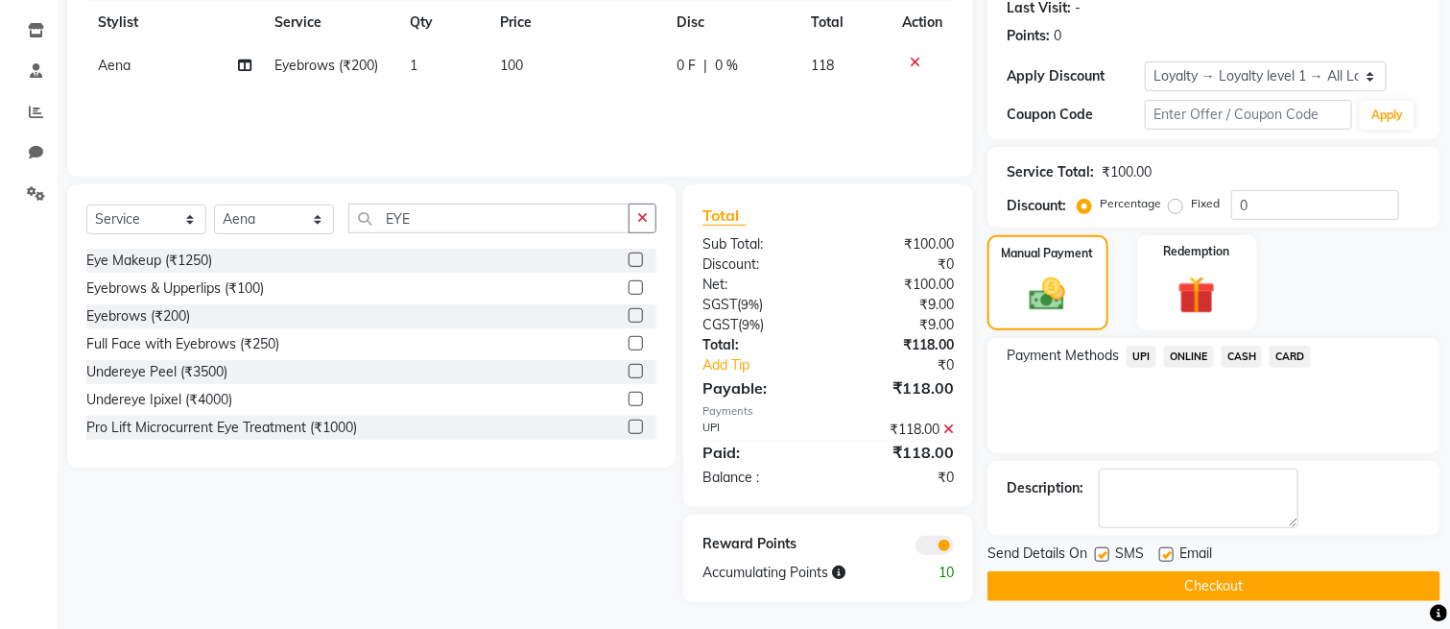
scroll to position [274, 0]
click at [1179, 579] on button "Checkout" at bounding box center [1214, 585] width 453 height 30
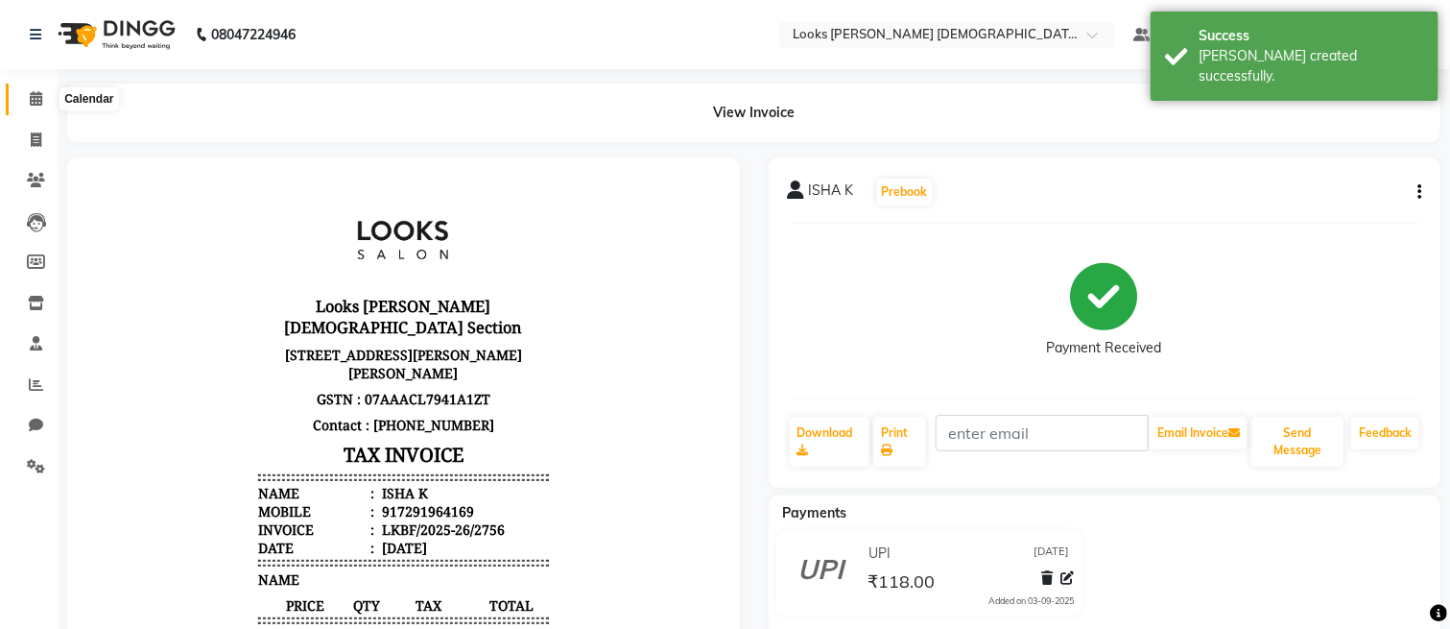
click at [22, 102] on span at bounding box center [36, 99] width 34 height 22
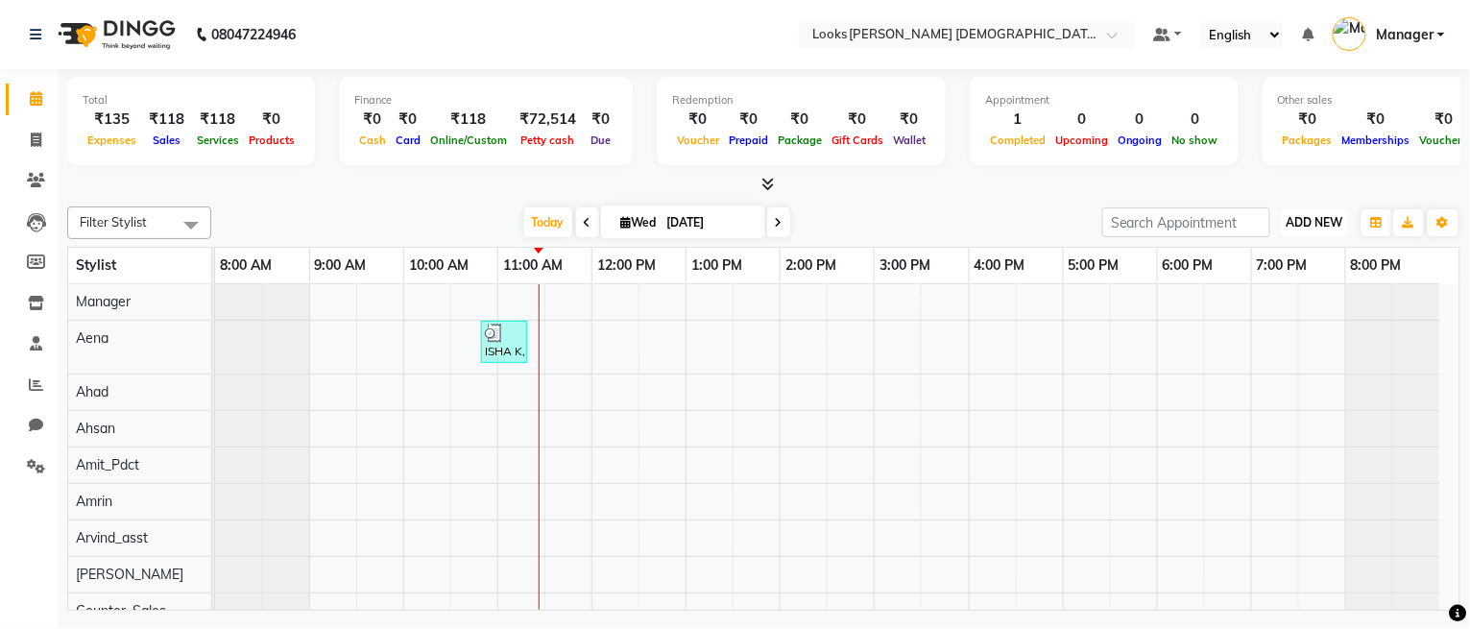
click at [1295, 210] on button "ADD NEW Toggle Dropdown" at bounding box center [1315, 222] width 66 height 27
click at [1270, 298] on link "Add Expense" at bounding box center [1272, 308] width 152 height 25
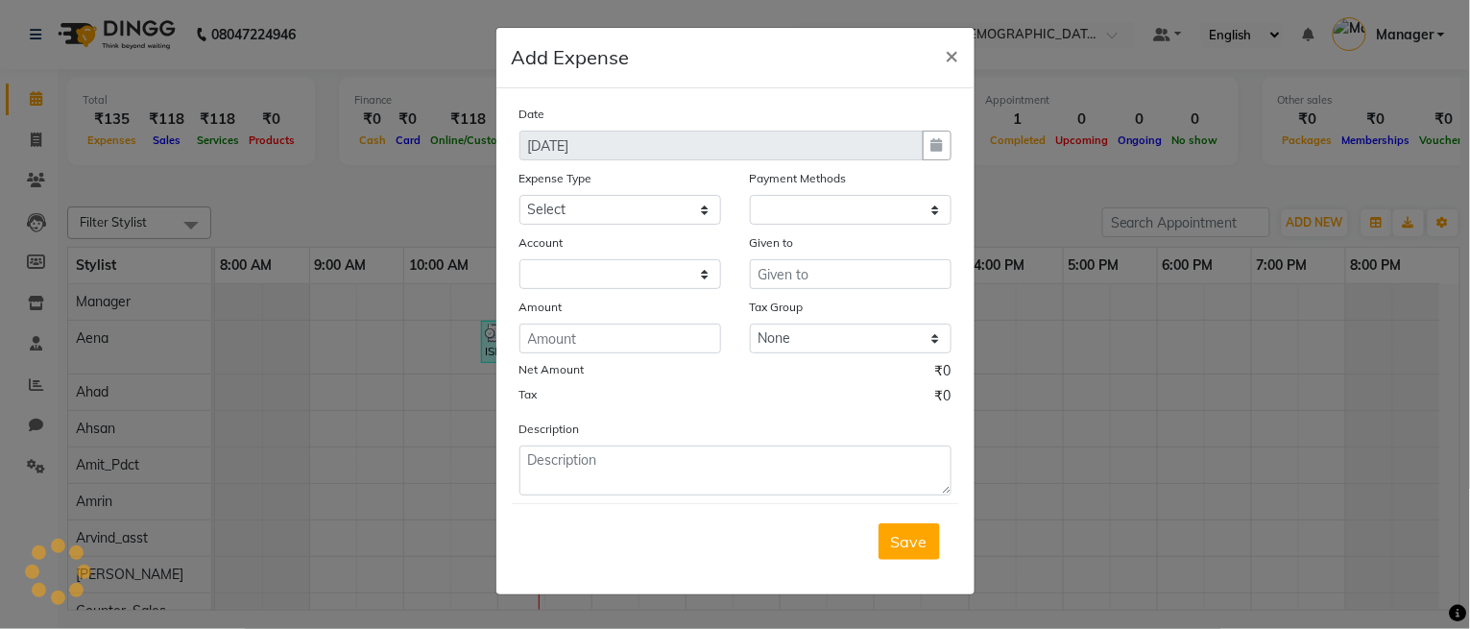
select select "1"
select select "7940"
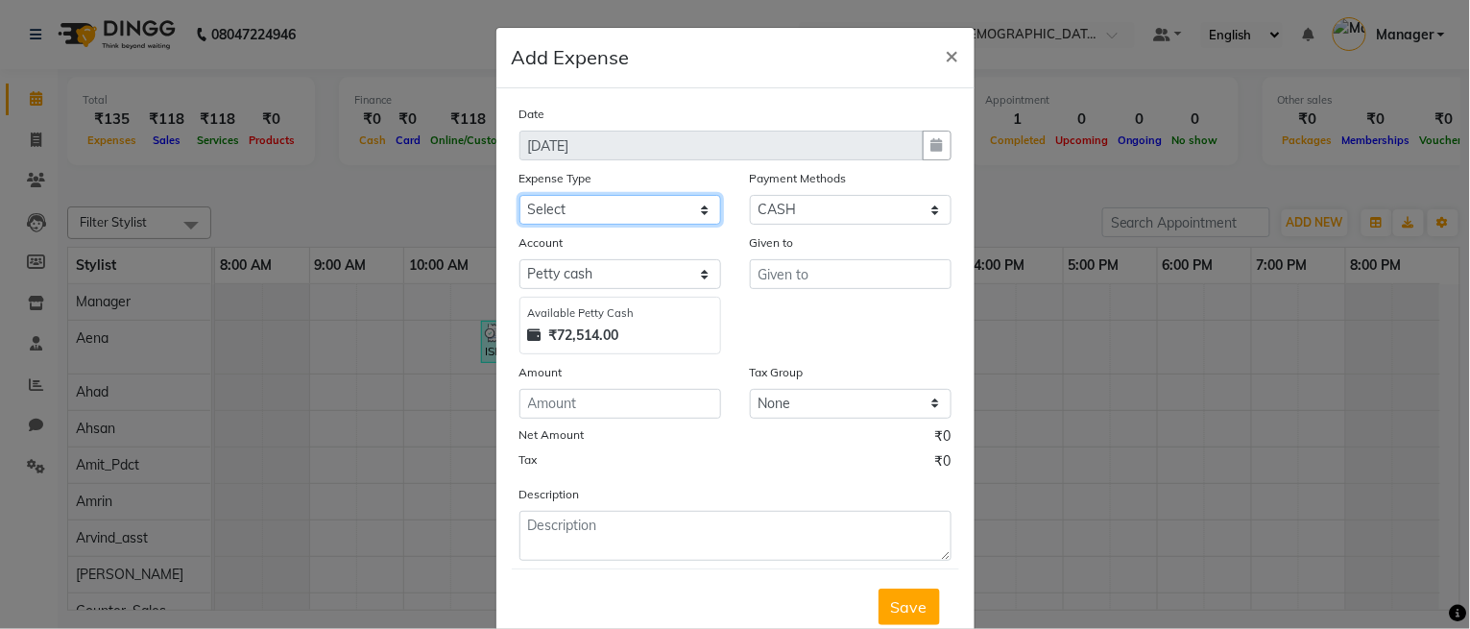
click at [627, 208] on select "Select Bank Deposit Blinkit Cash Handover CLIENT Client ordered food Client Ref…" at bounding box center [620, 210] width 202 height 30
select select "23704"
click at [519, 195] on select "Select Bank Deposit Blinkit Cash Handover CLIENT Client ordered food Client Ref…" at bounding box center [620, 210] width 202 height 30
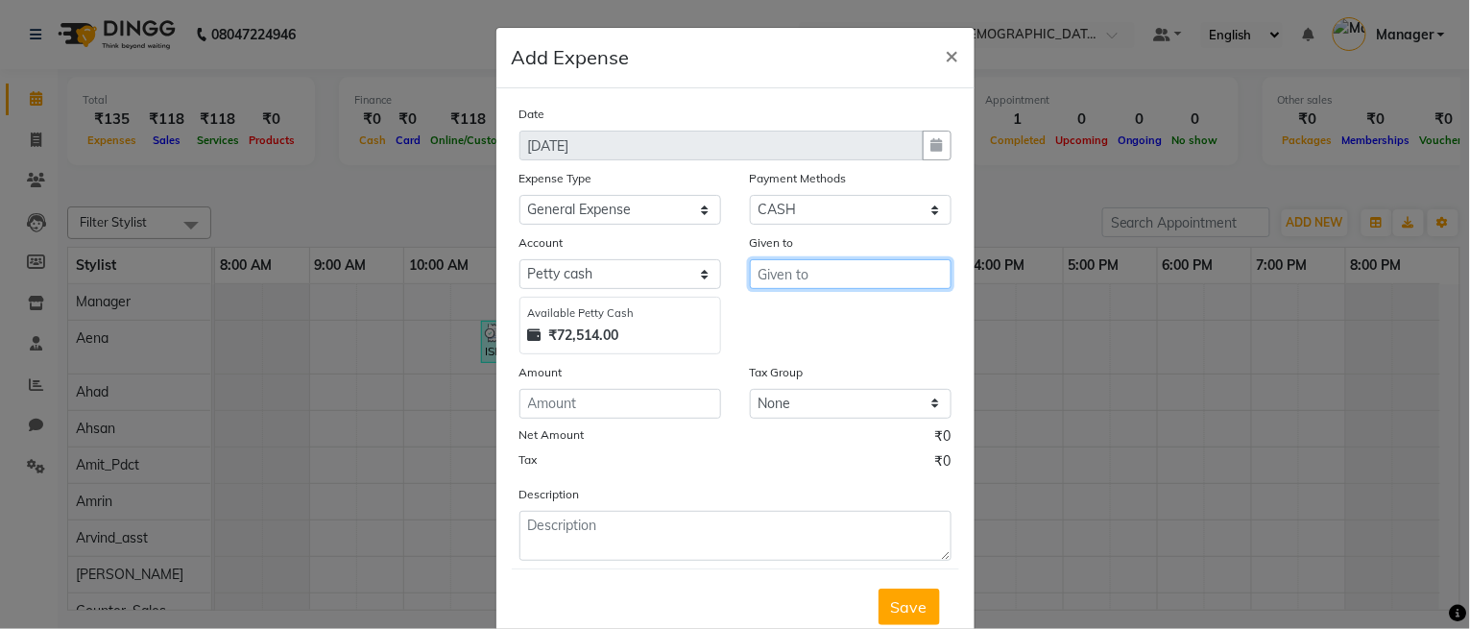
click at [776, 264] on input "text" at bounding box center [851, 274] width 202 height 30
type input "Counter_Sales"
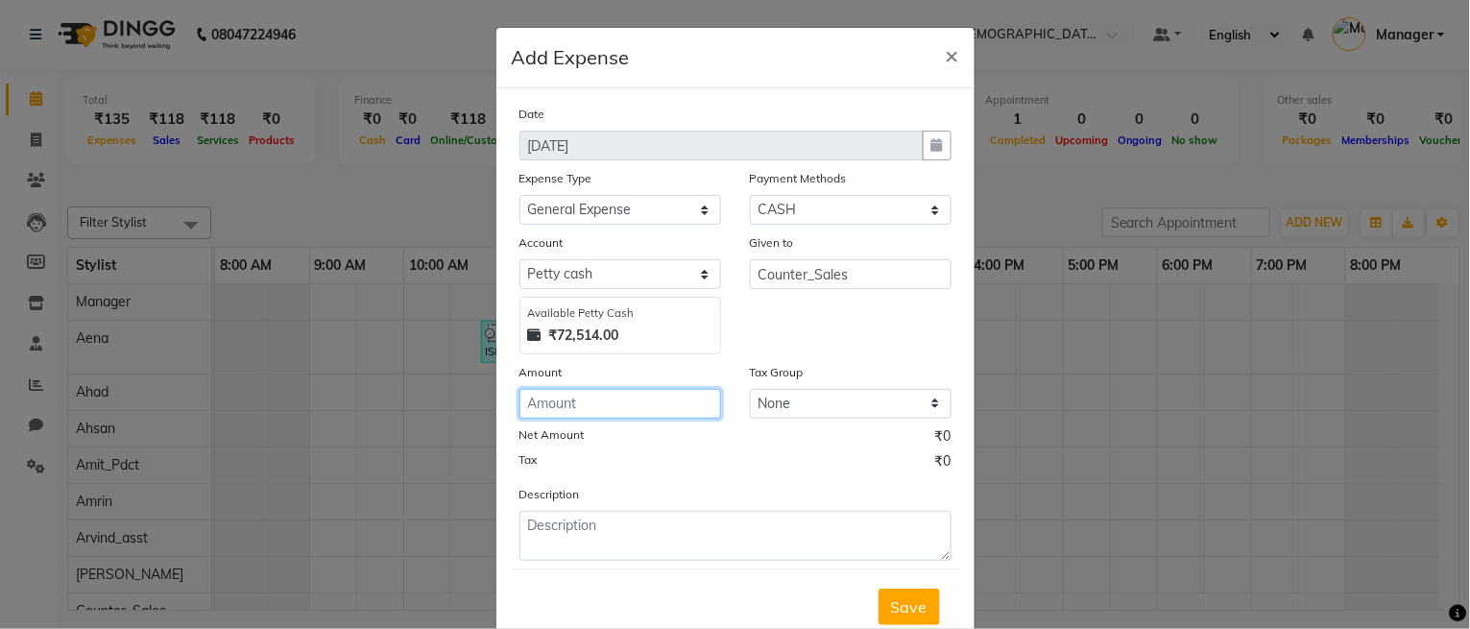
click at [613, 400] on input "number" at bounding box center [620, 404] width 202 height 30
type input "120"
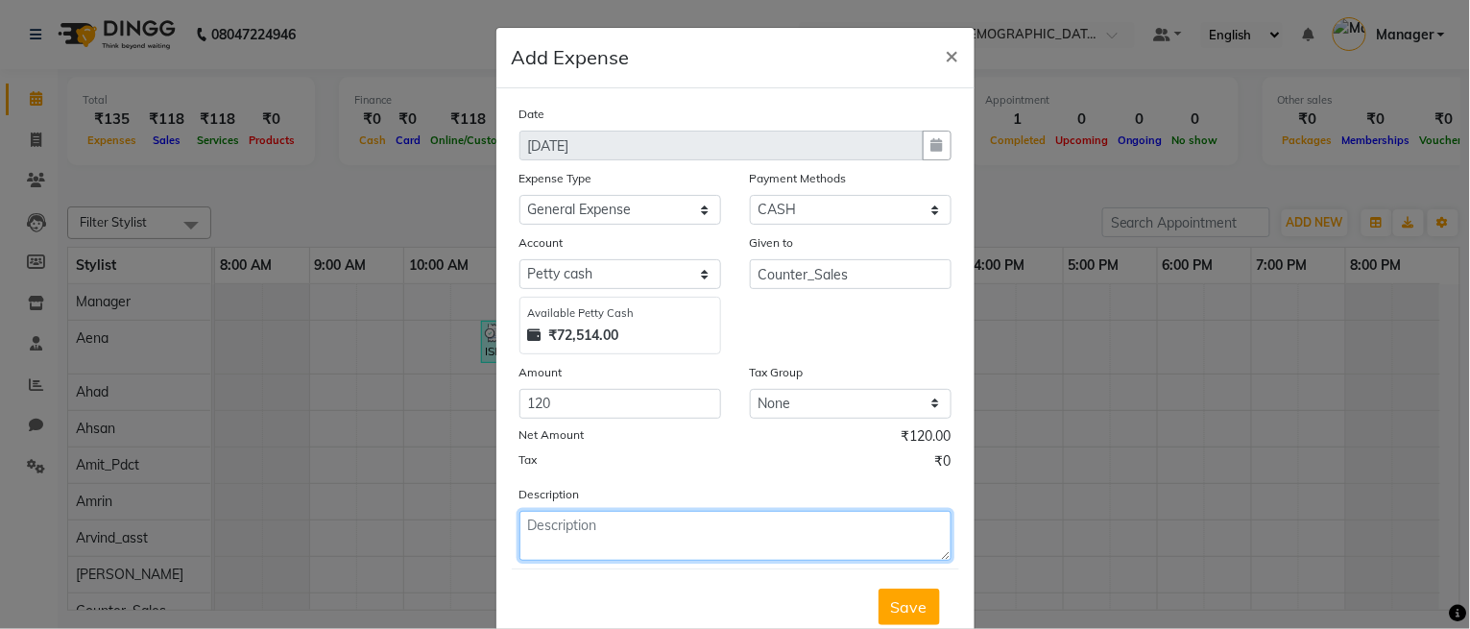
click at [558, 529] on textarea at bounding box center [735, 536] width 432 height 50
type textarea "P"
type textarea "MILK"
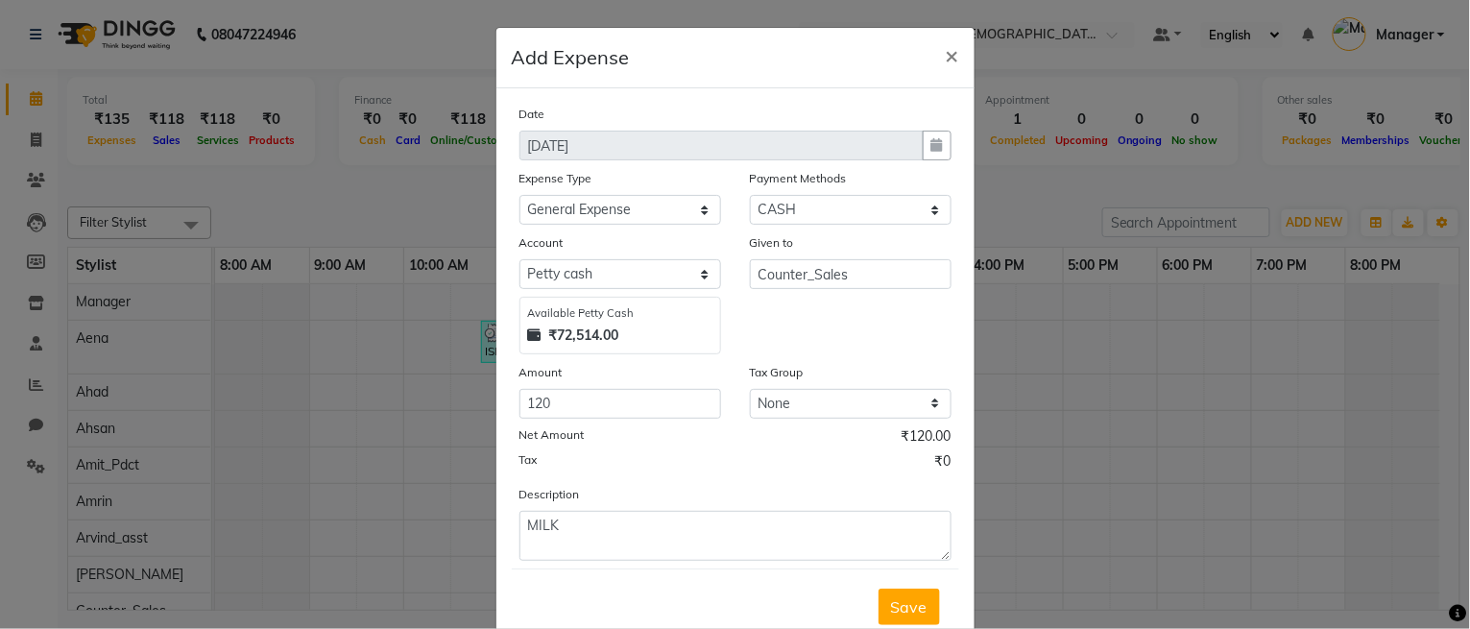
click at [939, 606] on div "Save" at bounding box center [735, 606] width 447 height 76
click at [905, 610] on span "Save" at bounding box center [909, 606] width 36 height 19
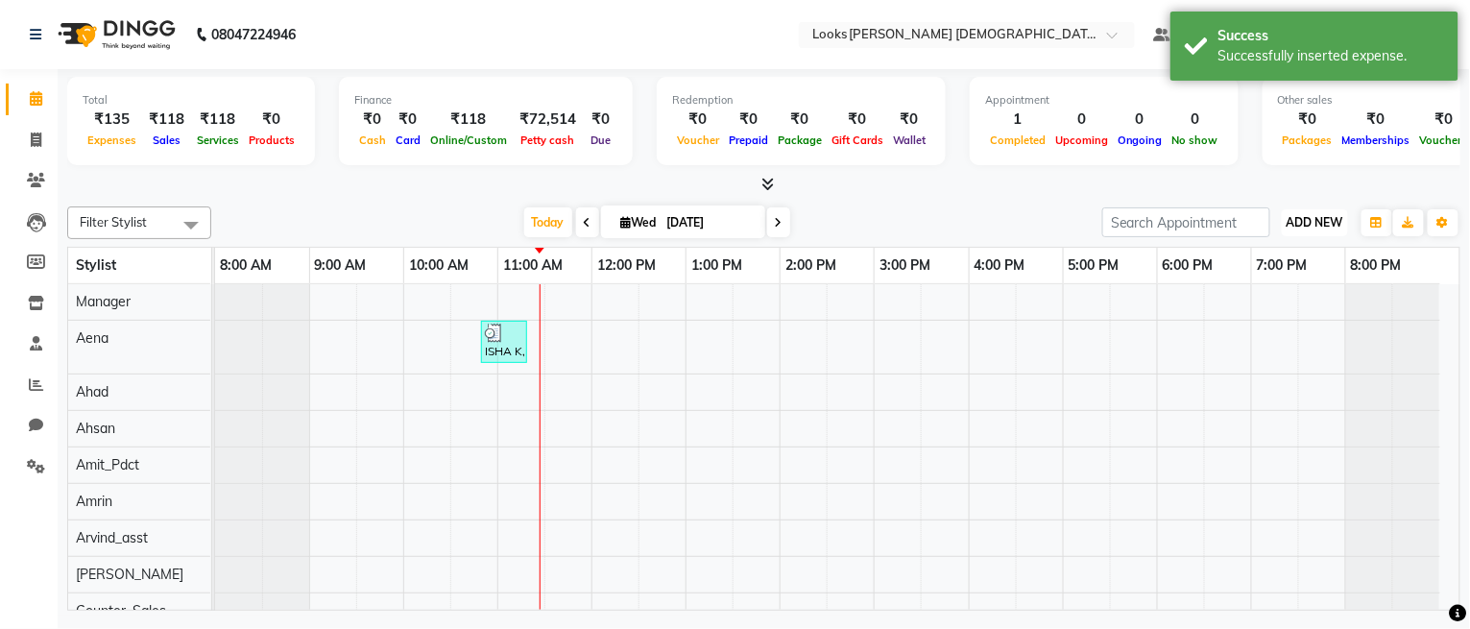
click at [1326, 215] on span "ADD NEW" at bounding box center [1314, 222] width 57 height 14
click at [1290, 224] on span "ADD NEW" at bounding box center [1314, 222] width 57 height 14
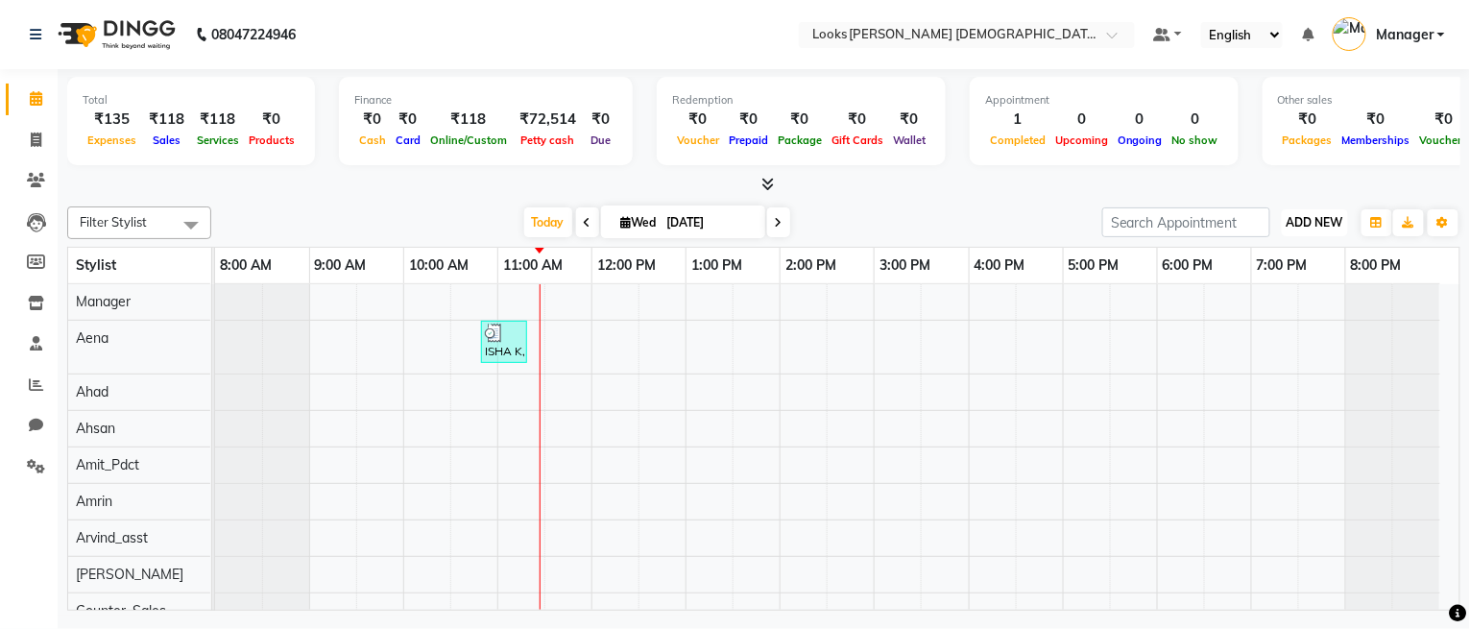
click at [1301, 227] on span "ADD NEW" at bounding box center [1314, 222] width 57 height 14
click at [1253, 310] on link "Add Expense" at bounding box center [1272, 308] width 152 height 25
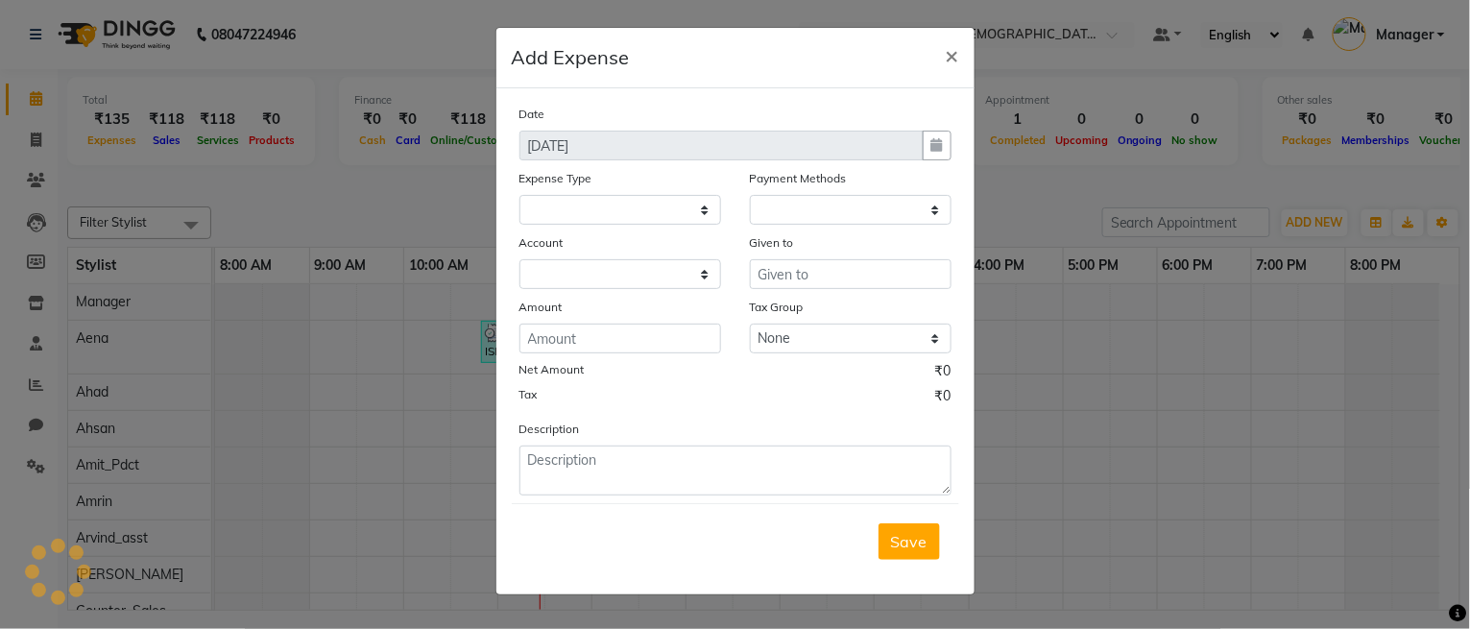
select select "1"
select select "7940"
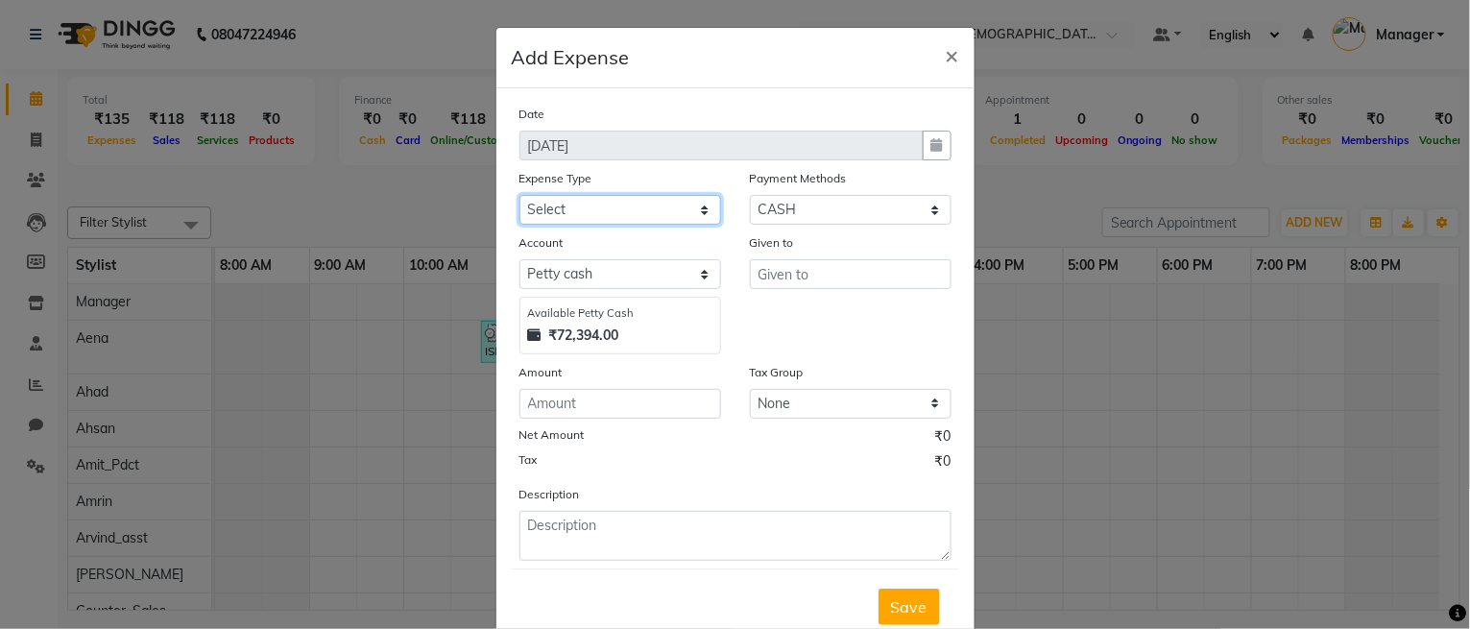
click at [670, 205] on select "Select Bank Deposit Blinkit Cash Handover CLIENT Client ordered food Client Ref…" at bounding box center [620, 210] width 202 height 30
select select "24083"
click at [519, 195] on select "Select Bank Deposit Blinkit Cash Handover CLIENT Client ordered food Client Ref…" at bounding box center [620, 210] width 202 height 30
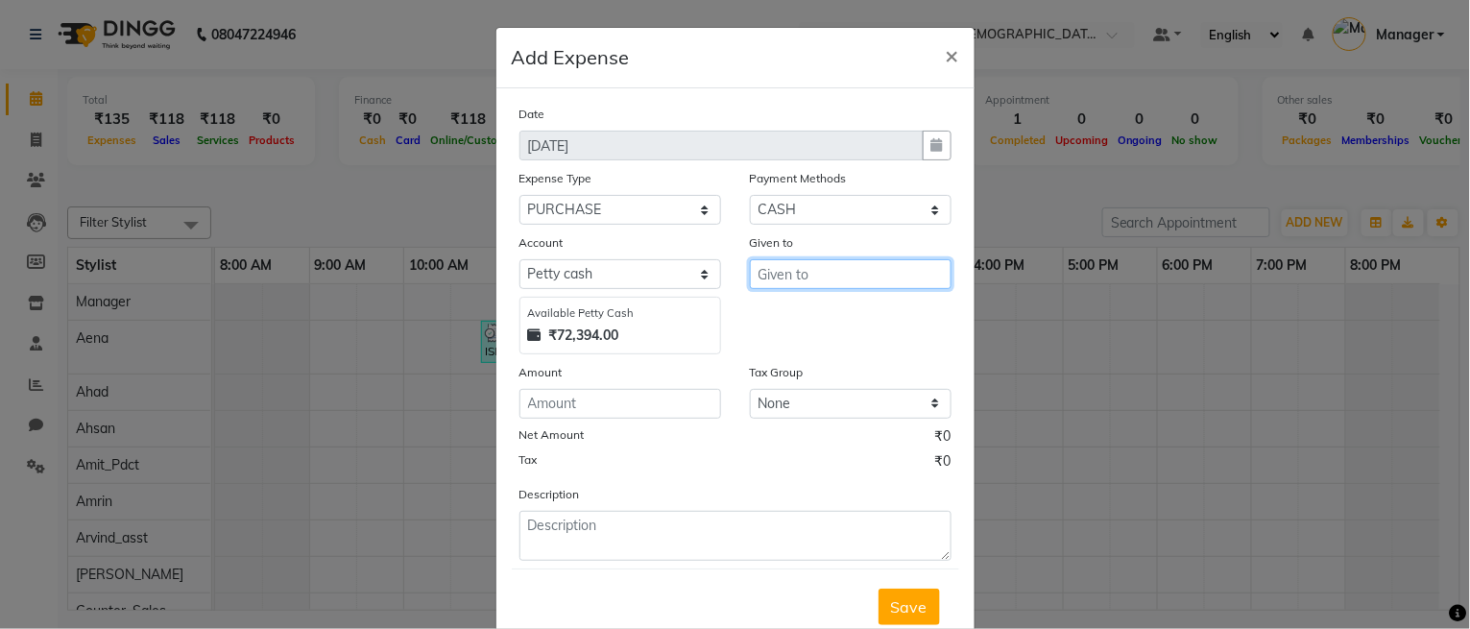
click at [790, 270] on input "text" at bounding box center [851, 274] width 202 height 30
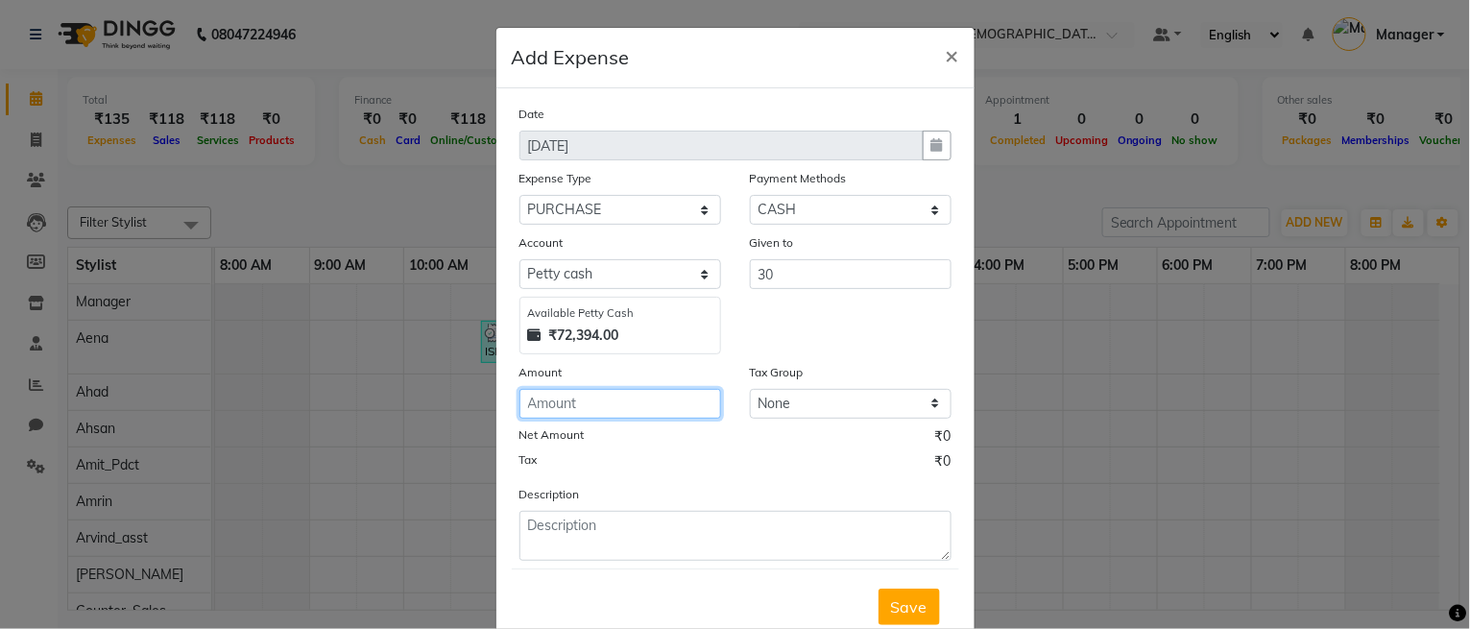
click at [643, 412] on input "number" at bounding box center [620, 404] width 202 height 30
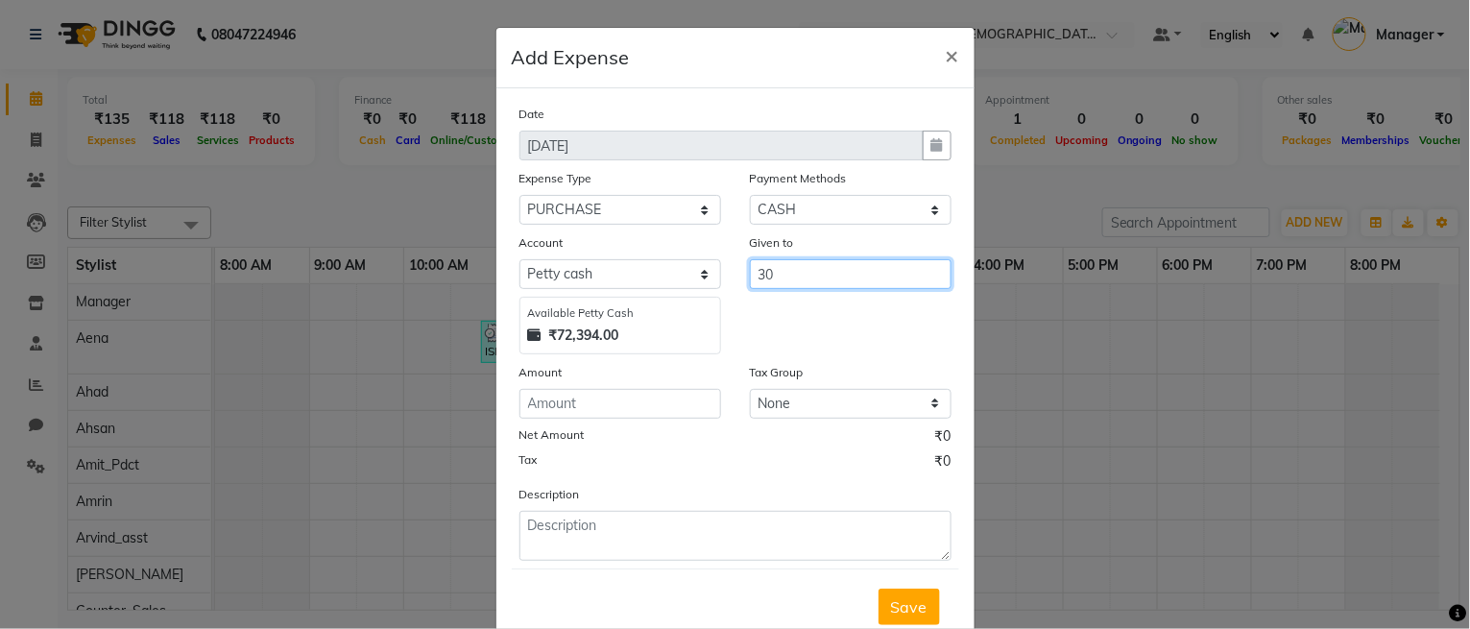
drag, startPoint x: 826, startPoint y: 268, endPoint x: 672, endPoint y: 286, distance: 154.7
click at [672, 286] on div "Account Select [PERSON_NAME] cash Default account Available [PERSON_NAME] Cash …" at bounding box center [735, 293] width 461 height 122
type input "Counter_Sales"
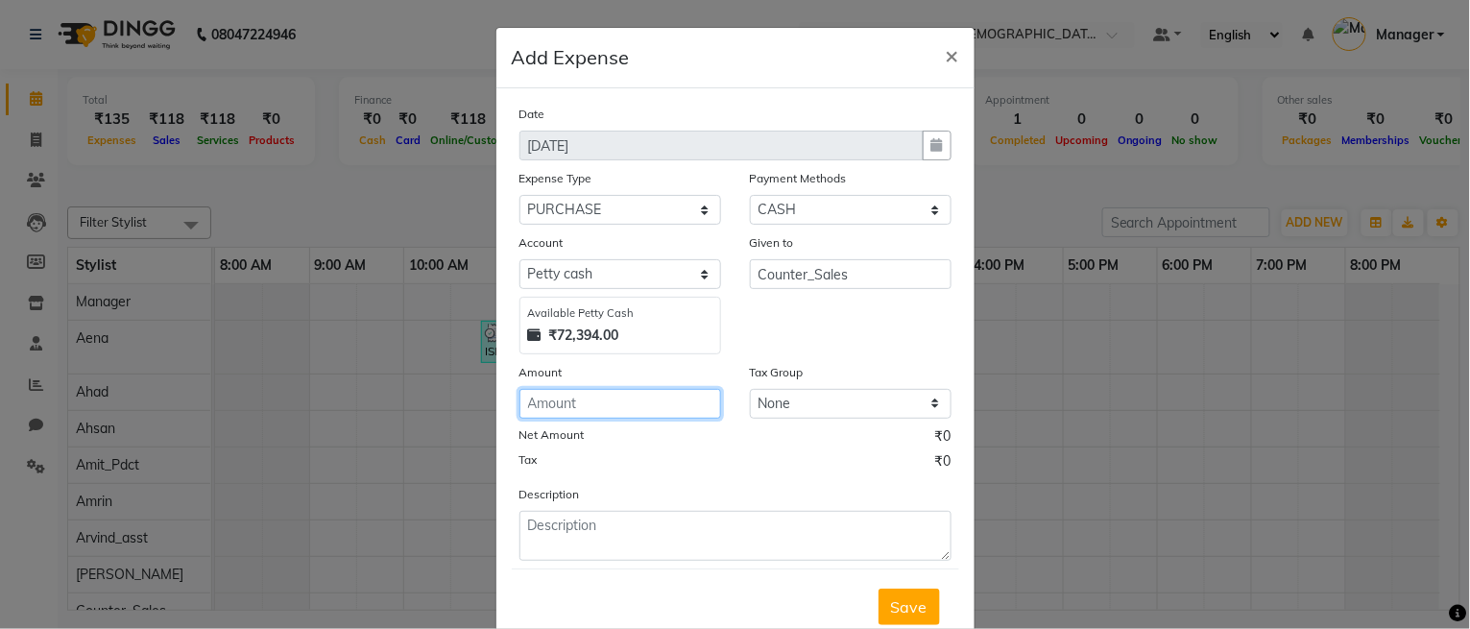
click at [539, 414] on input "number" at bounding box center [620, 404] width 202 height 30
type input "30"
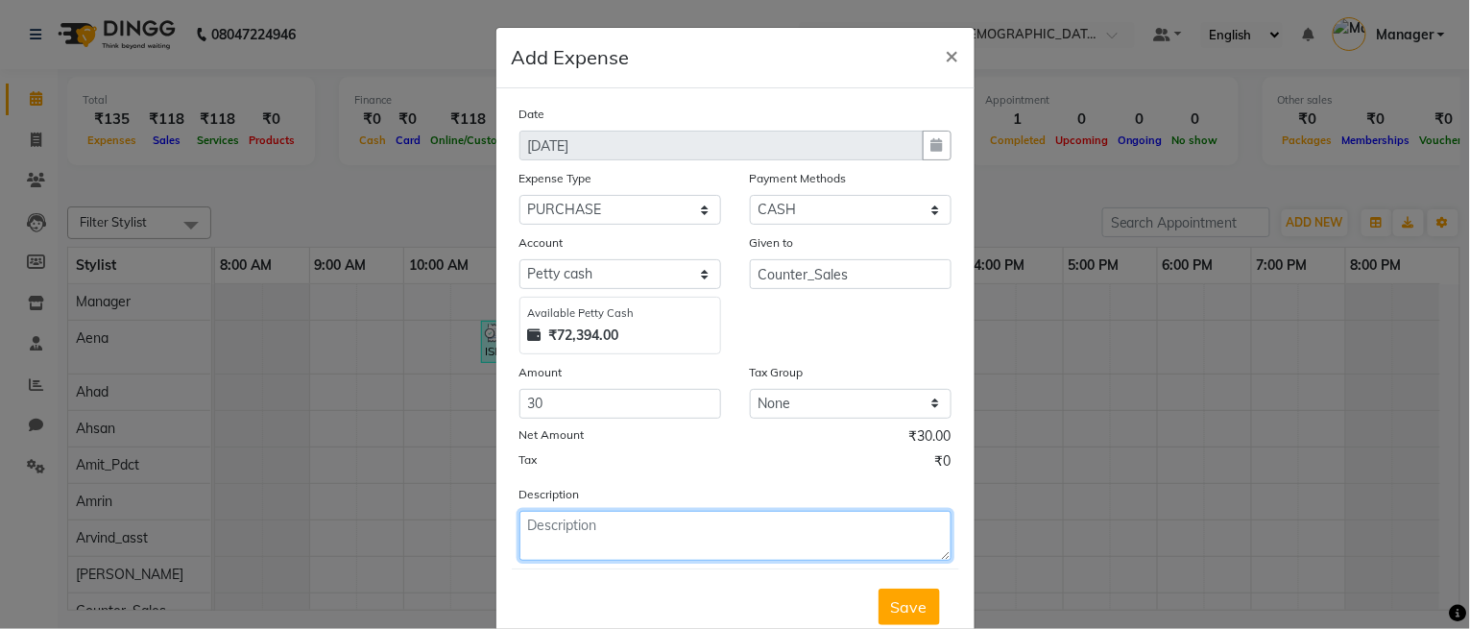
click at [574, 523] on textarea at bounding box center [735, 536] width 432 height 50
type textarea "RAGISTER"
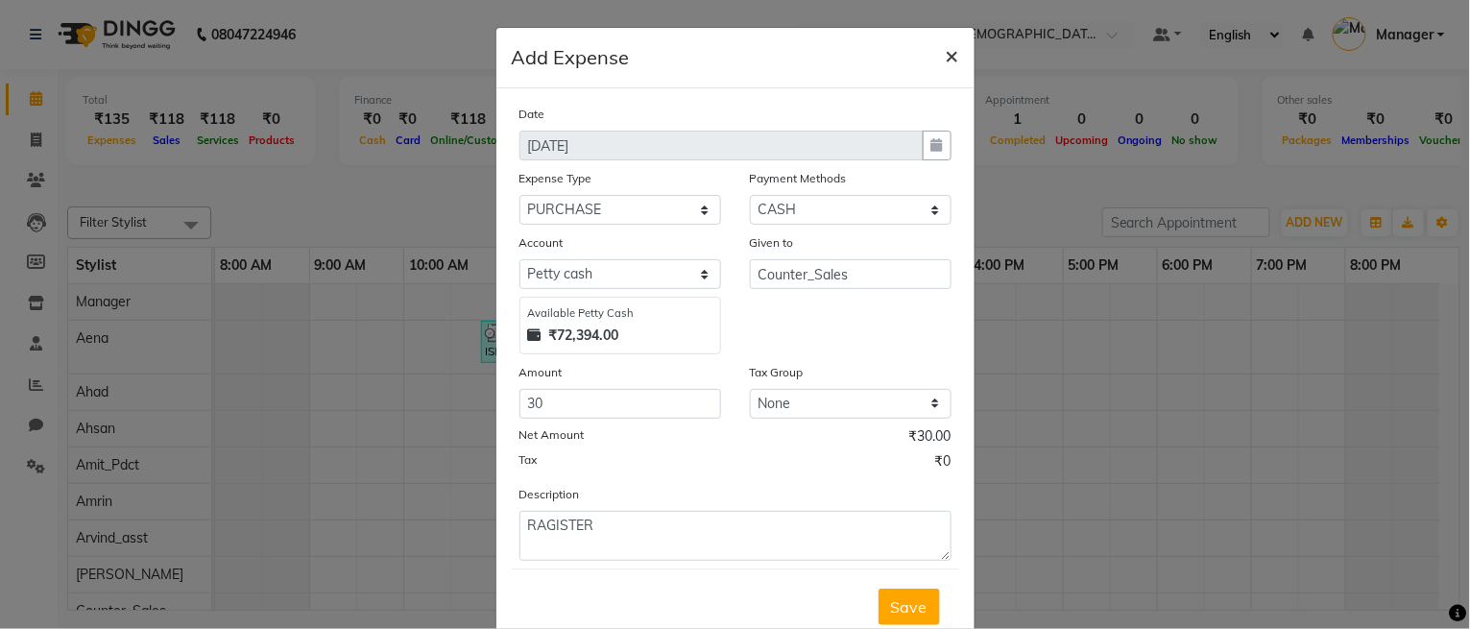
click at [946, 55] on span "×" at bounding box center [952, 54] width 13 height 29
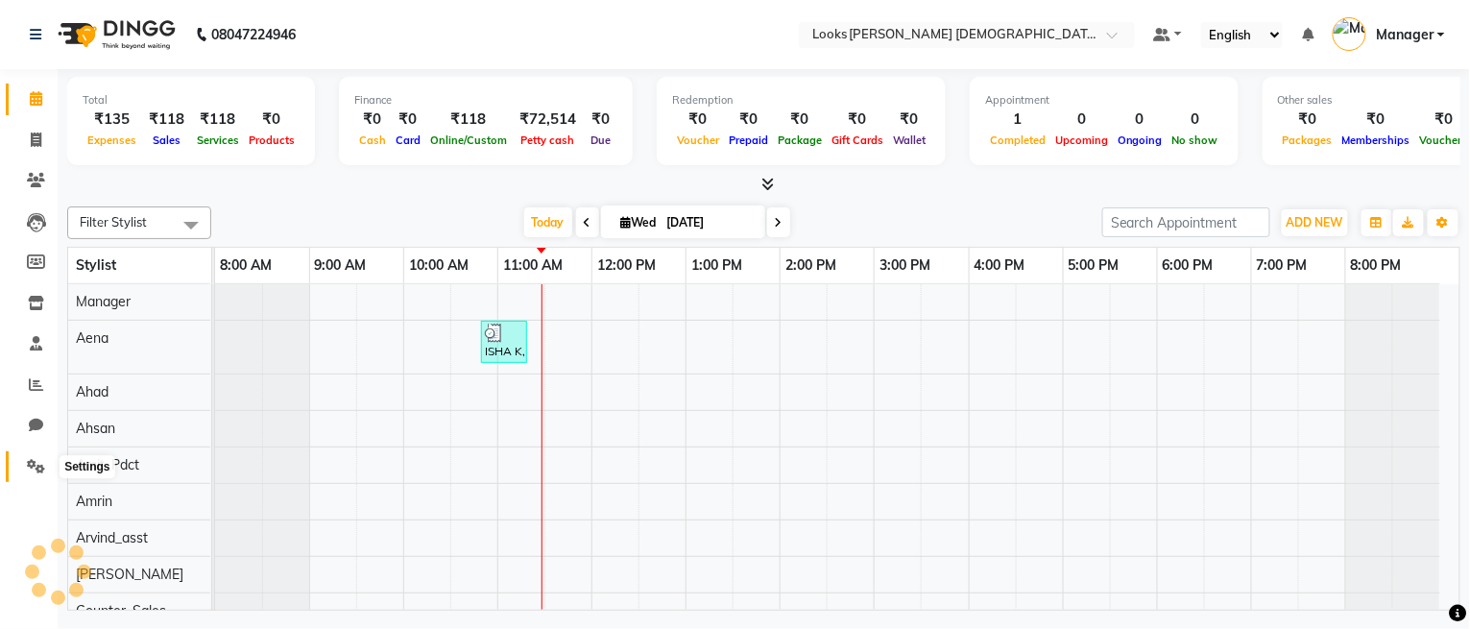
click at [36, 456] on span at bounding box center [36, 467] width 34 height 22
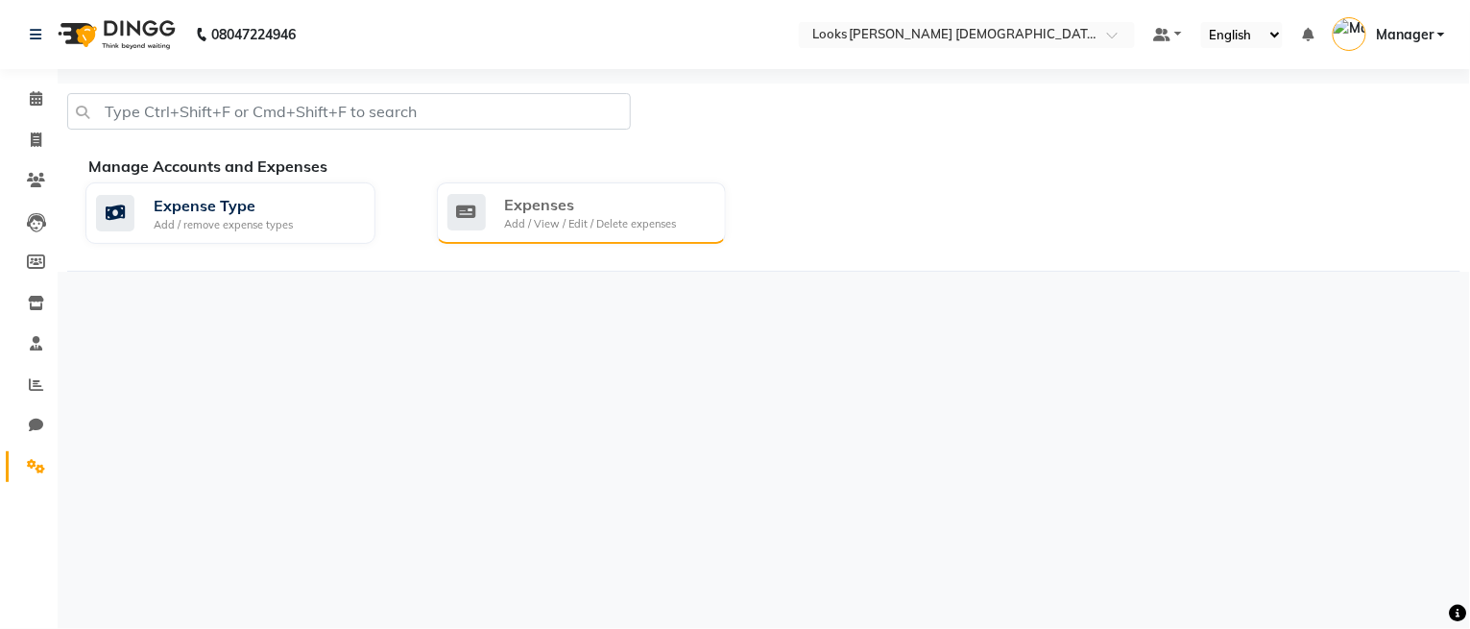
click at [568, 213] on div "Expenses" at bounding box center [591, 204] width 172 height 23
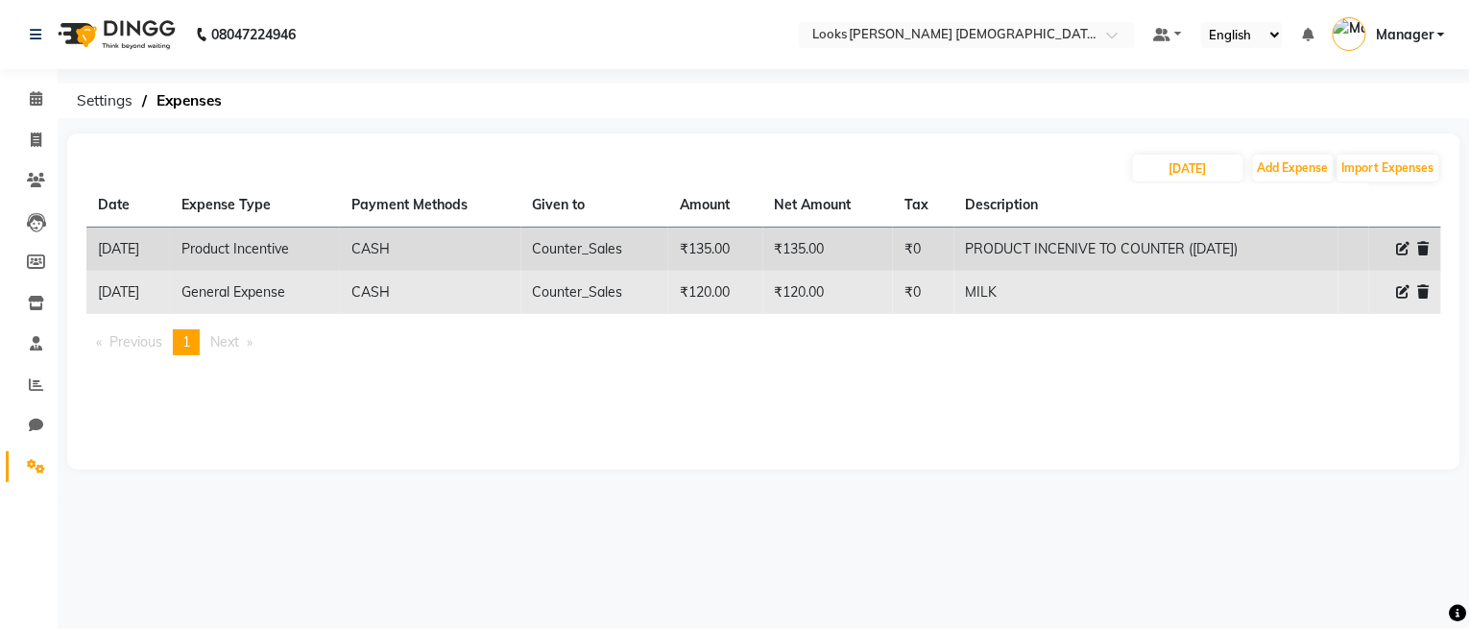
click at [1397, 284] on span at bounding box center [1403, 292] width 13 height 20
select select "23704"
select select "1"
select select "7940"
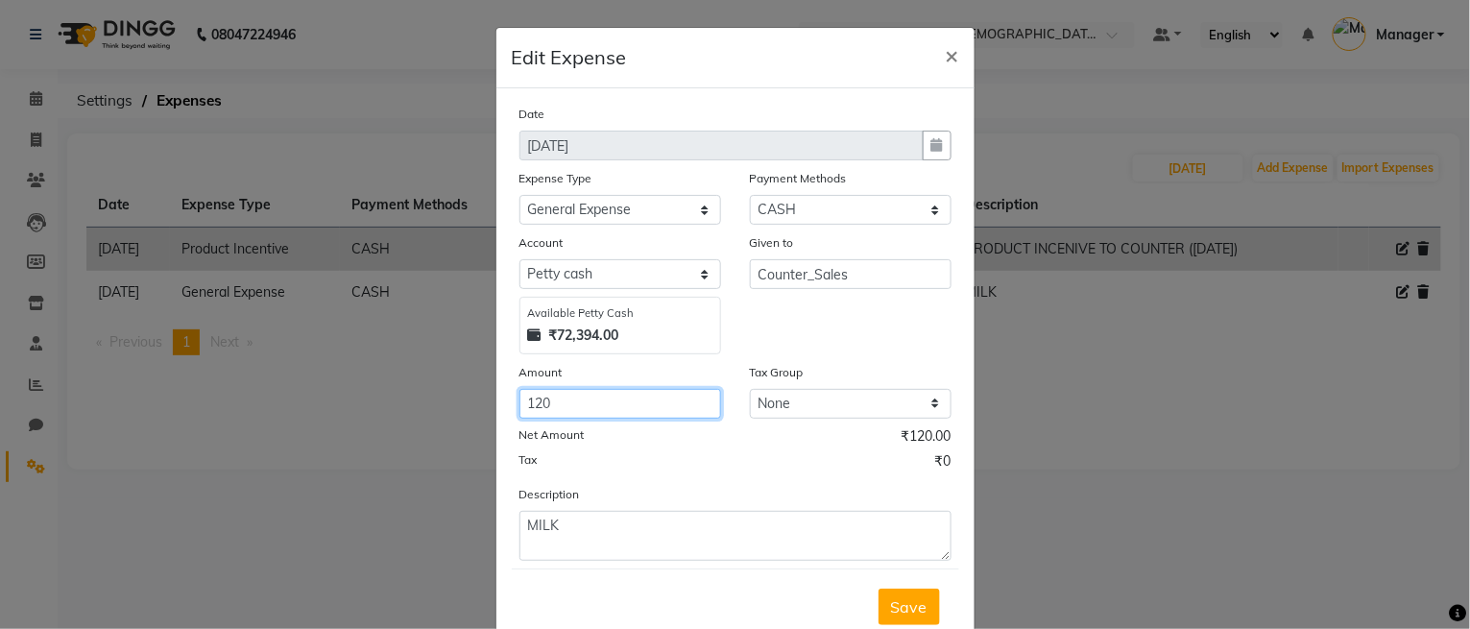
drag, startPoint x: 596, startPoint y: 409, endPoint x: 477, endPoint y: 412, distance: 119.1
click at [474, 415] on ngb-modal-window "Edit Expense × Date [DATE] Expense Type Select Bank Deposit Blinkit Cash Handov…" at bounding box center [735, 314] width 1470 height 629
type input "150"
click at [908, 614] on span "Save" at bounding box center [909, 606] width 36 height 19
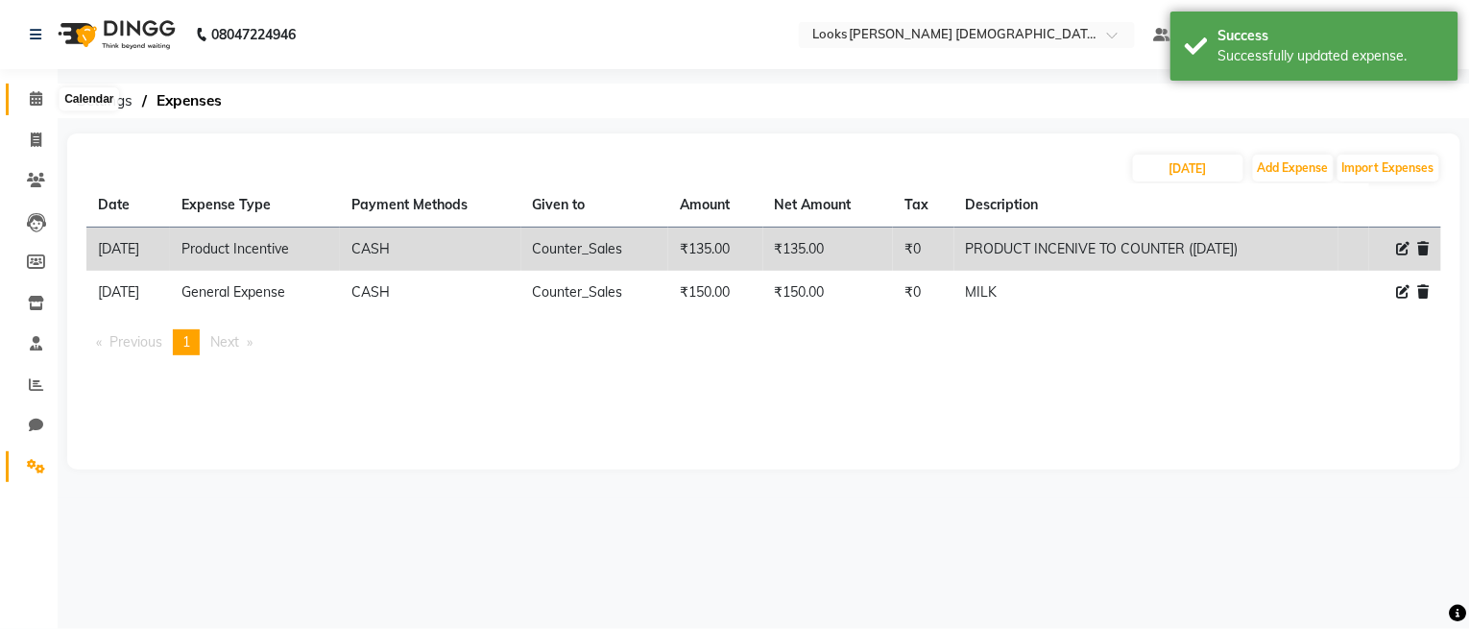
click at [35, 102] on icon at bounding box center [36, 98] width 12 height 14
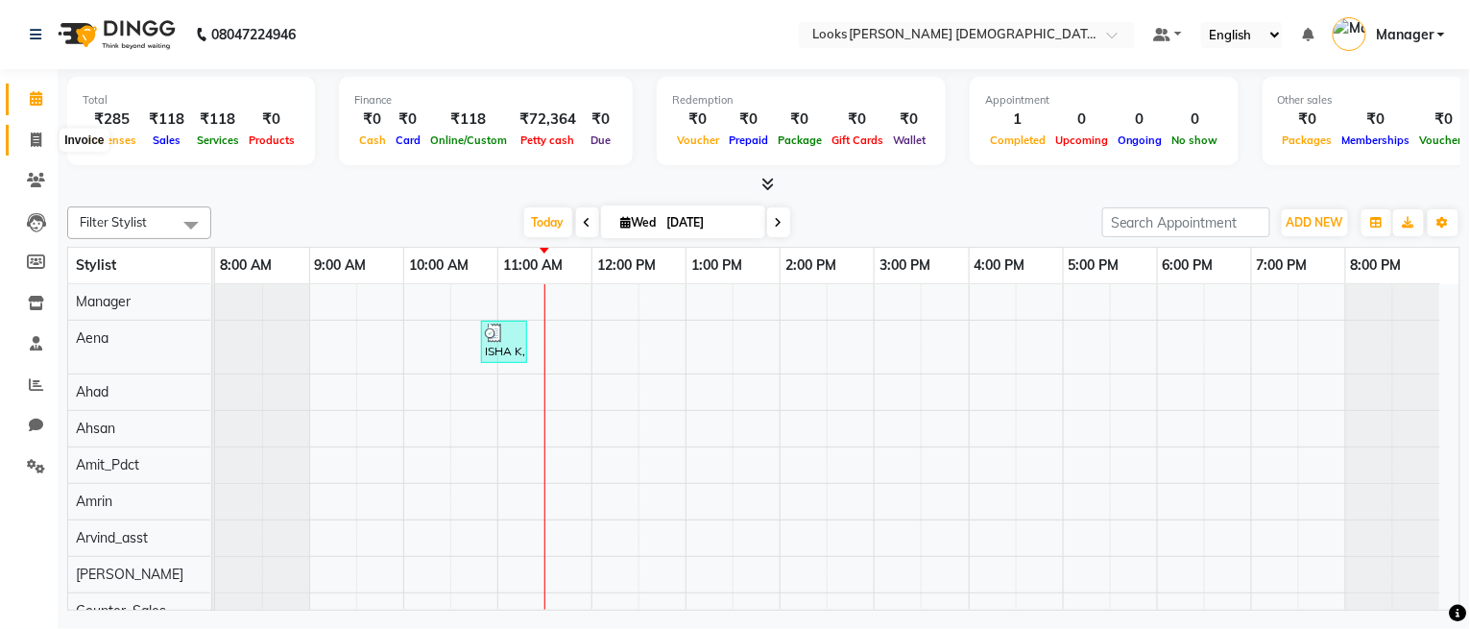
click at [34, 138] on icon at bounding box center [36, 139] width 11 height 14
select select "service"
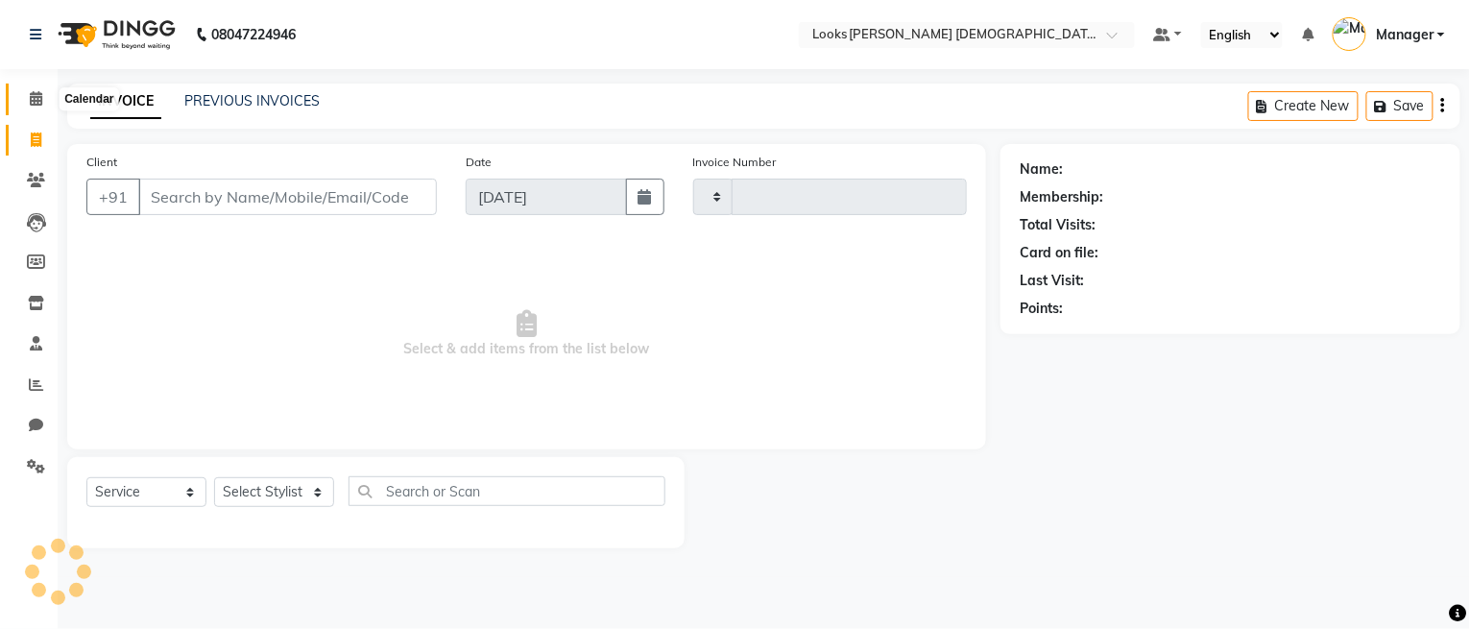
type input "2757"
select select "8706"
click at [36, 90] on span at bounding box center [36, 99] width 34 height 22
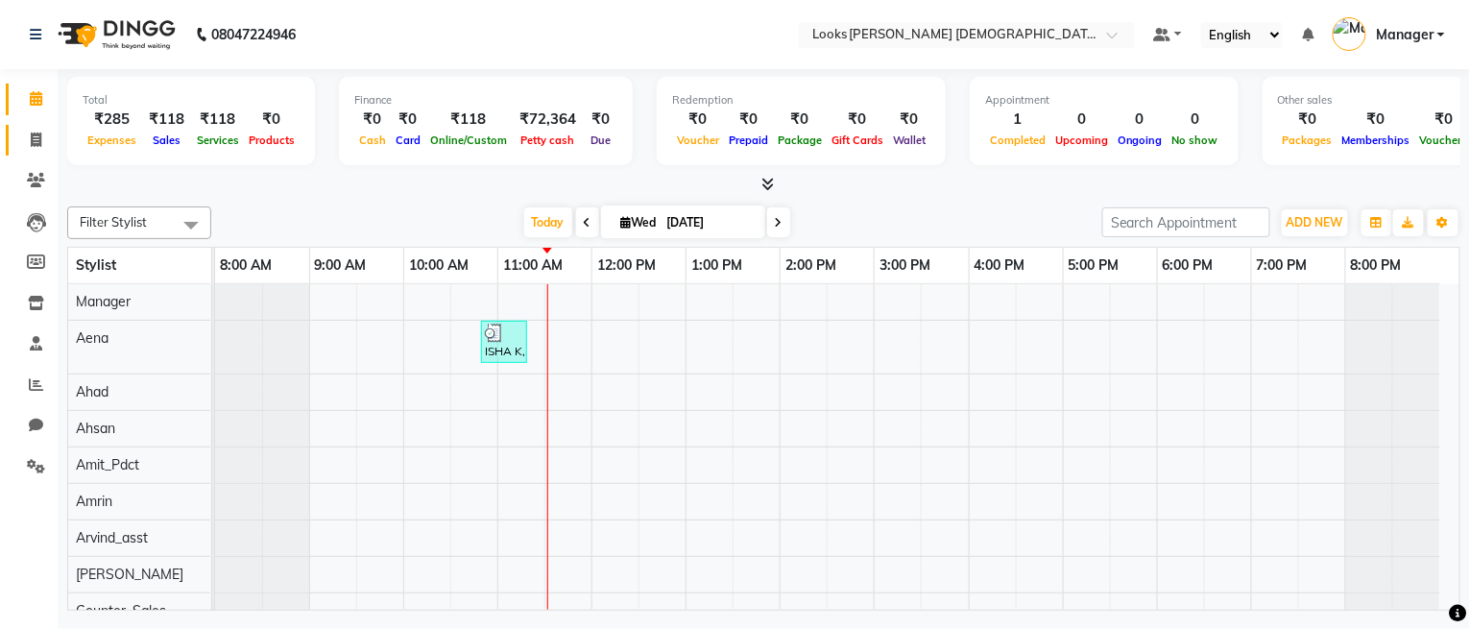
click at [27, 132] on span at bounding box center [36, 141] width 34 height 22
select select "service"
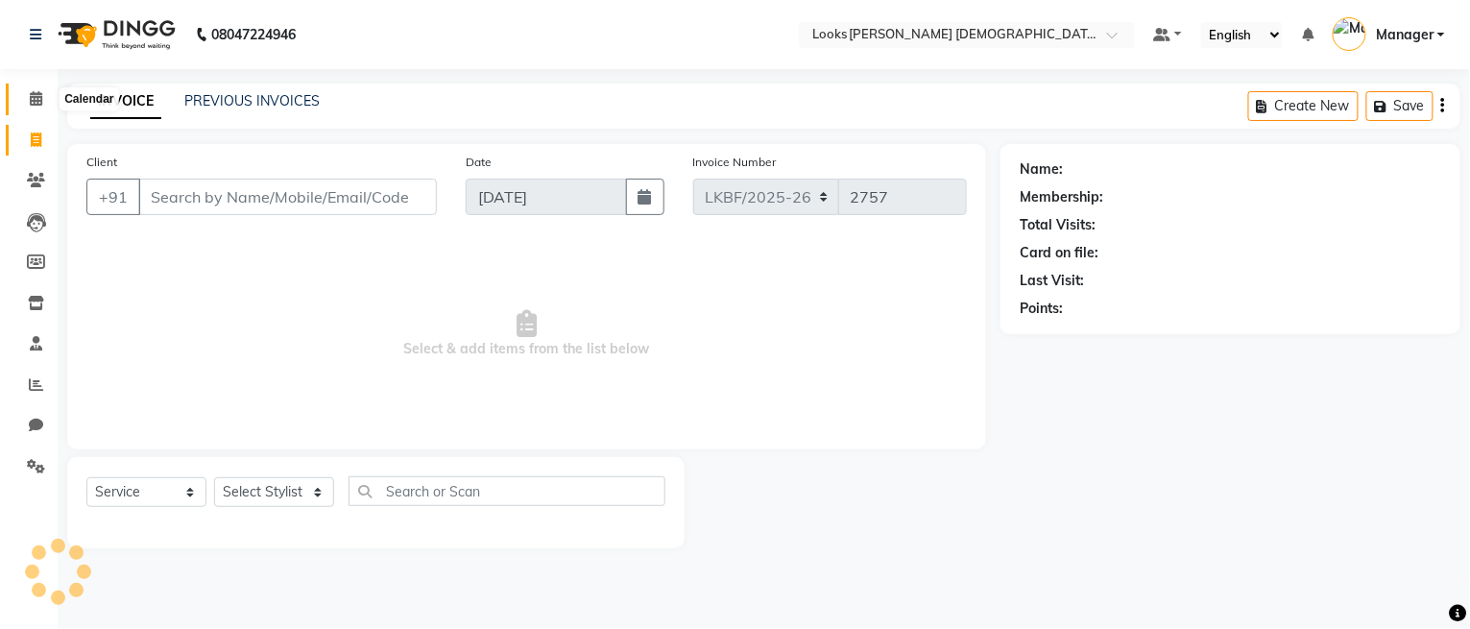
click at [24, 102] on span at bounding box center [36, 99] width 34 height 22
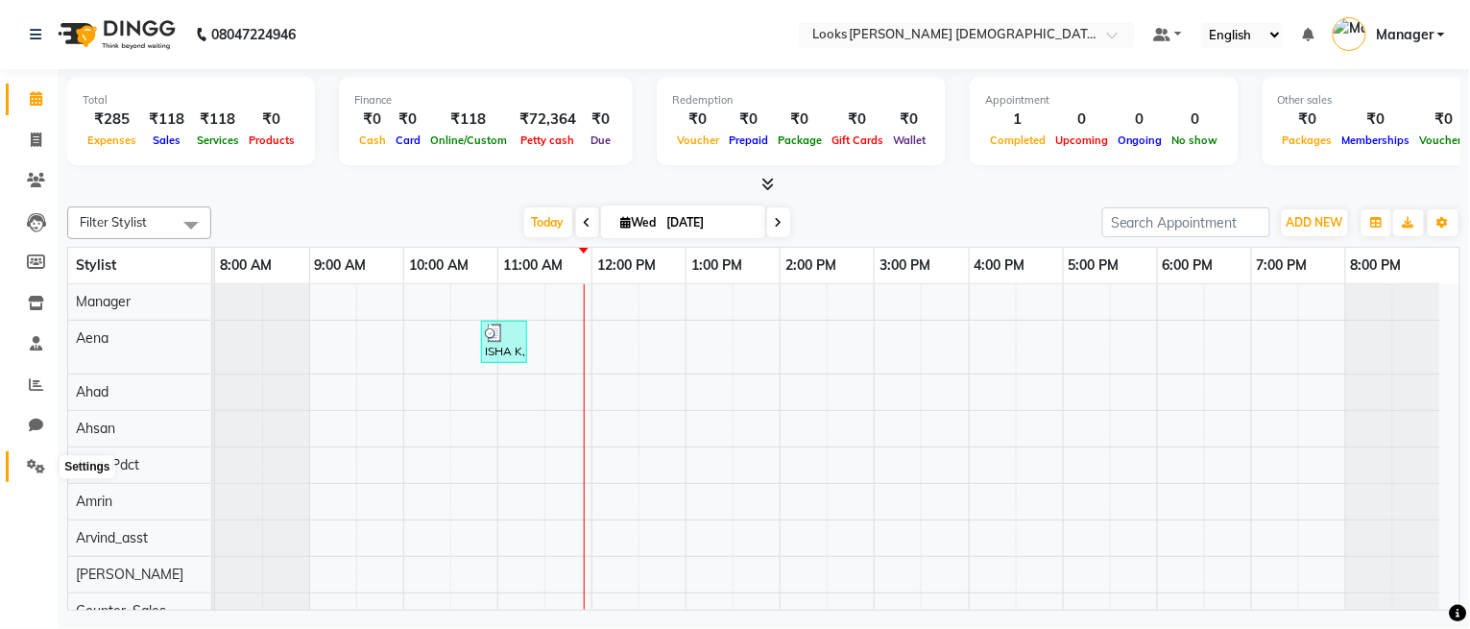
click at [30, 461] on icon at bounding box center [36, 466] width 18 height 14
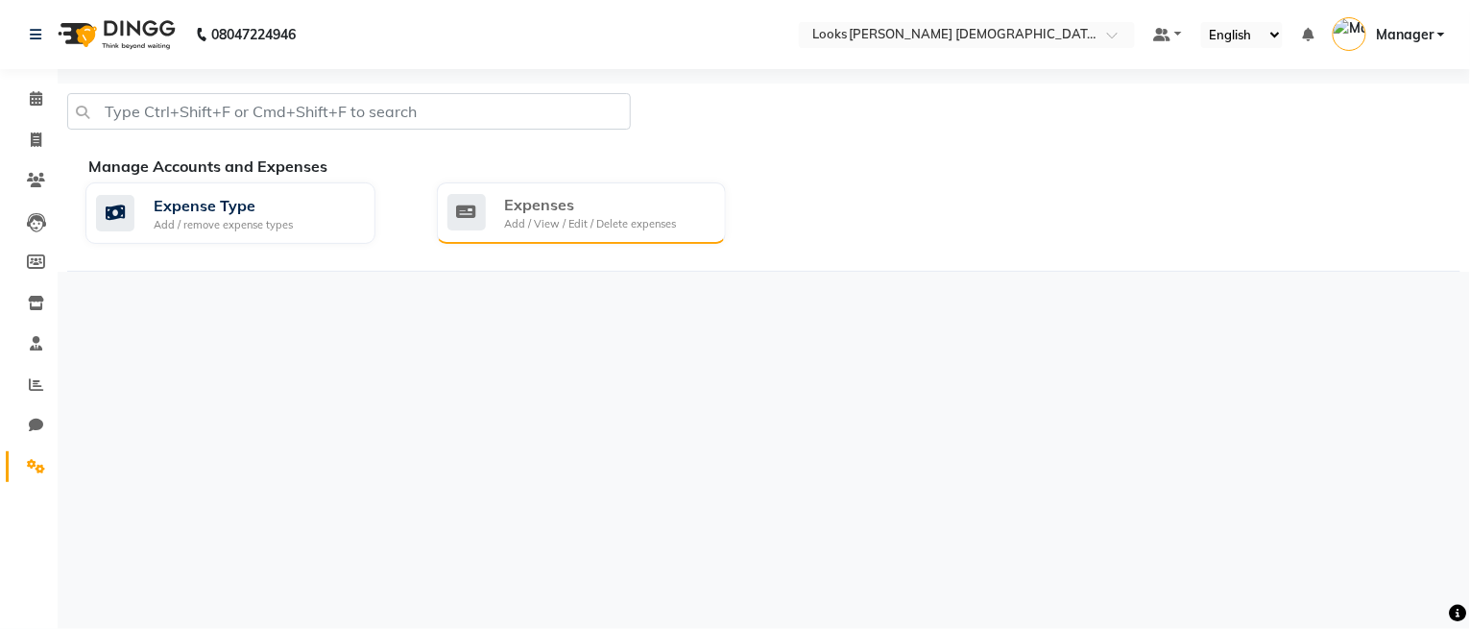
click at [648, 205] on div "Expenses" at bounding box center [591, 204] width 172 height 23
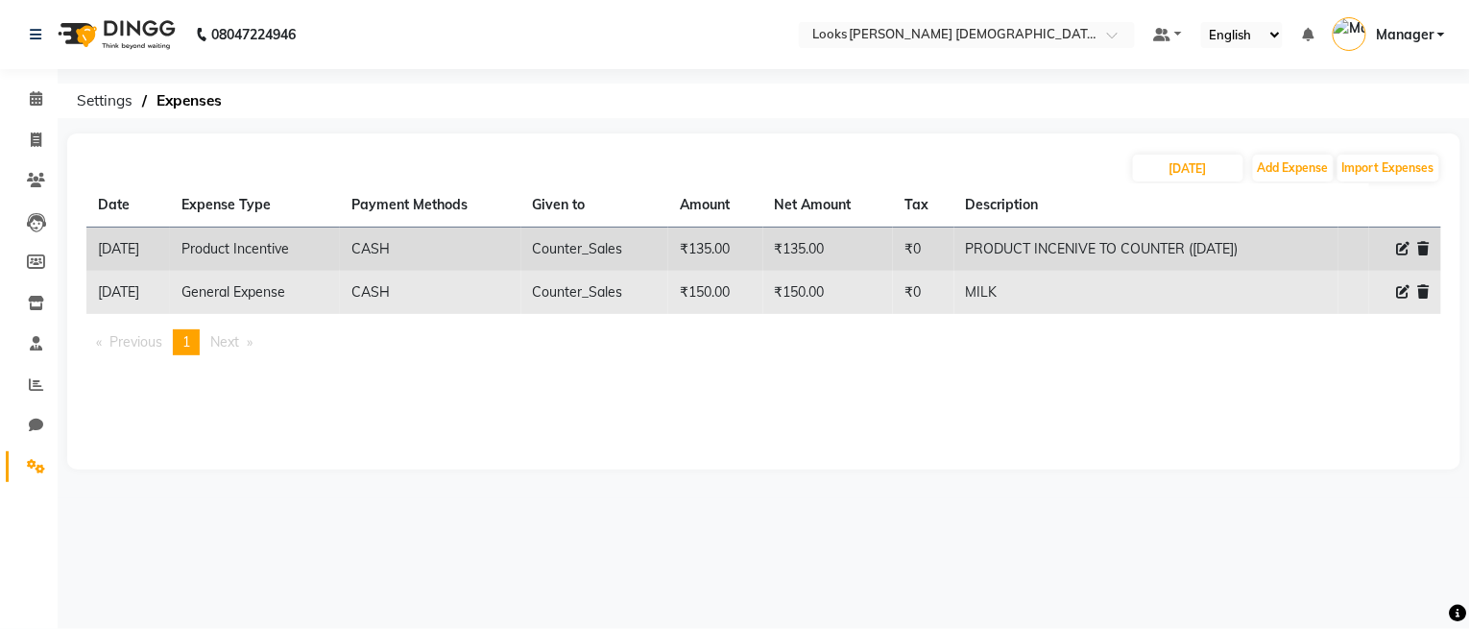
click at [1401, 288] on icon at bounding box center [1403, 291] width 13 height 13
select select "23704"
select select "1"
select select "7940"
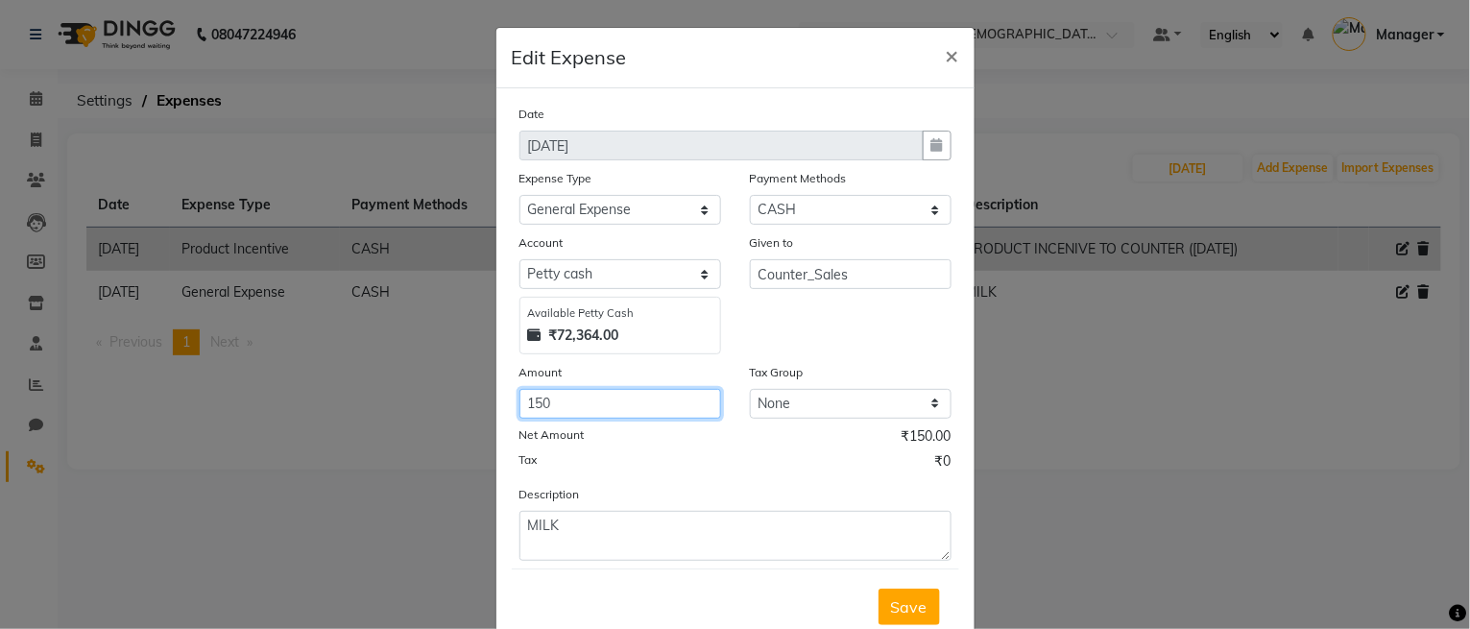
drag, startPoint x: 673, startPoint y: 402, endPoint x: 479, endPoint y: 419, distance: 194.6
click at [479, 419] on ngb-modal-window "Edit Expense × Date [DATE] Expense Type Select Bank Deposit Blinkit Cash Handov…" at bounding box center [735, 314] width 1470 height 629
type input "120"
click at [878, 602] on button "Save" at bounding box center [908, 606] width 61 height 36
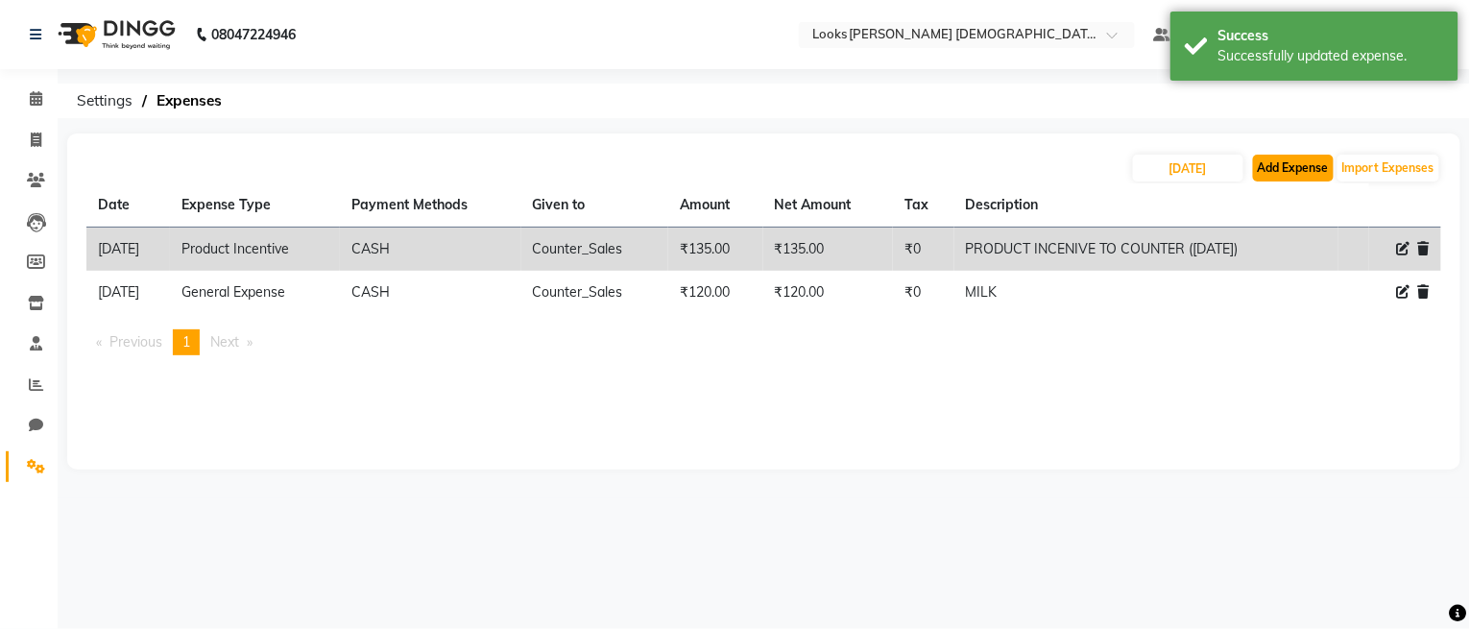
click at [1288, 172] on button "Add Expense" at bounding box center [1293, 168] width 81 height 27
select select "1"
select select "7940"
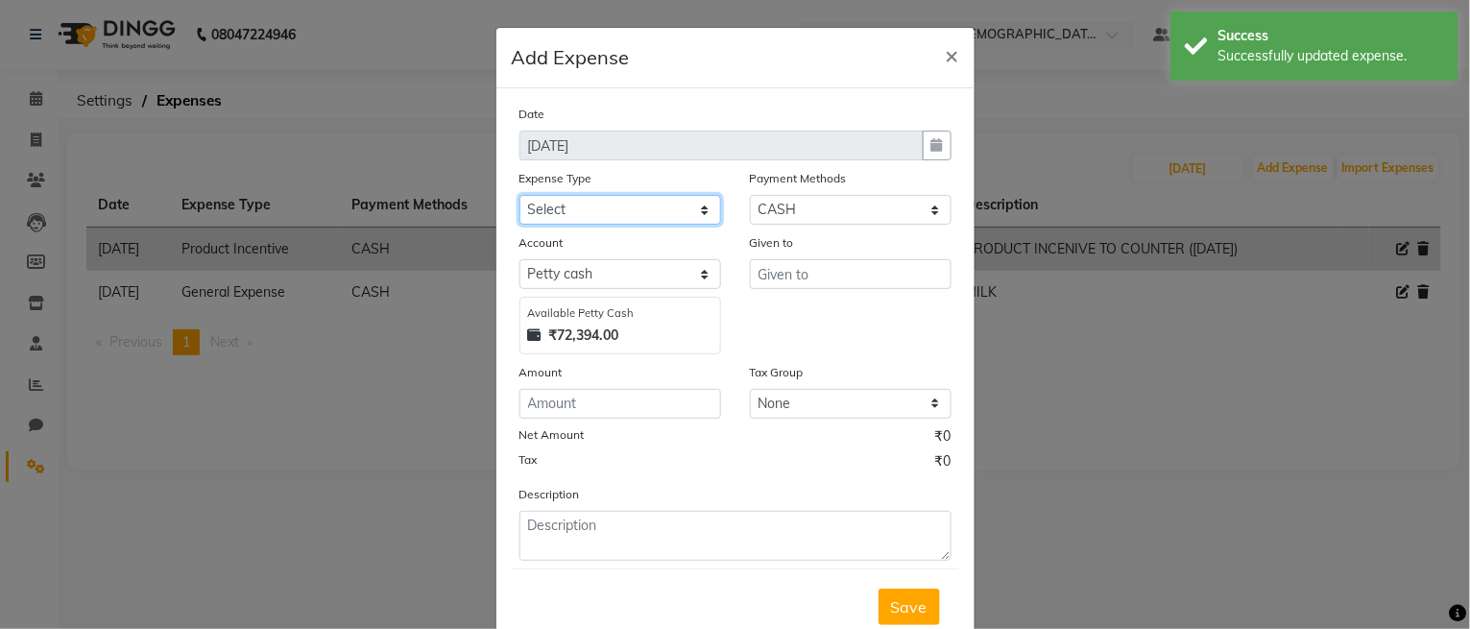
click at [579, 207] on select "Select Bank Deposit Blinkit Cash Handover CLIENT Client ordered food Client Ref…" at bounding box center [620, 210] width 202 height 30
select select "24083"
click at [519, 195] on select "Select Bank Deposit Blinkit Cash Handover CLIENT Client ordered food Client Ref…" at bounding box center [620, 210] width 202 height 30
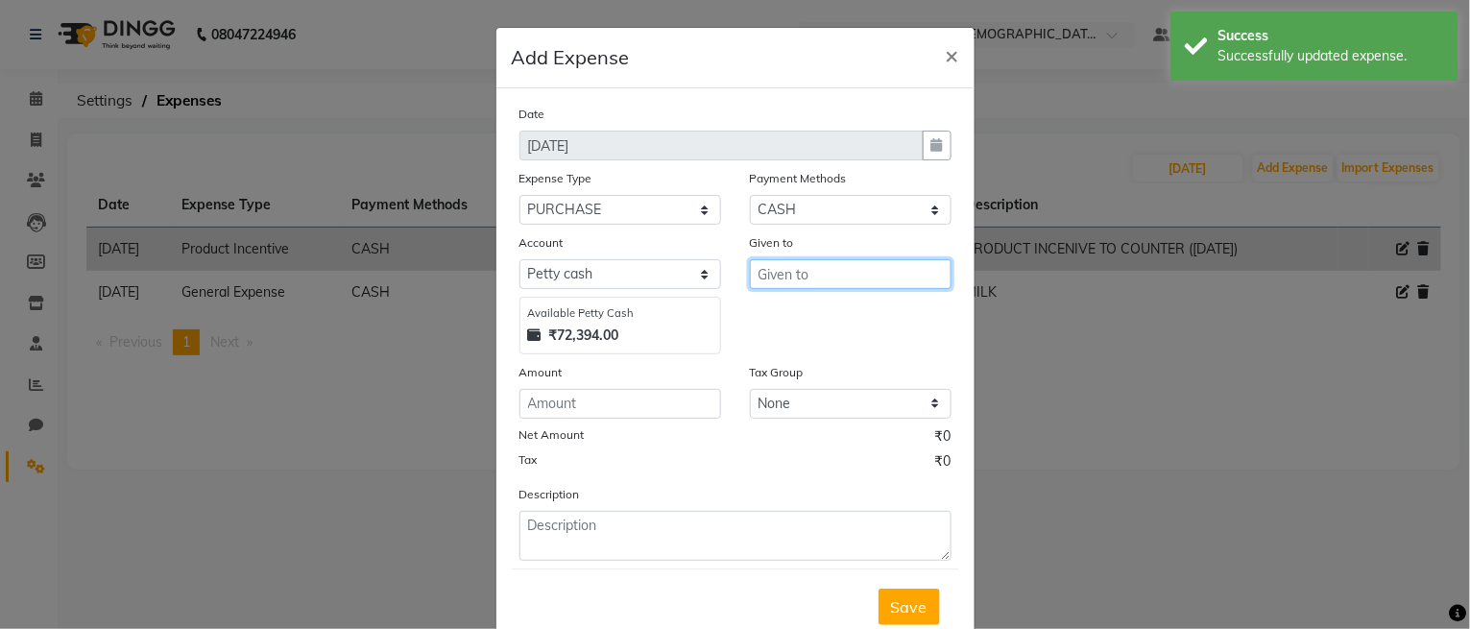
click at [813, 272] on input "text" at bounding box center [851, 274] width 202 height 30
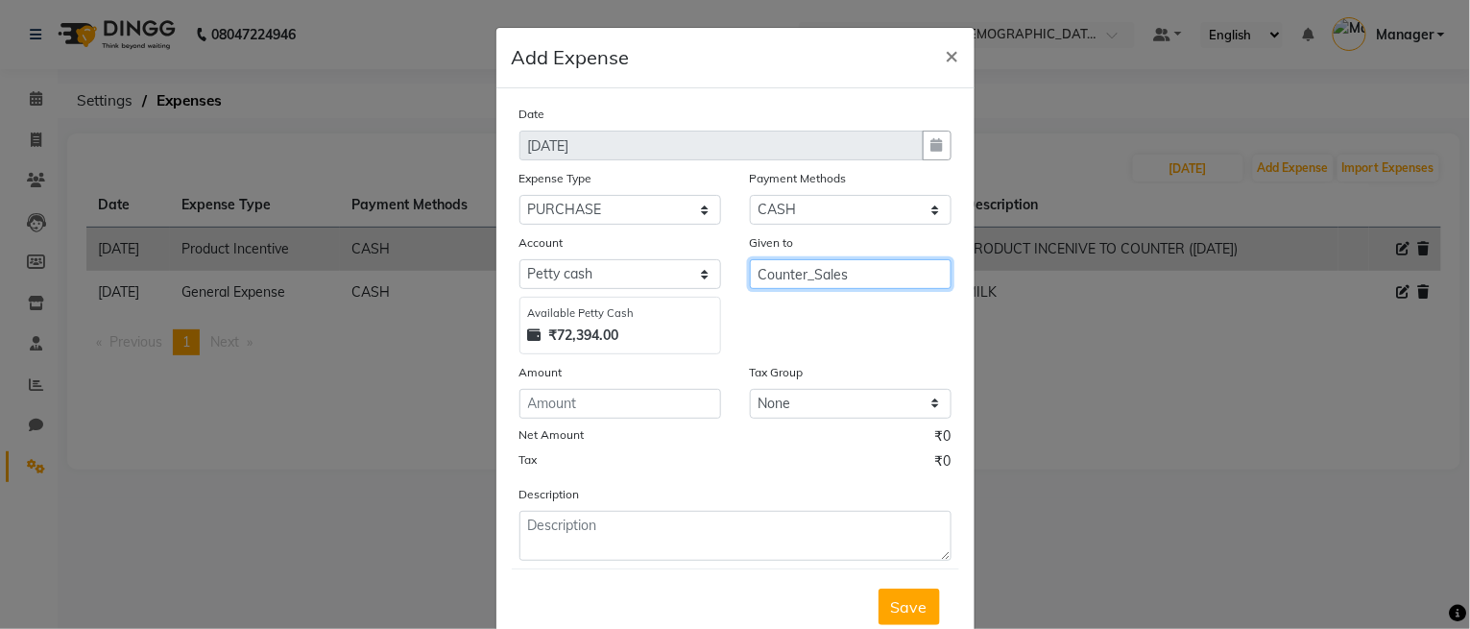
type input "Counter_Sales"
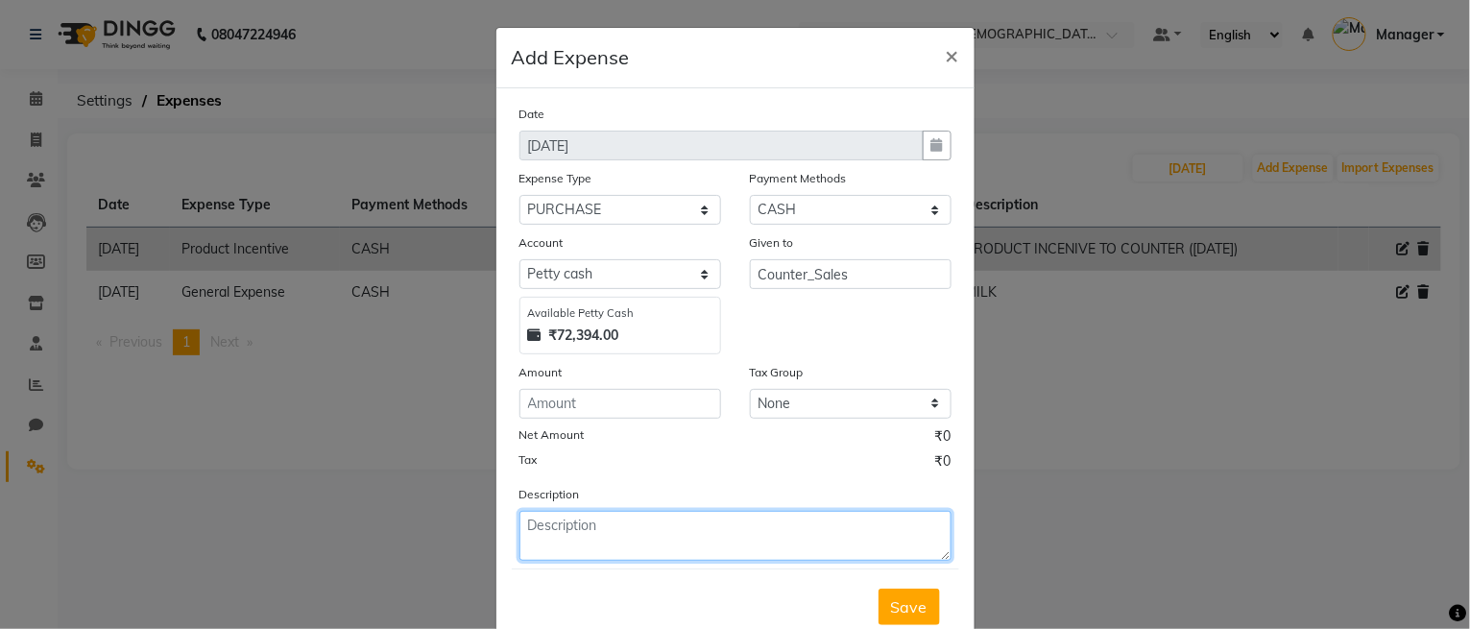
click at [550, 519] on textarea at bounding box center [735, 536] width 432 height 50
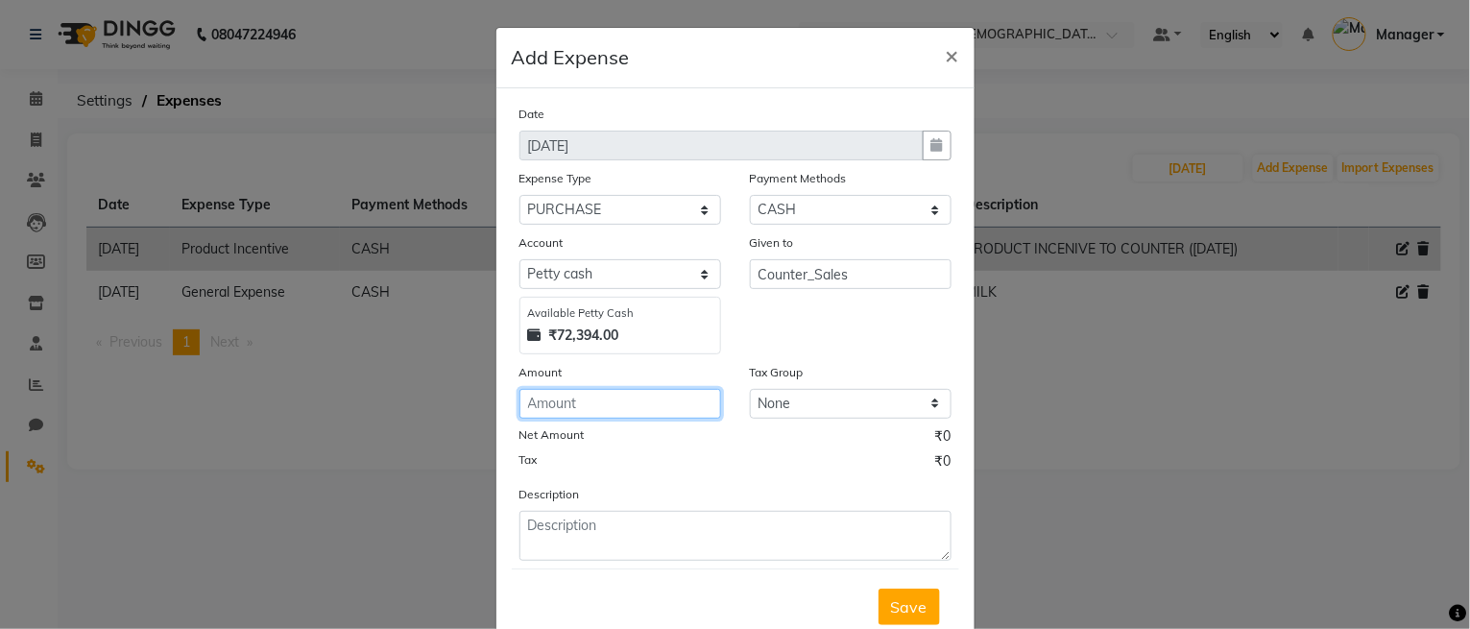
click at [543, 408] on input "number" at bounding box center [620, 404] width 202 height 30
type input "20"
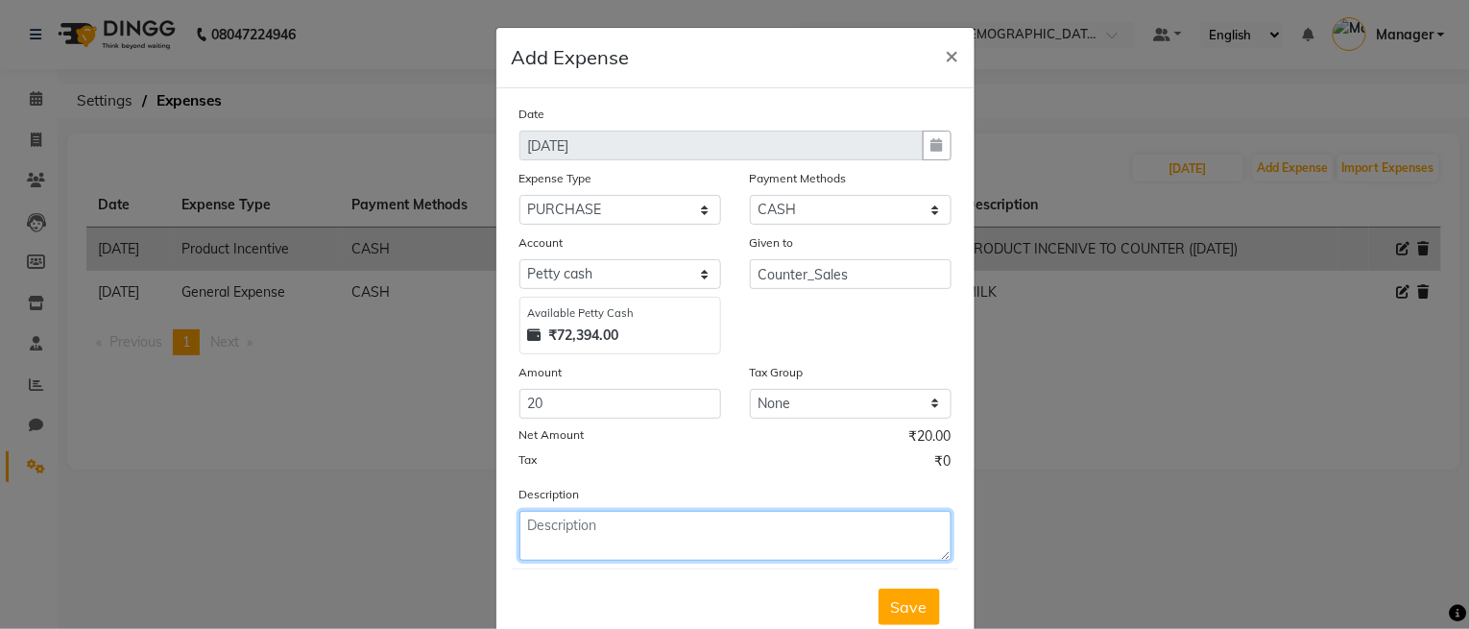
click at [566, 524] on textarea at bounding box center [735, 536] width 432 height 50
type textarea "RAGISTER BANK STATMENTS"
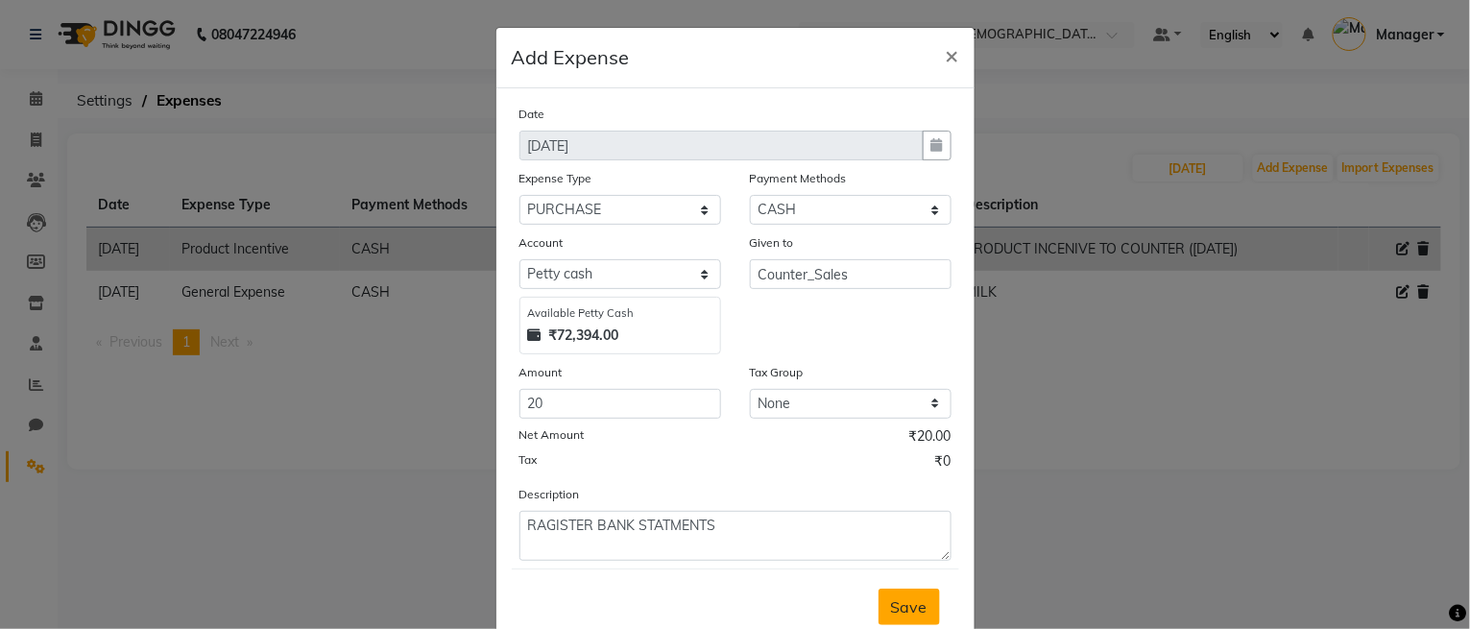
click at [891, 600] on span "Save" at bounding box center [909, 606] width 36 height 19
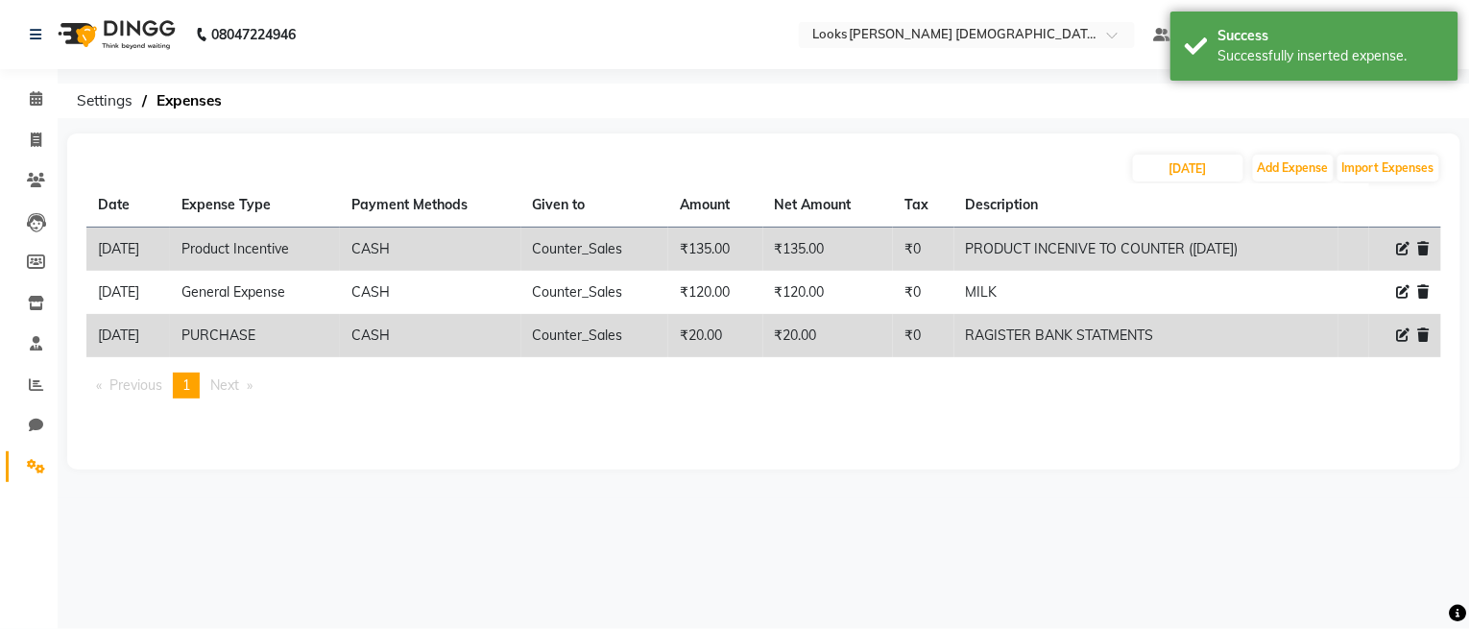
click at [1402, 332] on icon at bounding box center [1403, 334] width 13 height 13
select select "24083"
select select "1"
select select "7940"
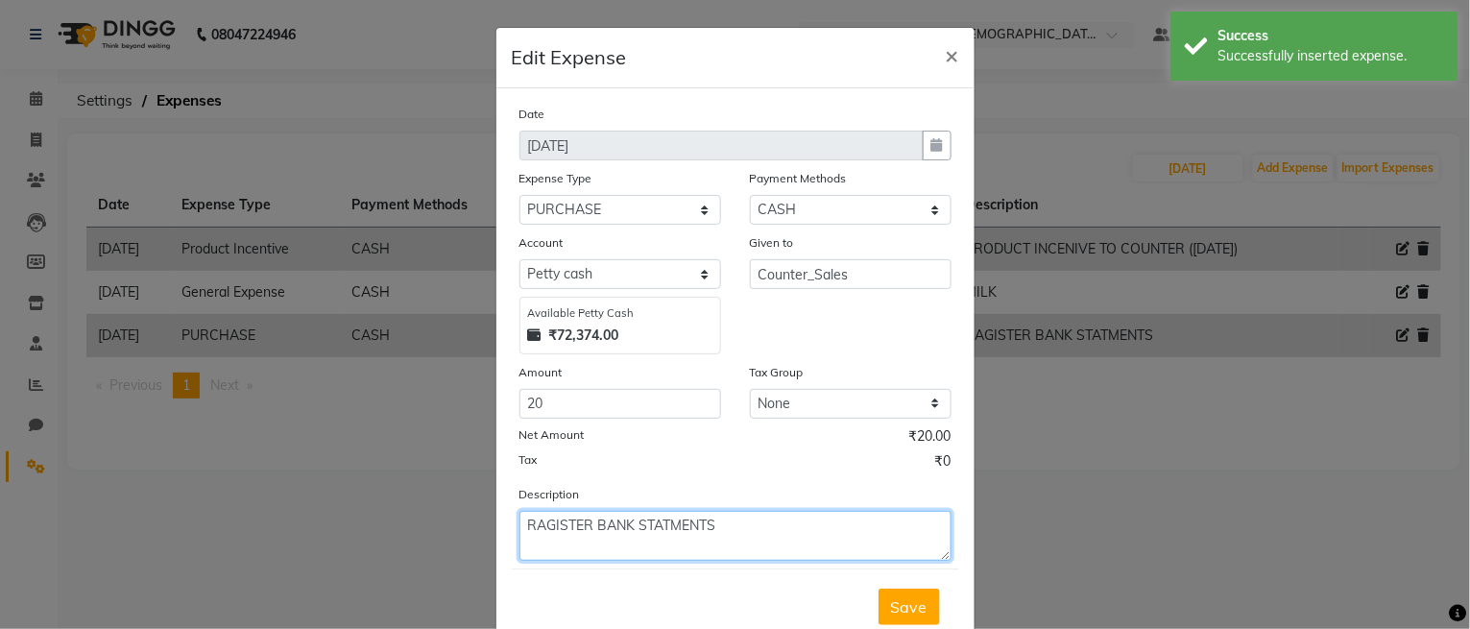
drag, startPoint x: 725, startPoint y: 527, endPoint x: 587, endPoint y: 550, distance: 140.1
click at [587, 550] on textarea "RAGISTER BANK STATMENTS" at bounding box center [735, 536] width 432 height 50
type textarea "RAGISTER"
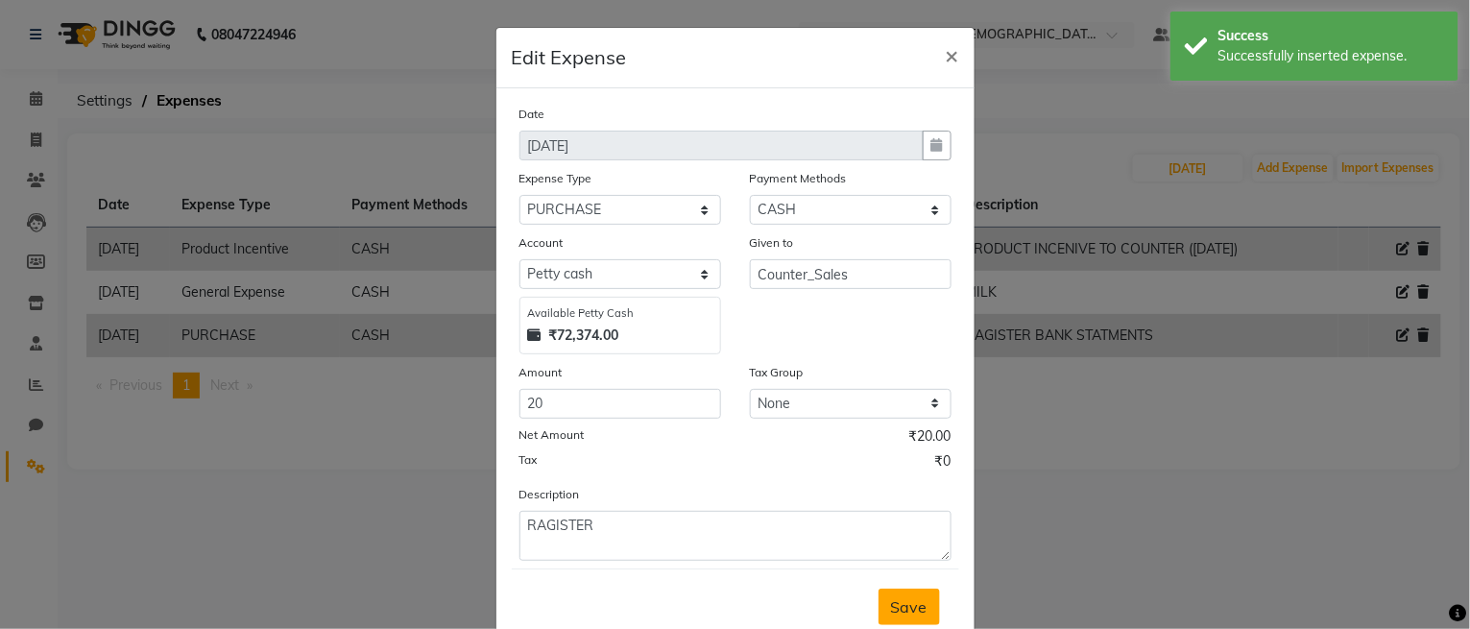
click at [891, 611] on span "Save" at bounding box center [909, 606] width 36 height 19
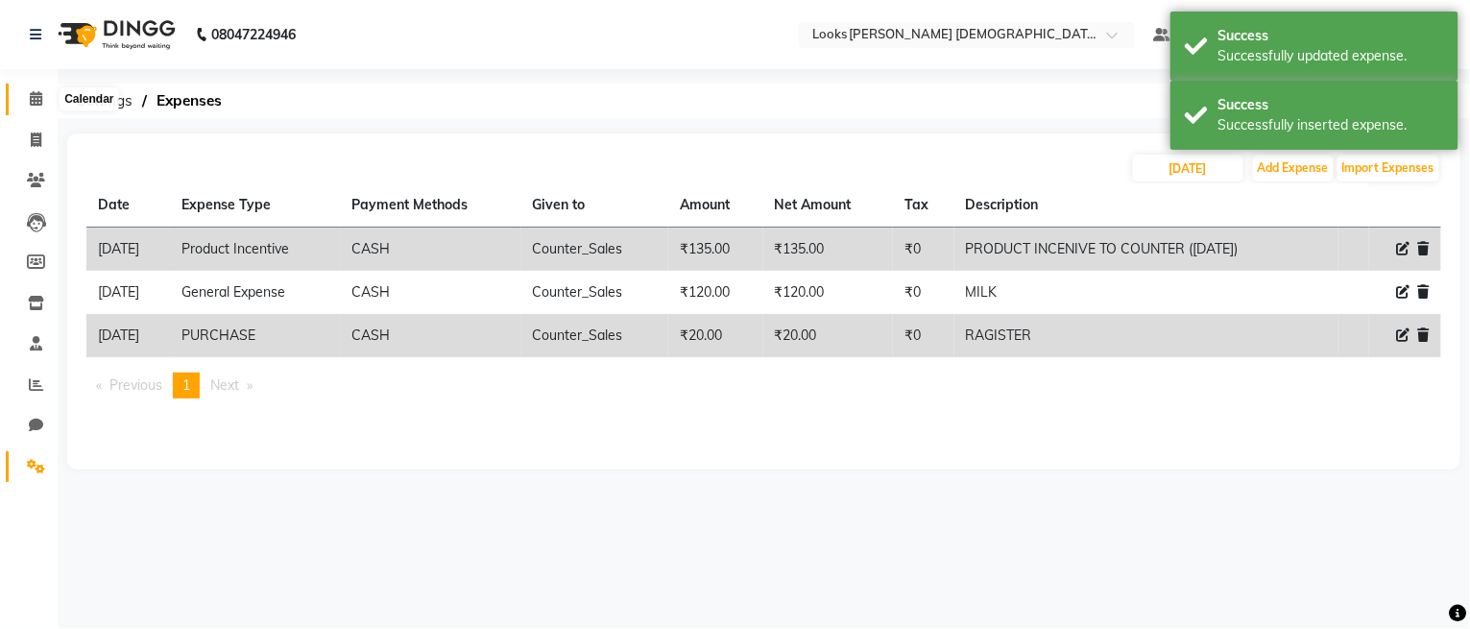
click at [19, 99] on span at bounding box center [36, 99] width 34 height 22
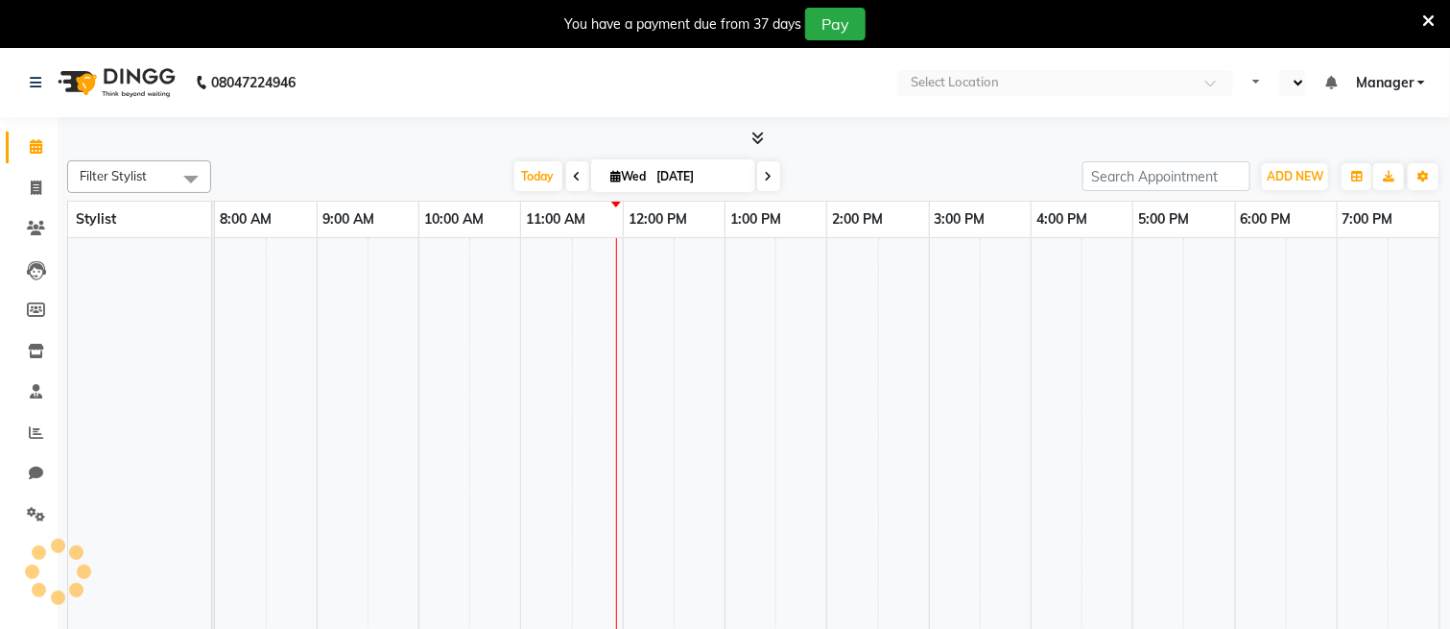
select select "en"
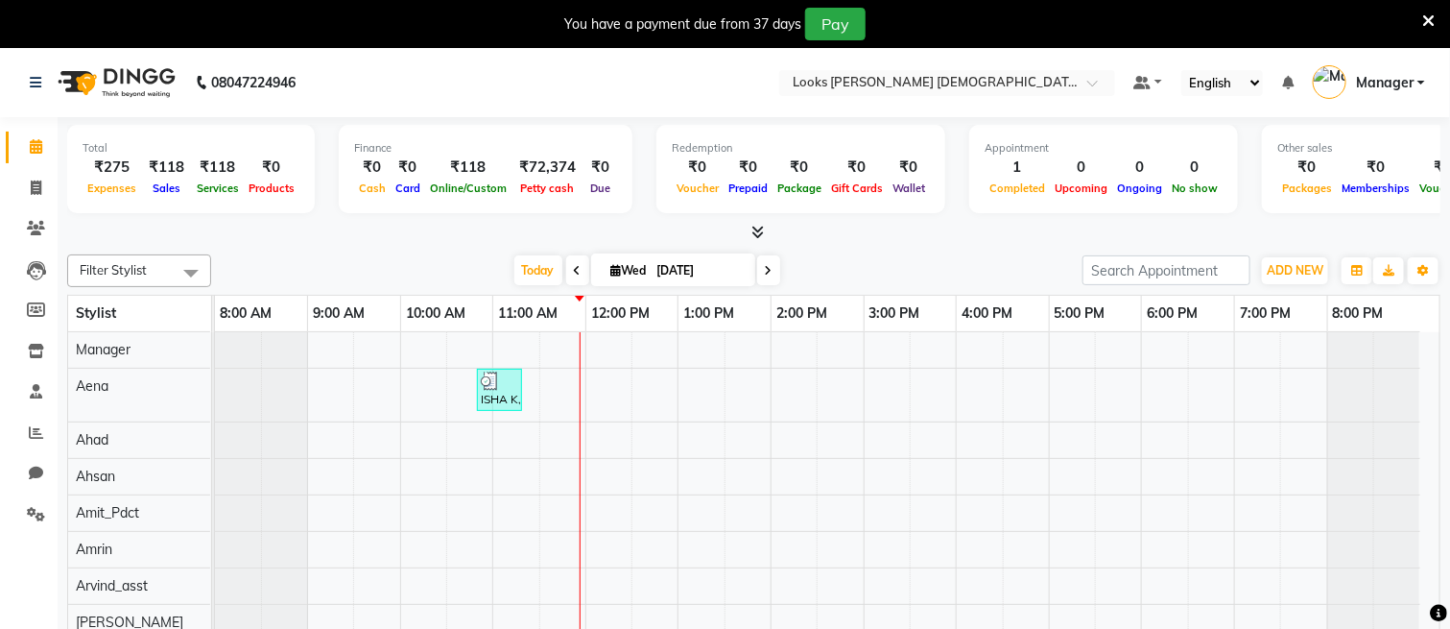
click at [1429, 21] on icon at bounding box center [1429, 20] width 12 height 17
